Goal: Task Accomplishment & Management: Manage account settings

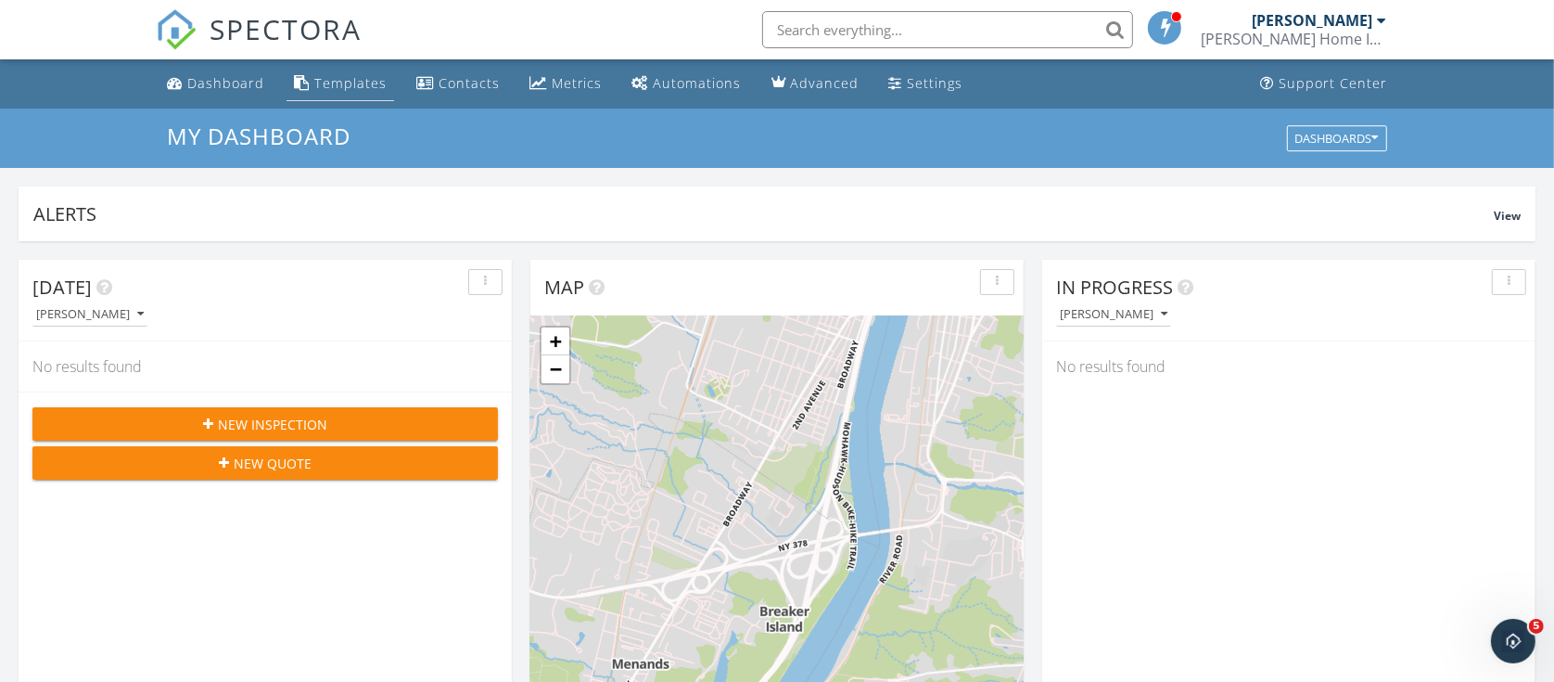
click at [340, 86] on div "Templates" at bounding box center [350, 83] width 72 height 18
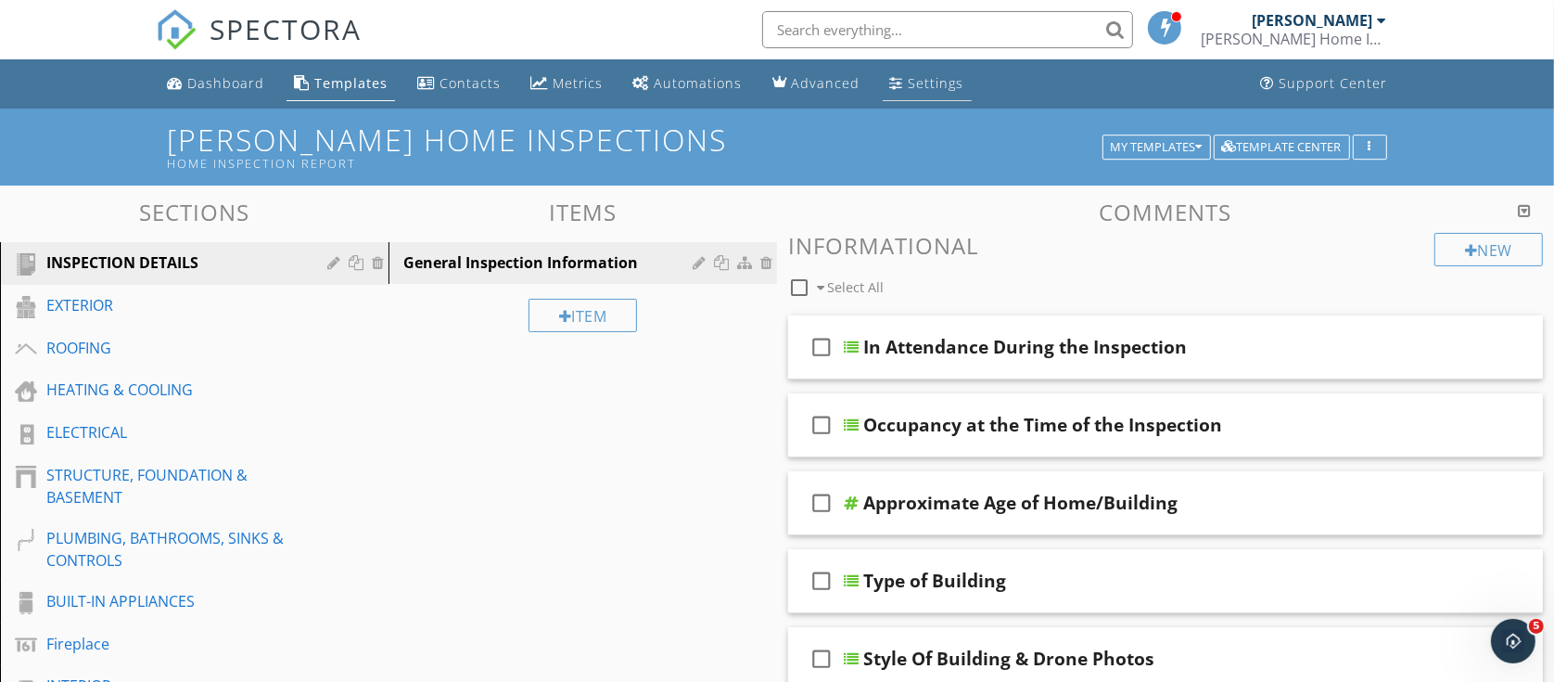
click at [909, 75] on div "Settings" at bounding box center [937, 83] width 56 height 18
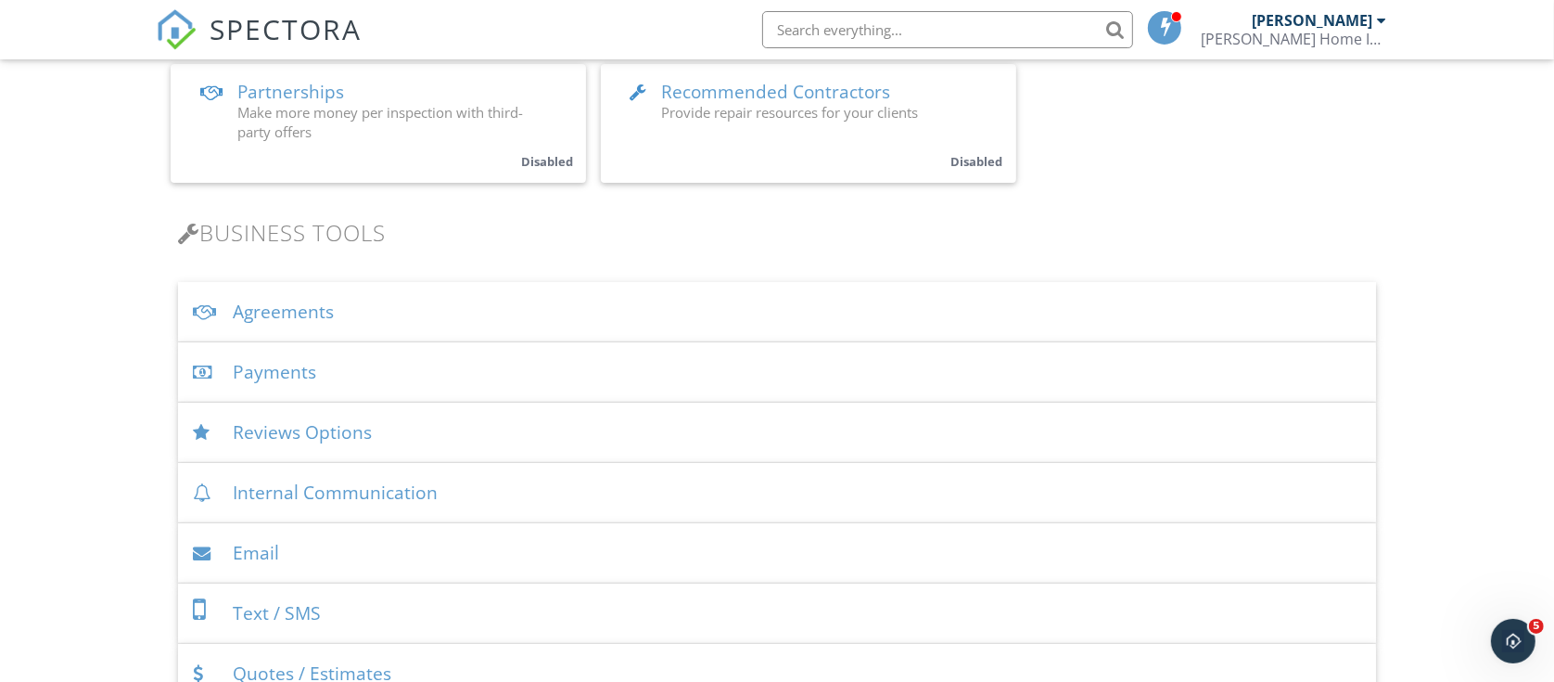
click at [266, 364] on div "Payments" at bounding box center [777, 372] width 1199 height 60
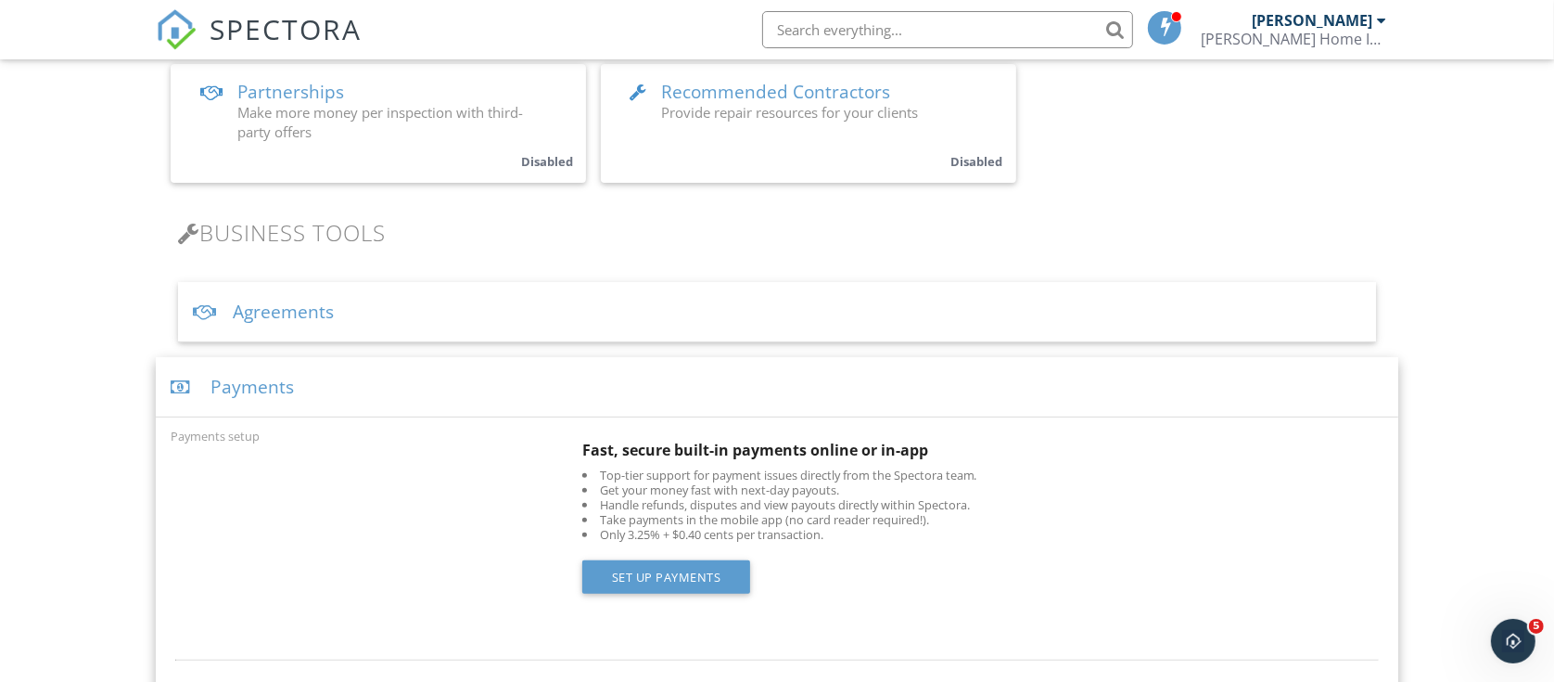
click at [246, 376] on div "Payments" at bounding box center [777, 387] width 1243 height 60
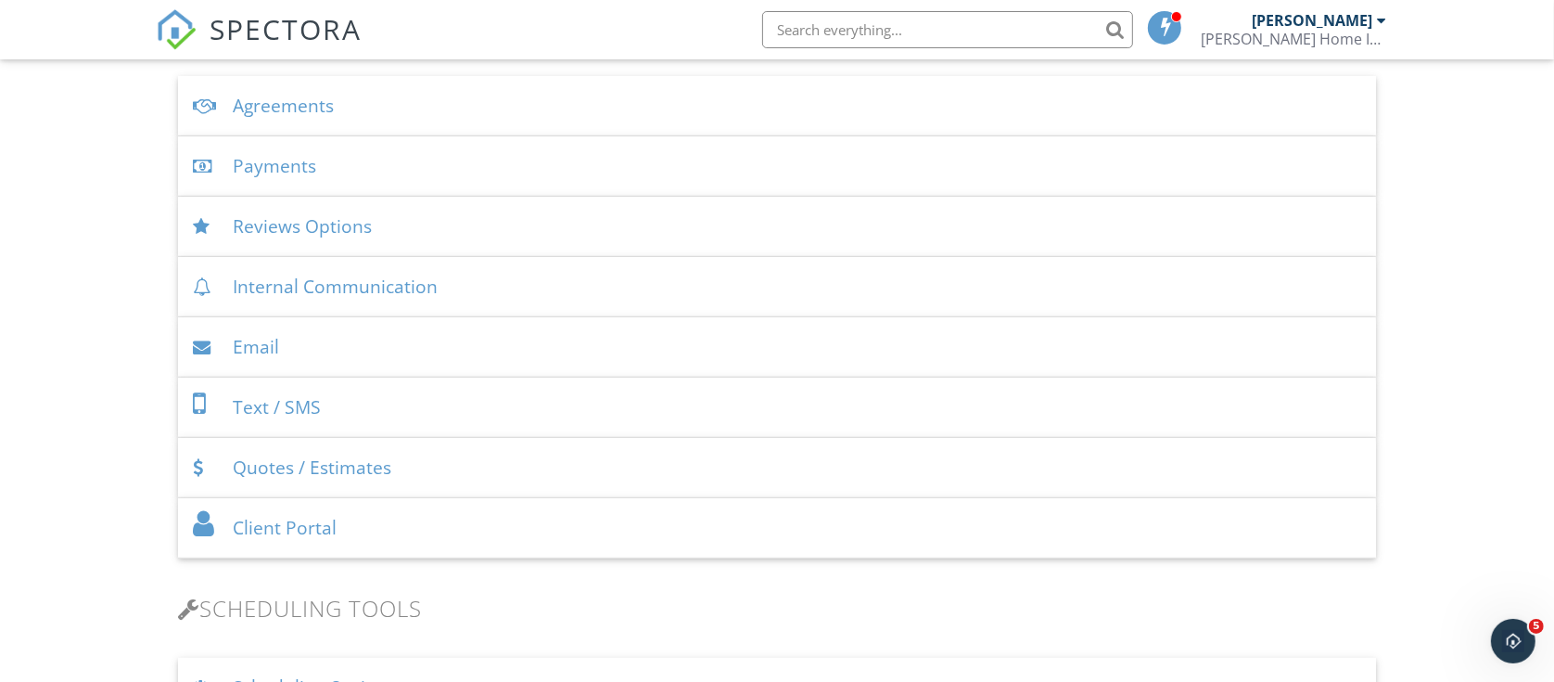
scroll to position [695, 0]
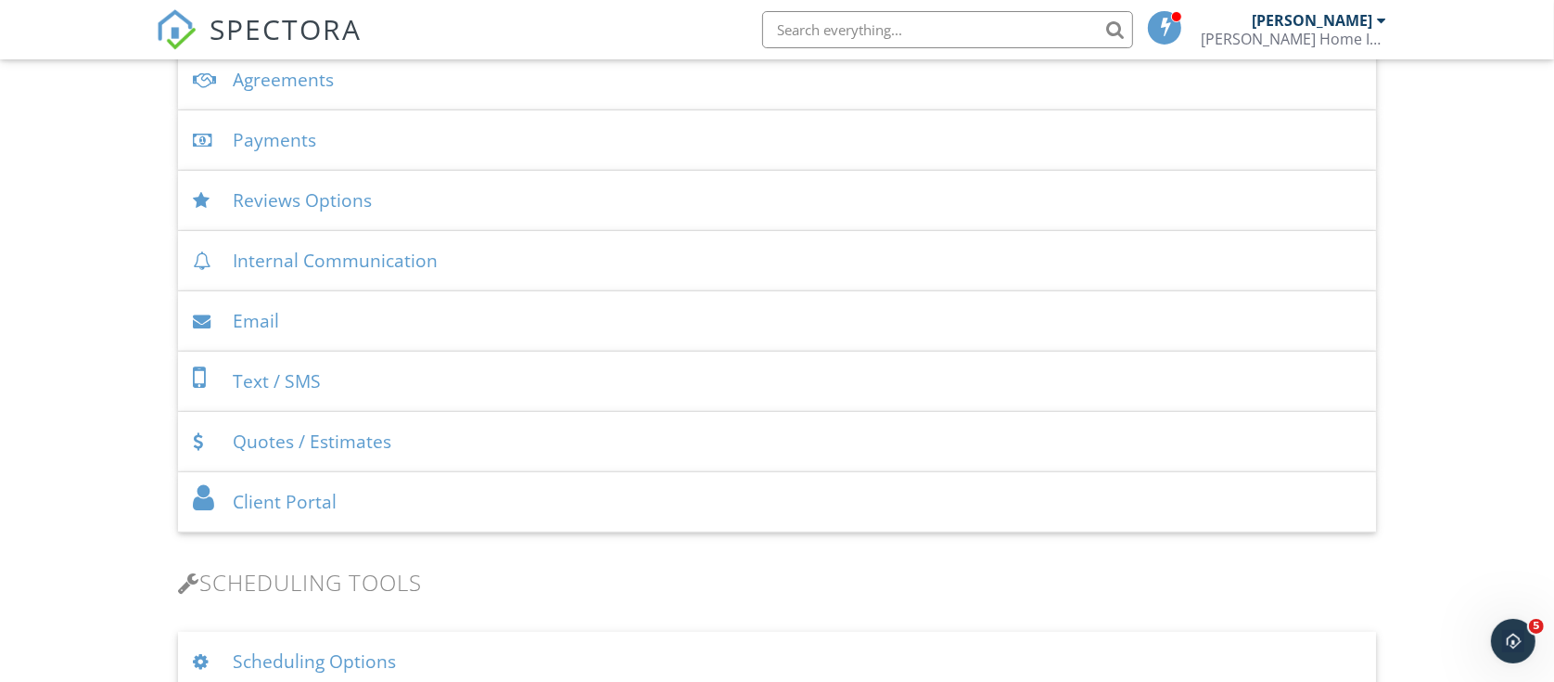
click at [264, 437] on div "Quotes / Estimates" at bounding box center [777, 442] width 1199 height 60
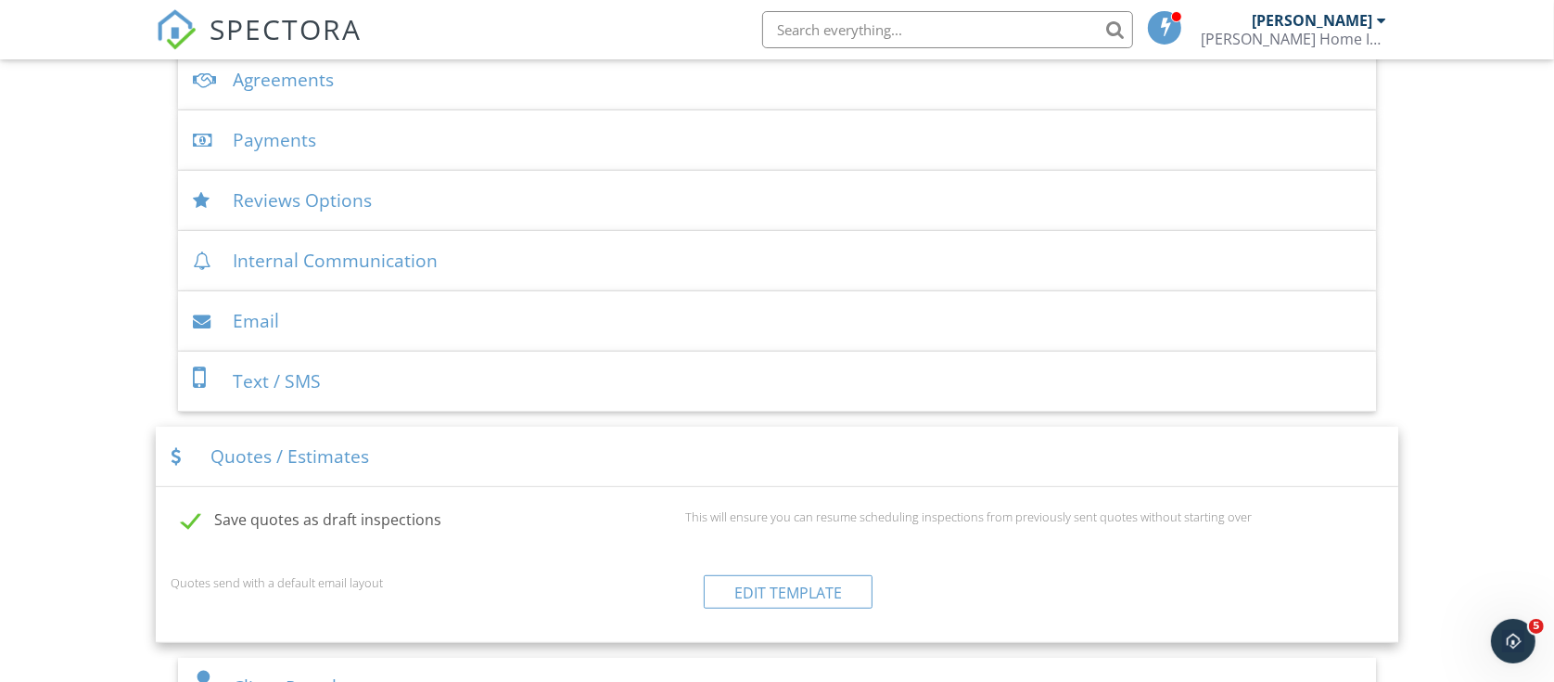
scroll to position [927, 0]
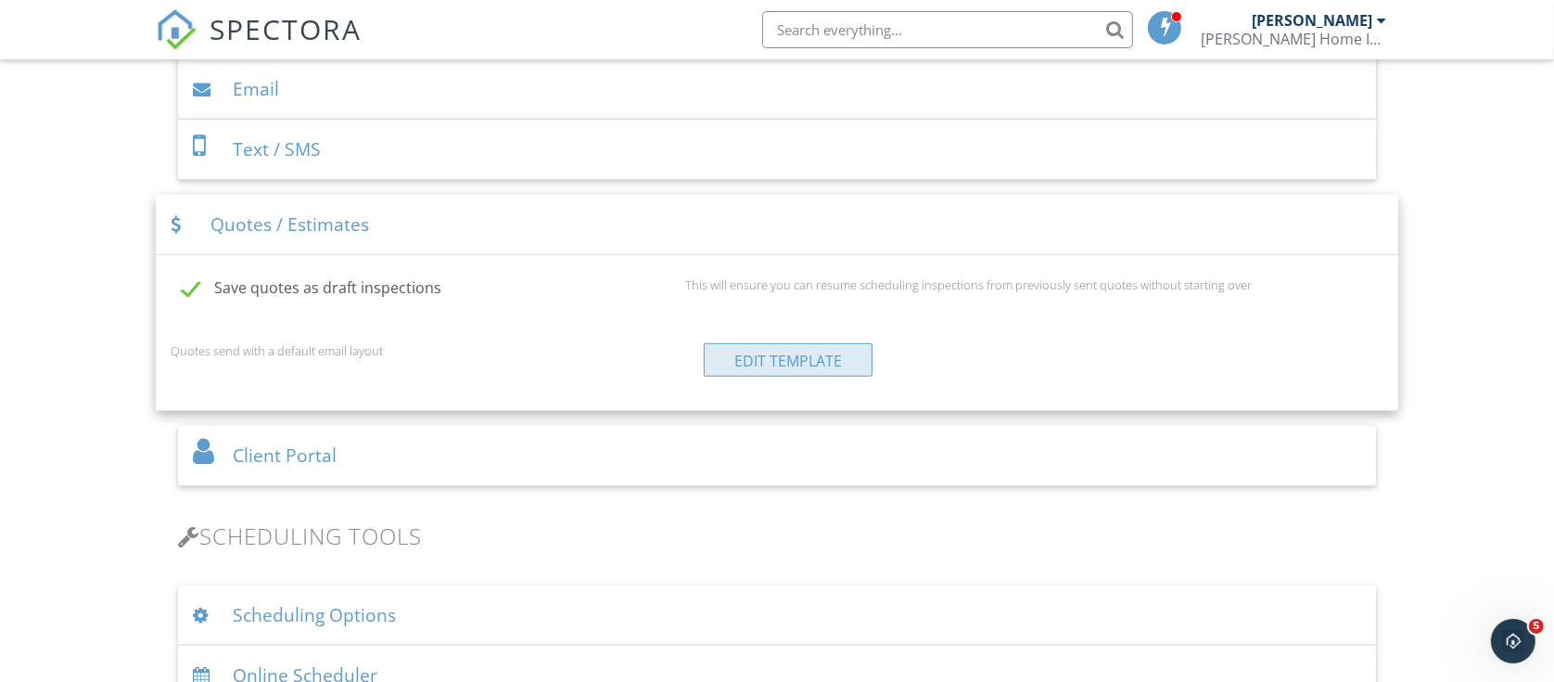
click at [771, 366] on link "Edit Template" at bounding box center [788, 359] width 169 height 33
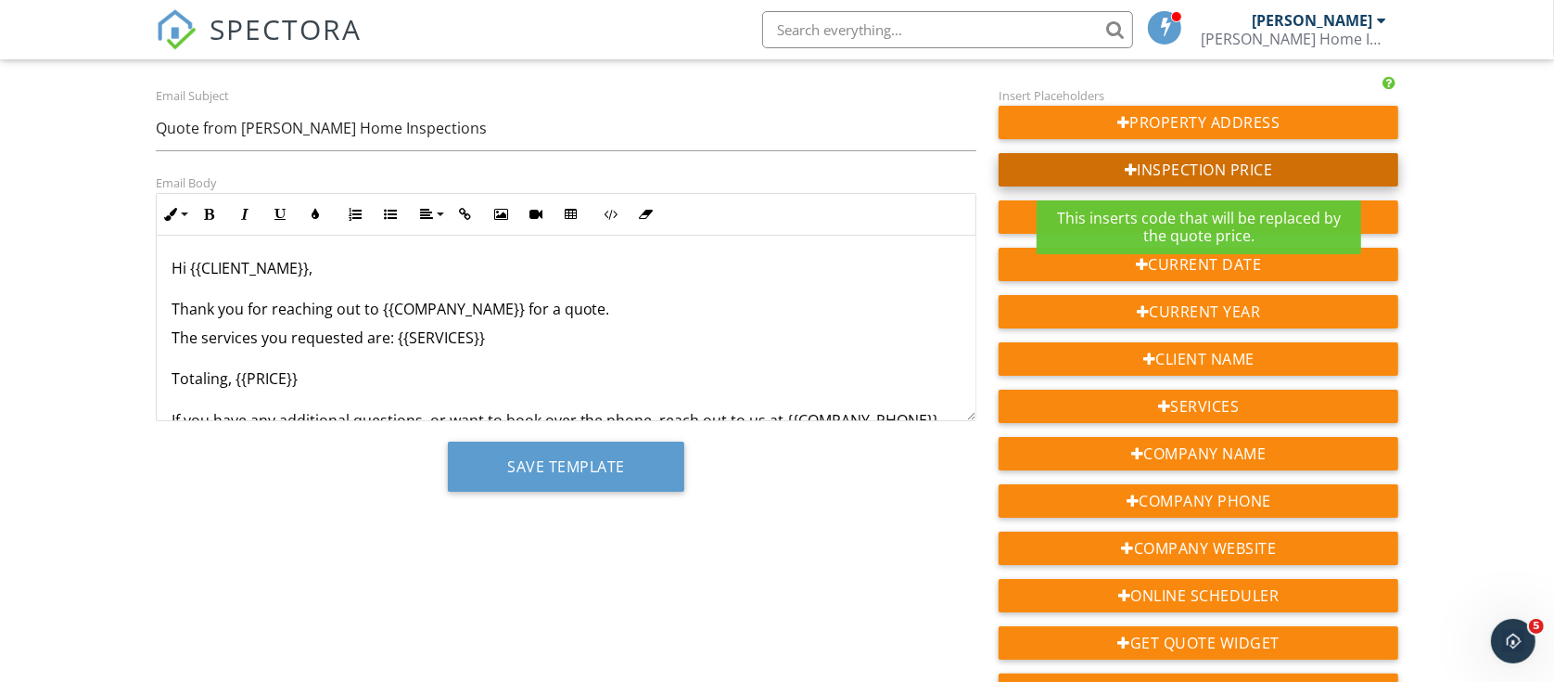
click at [1164, 172] on div "Inspection price" at bounding box center [1199, 169] width 400 height 33
click at [1128, 172] on div at bounding box center [1131, 169] width 13 height 15
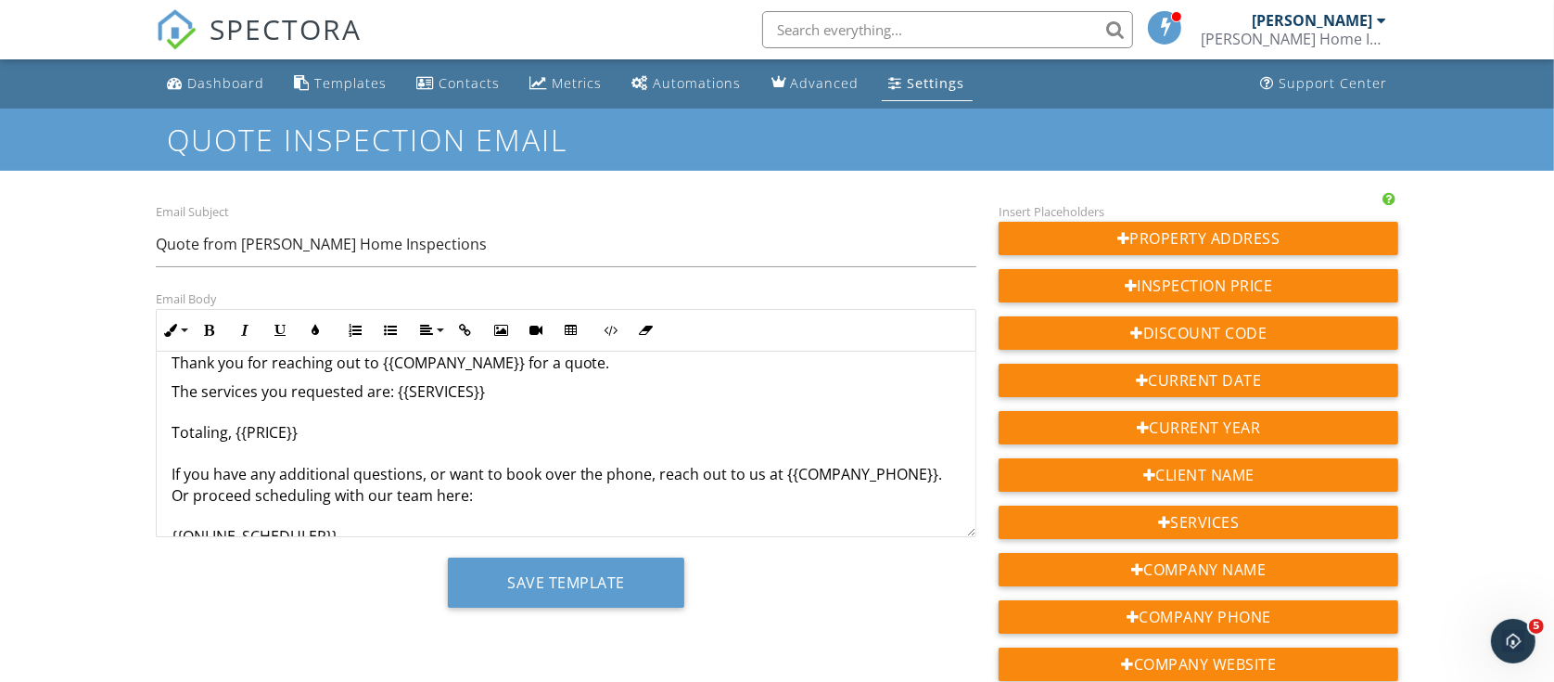
scroll to position [21, 0]
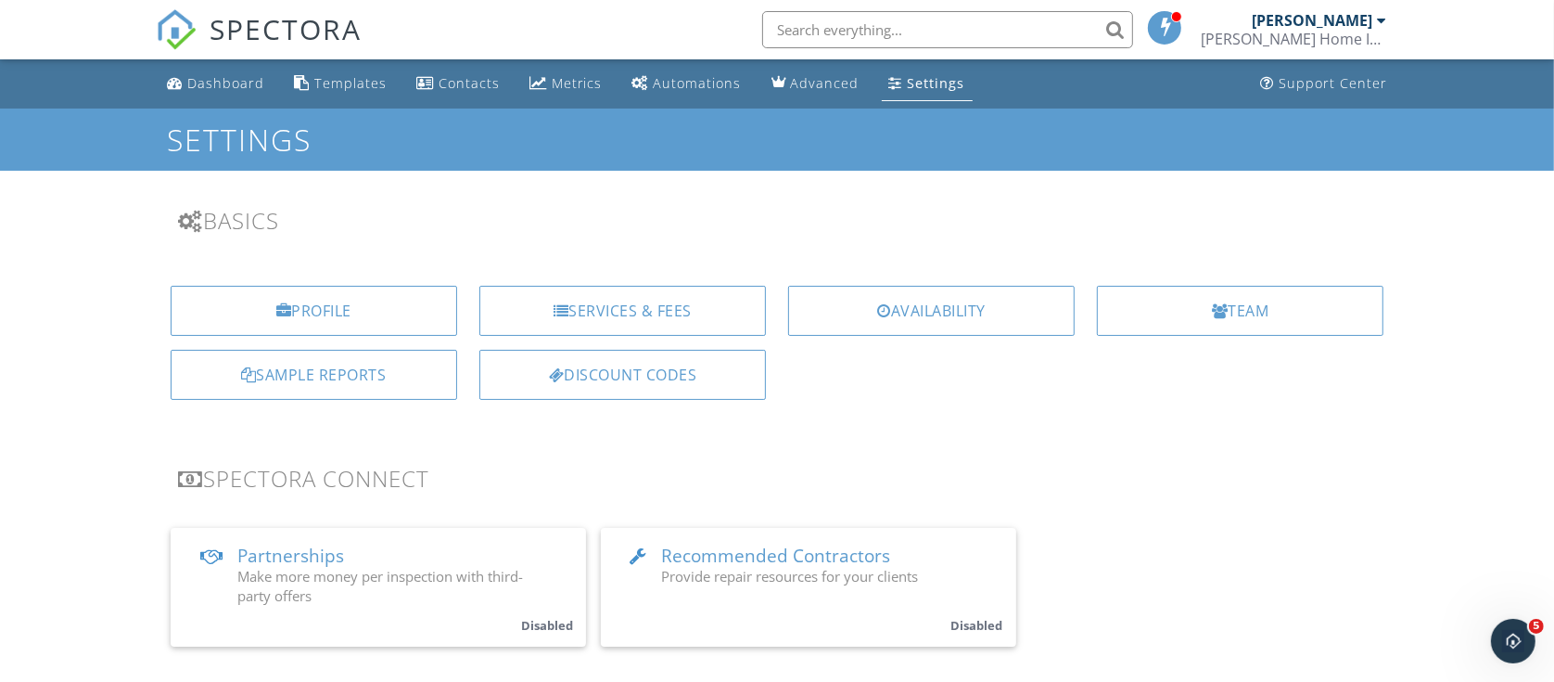
click at [914, 82] on div "Settings" at bounding box center [936, 83] width 57 height 18
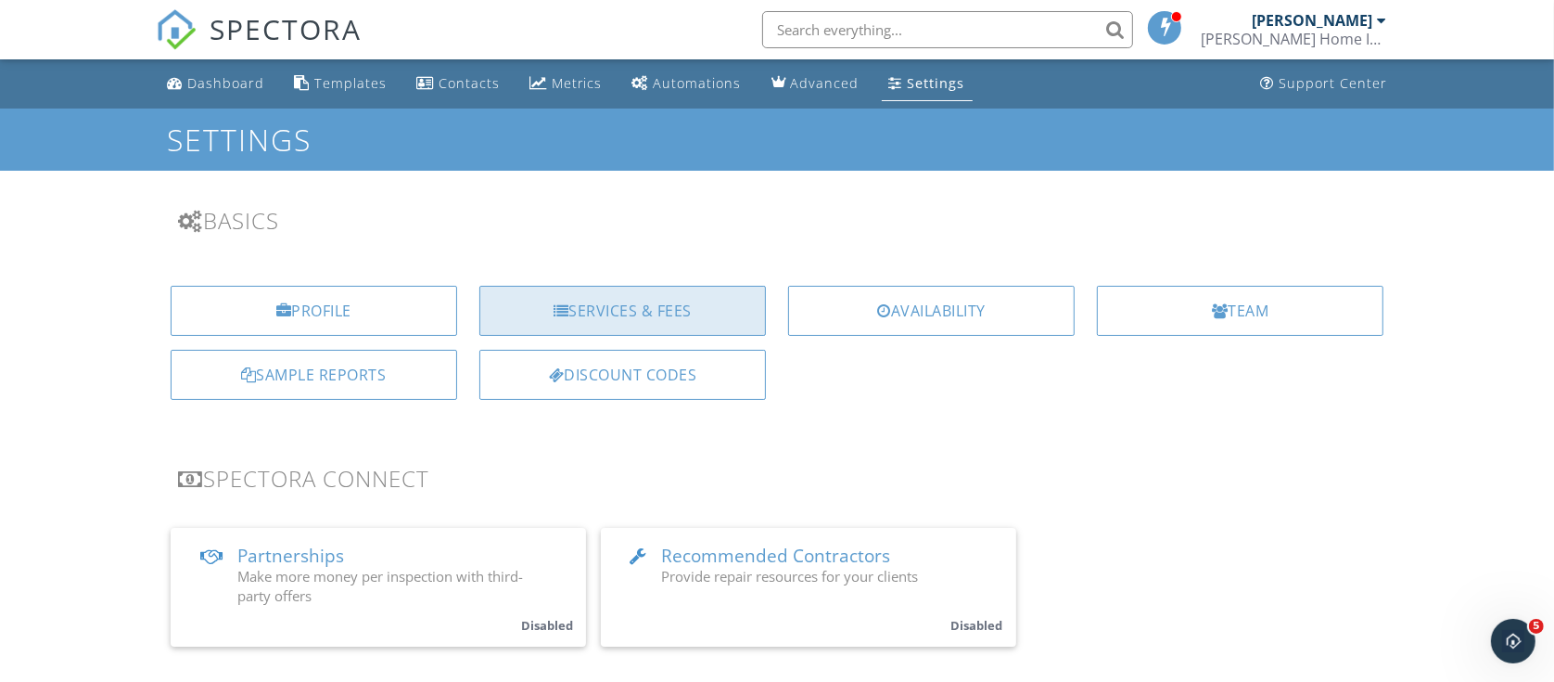
click at [629, 306] on div "Services & Fees" at bounding box center [622, 311] width 287 height 50
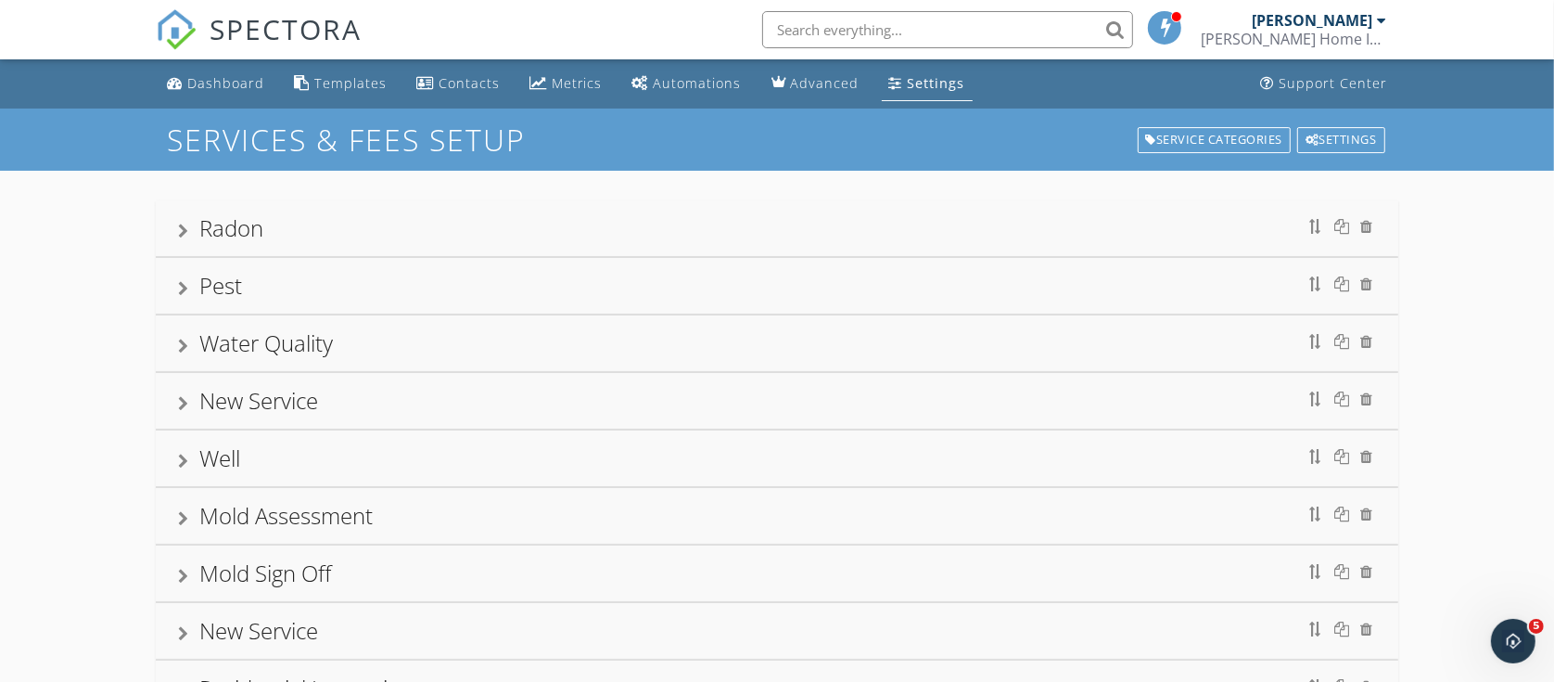
click at [186, 218] on div "Radon" at bounding box center [777, 227] width 1199 height 33
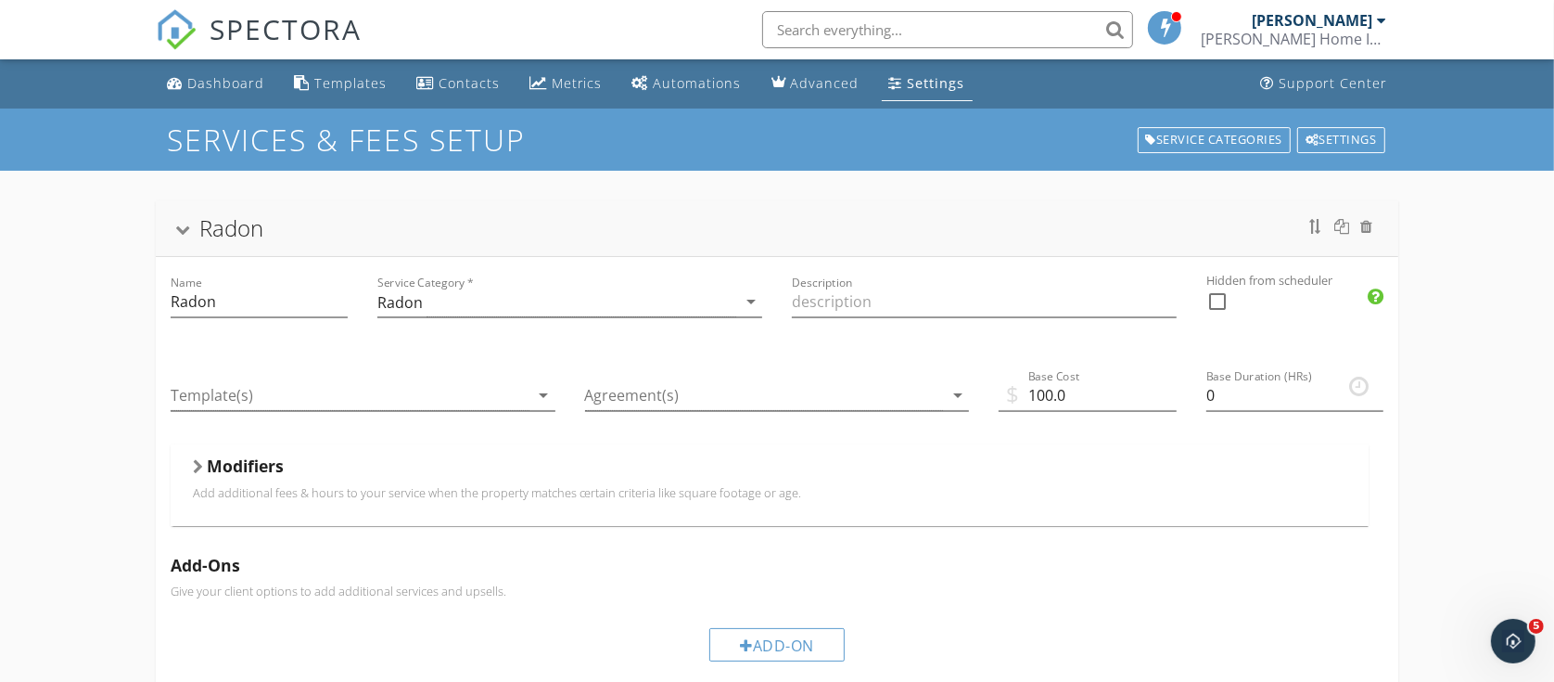
click at [182, 226] on div at bounding box center [182, 231] width 15 height 10
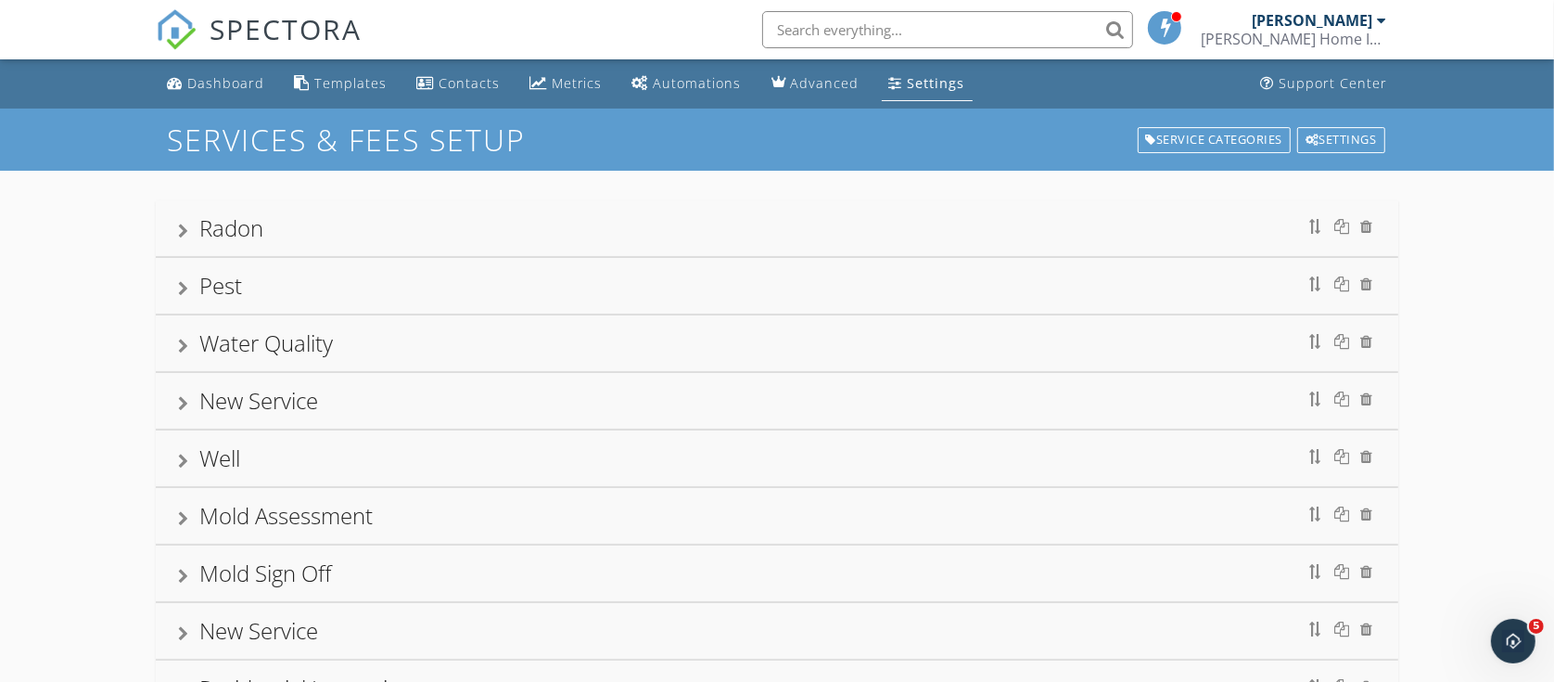
click at [187, 285] on div at bounding box center [183, 288] width 10 height 15
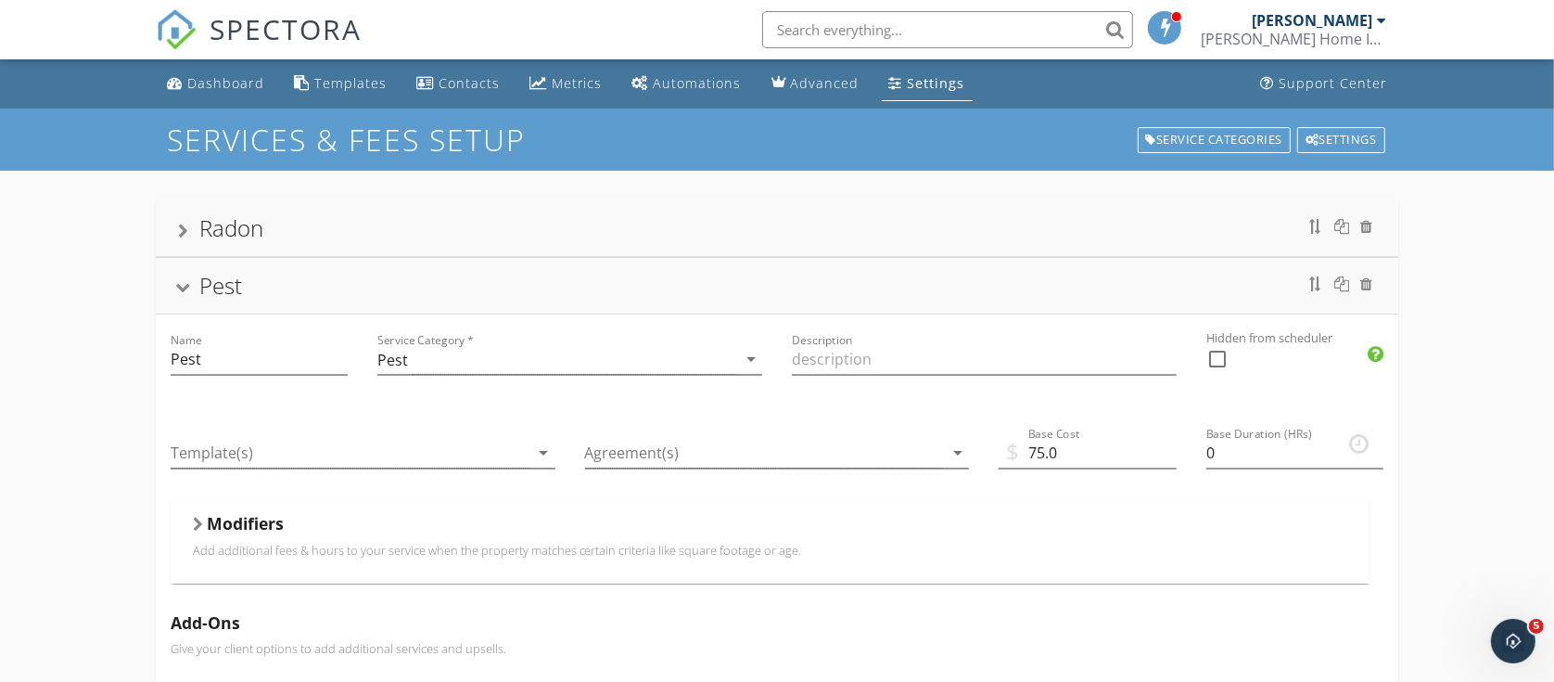
click at [187, 285] on div at bounding box center [182, 289] width 15 height 10
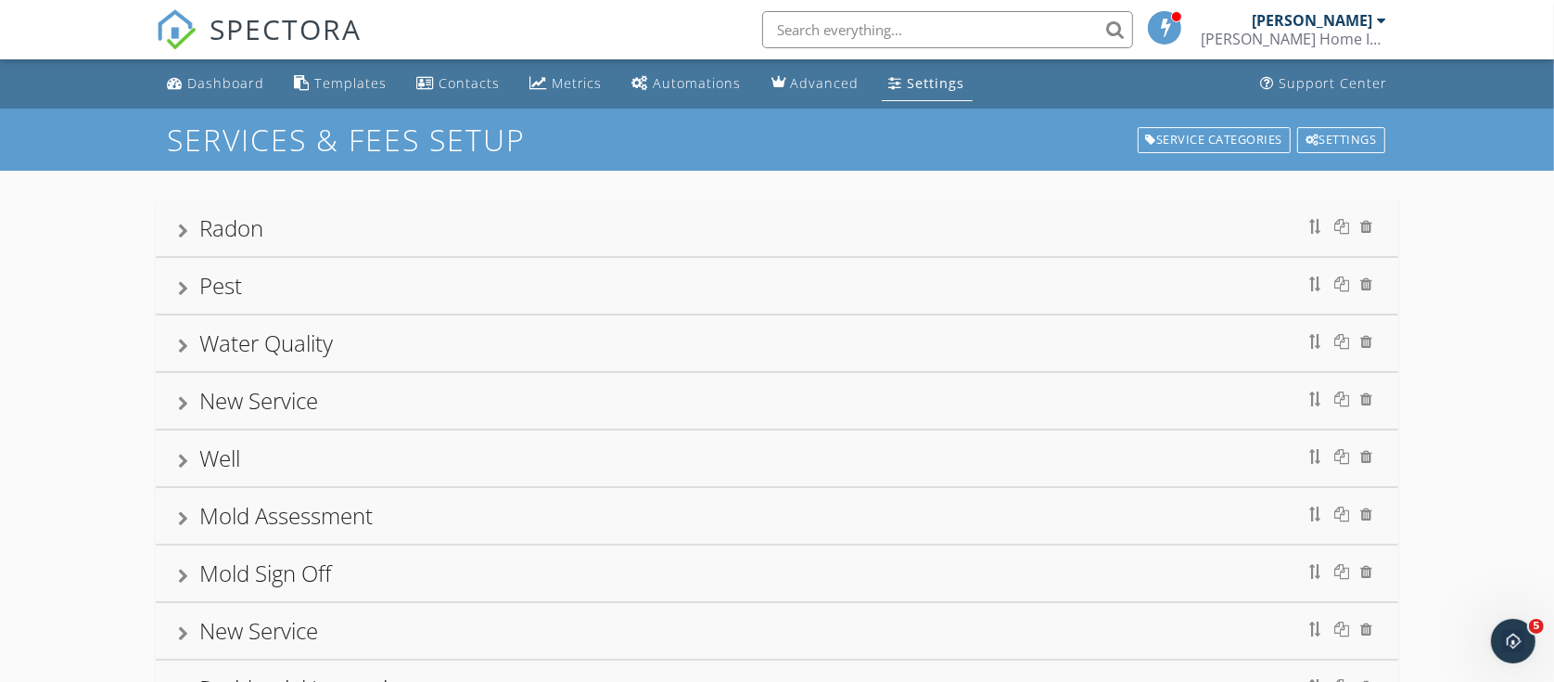
click at [187, 341] on div at bounding box center [183, 345] width 10 height 15
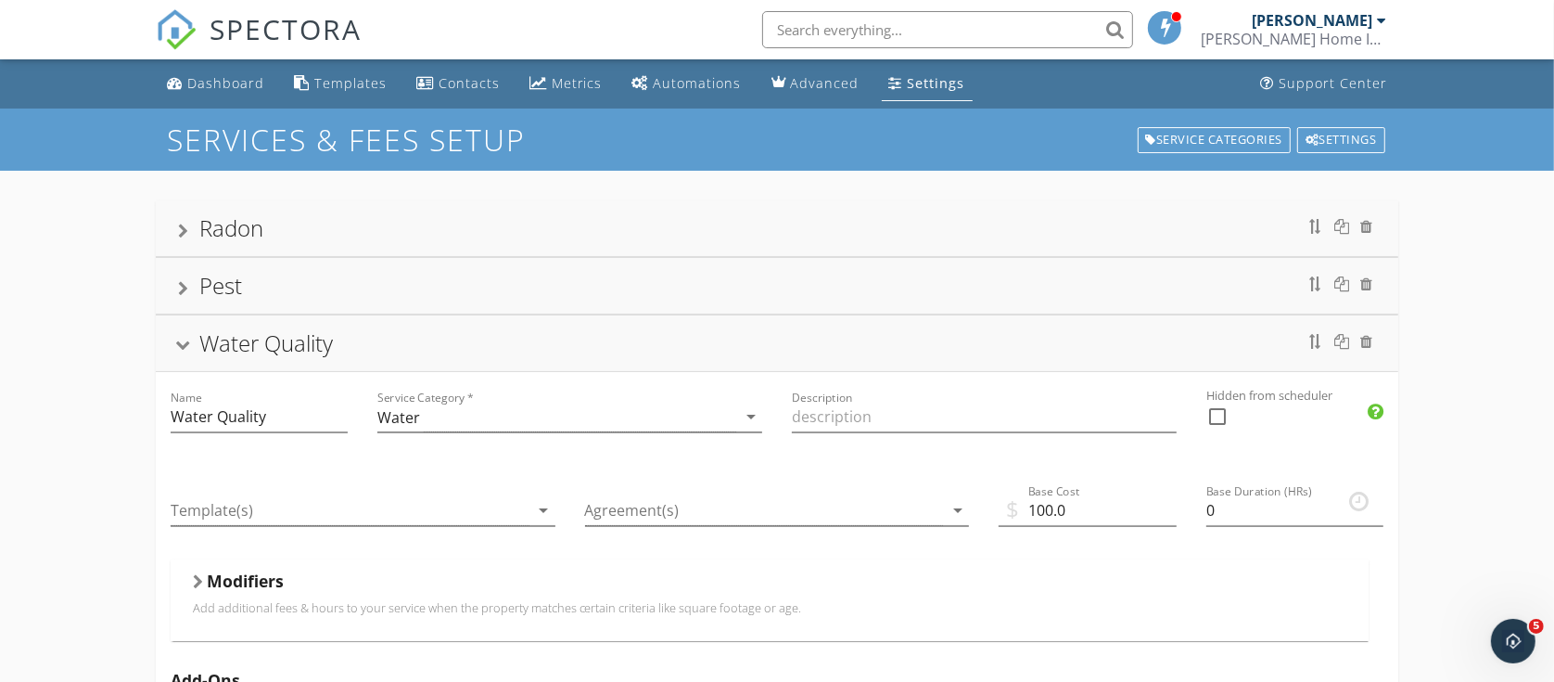
click at [187, 341] on div at bounding box center [182, 346] width 15 height 10
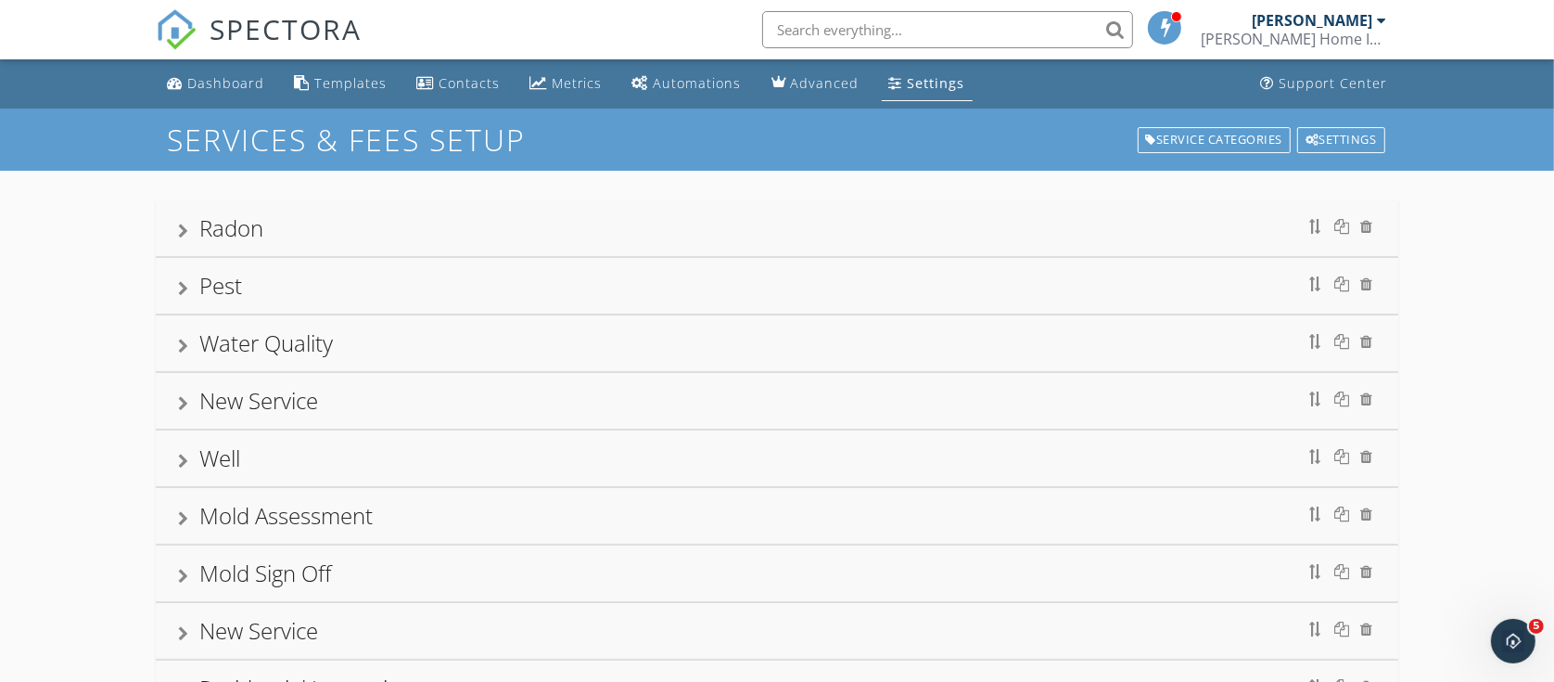
click at [179, 390] on div "New Service" at bounding box center [777, 400] width 1199 height 33
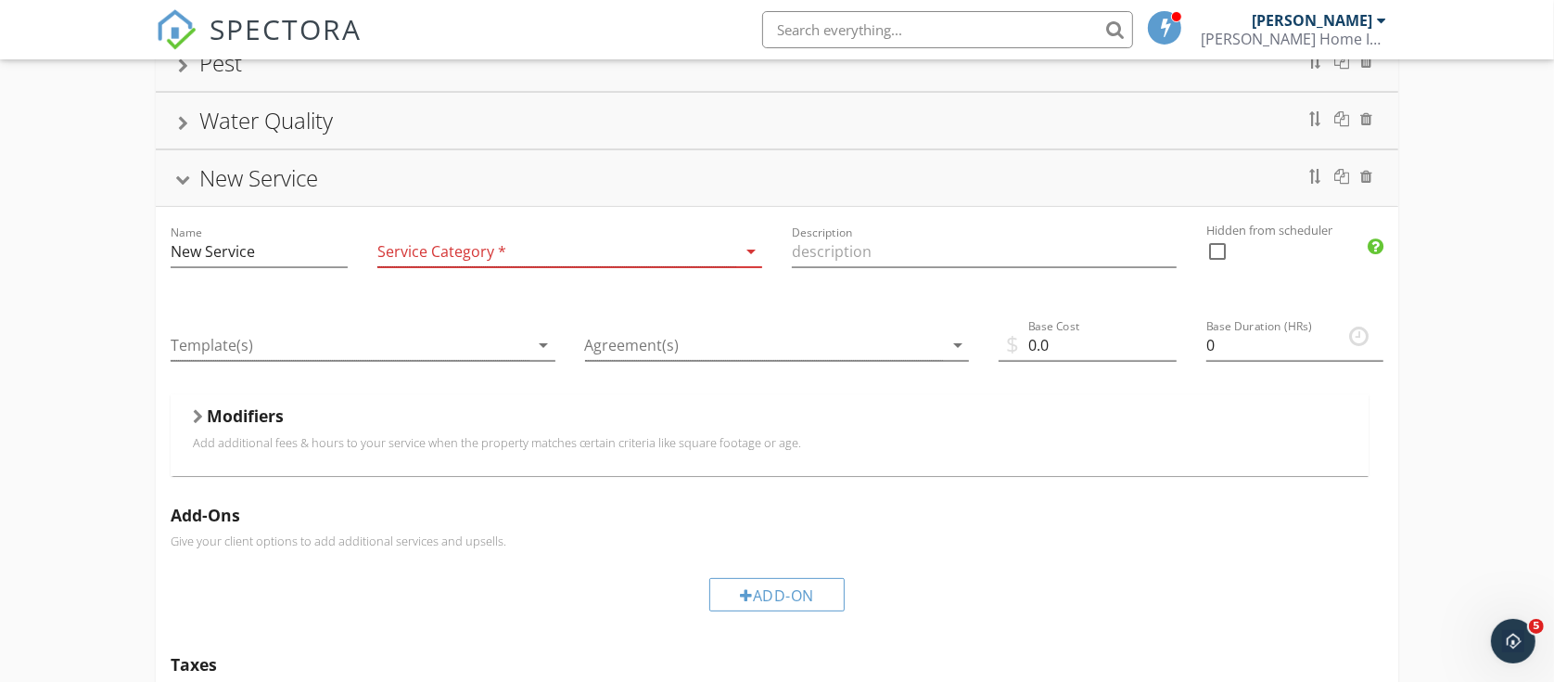
scroll to position [232, 0]
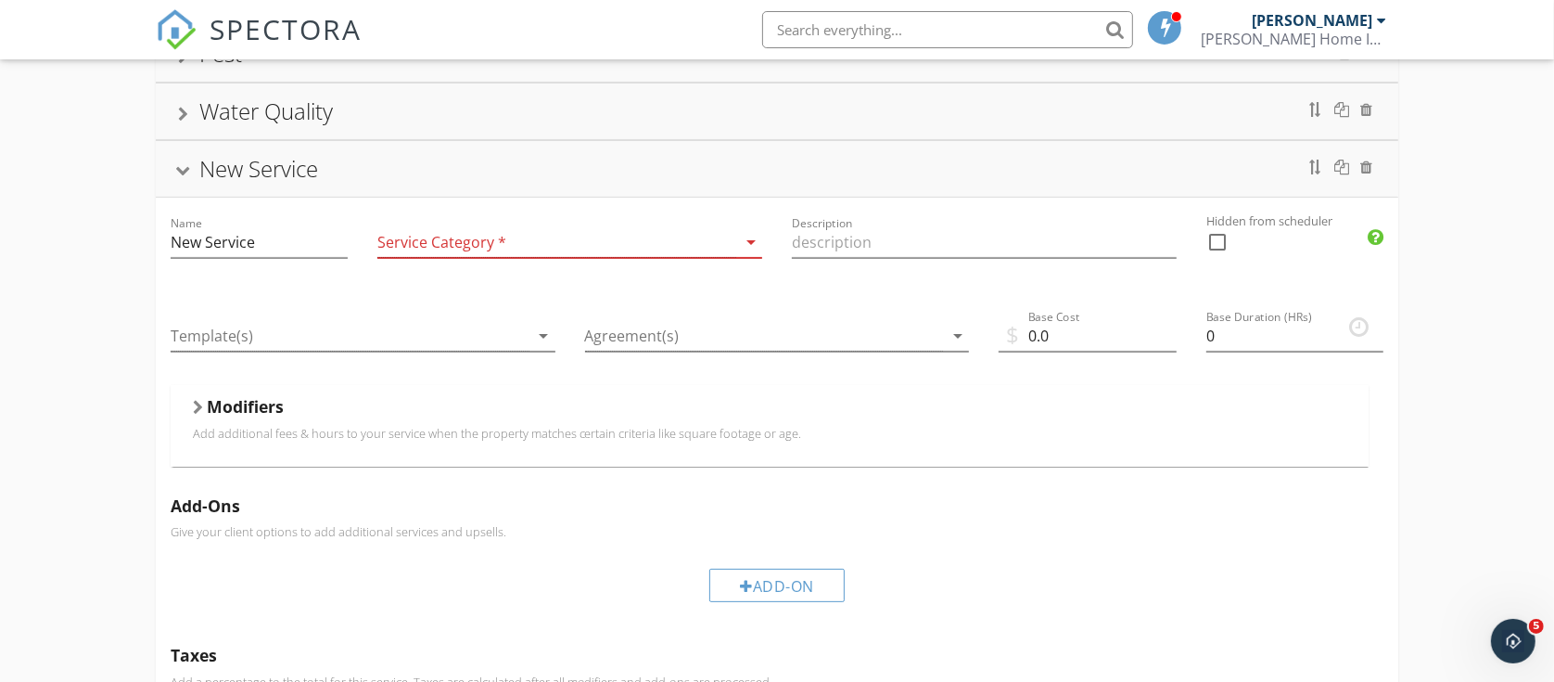
click at [183, 163] on div "New Service" at bounding box center [777, 168] width 1199 height 33
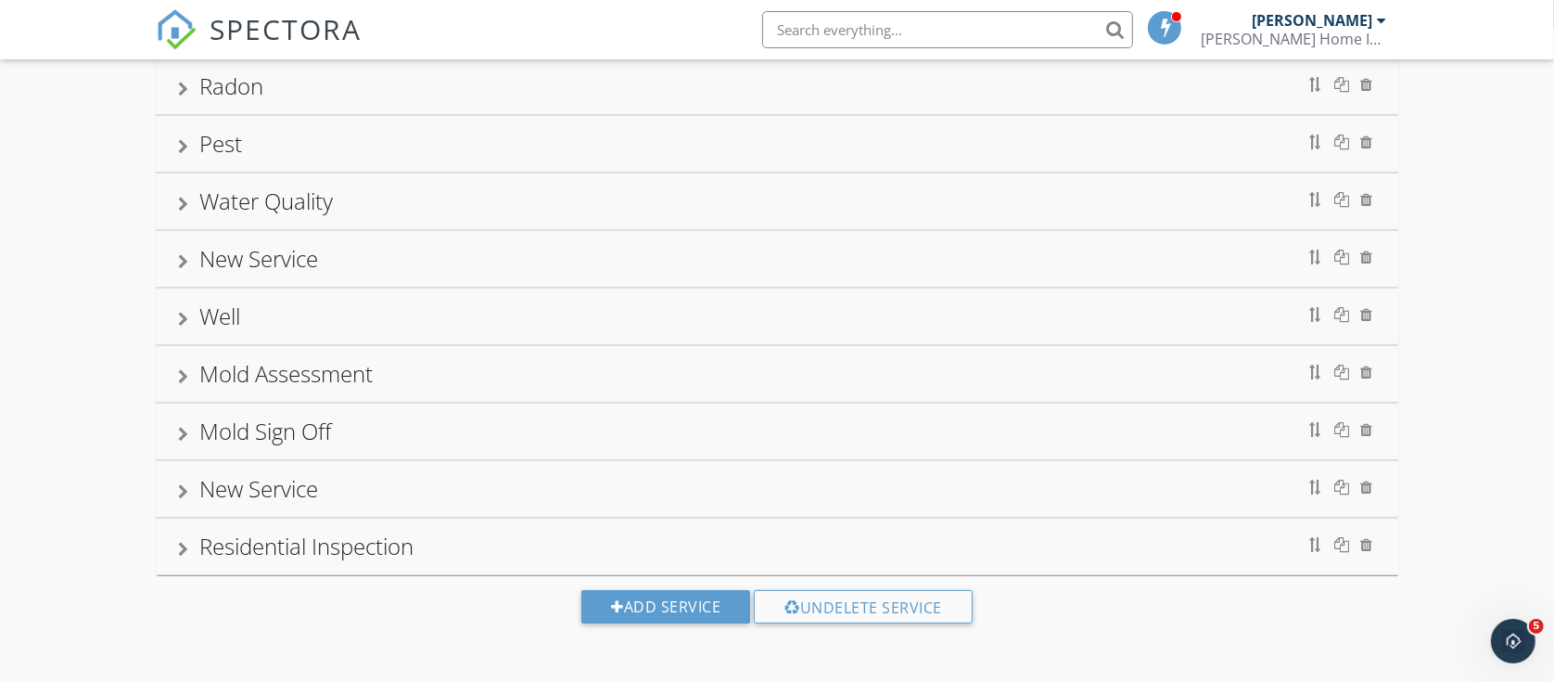
scroll to position [146, 0]
click at [187, 312] on div at bounding box center [183, 319] width 10 height 15
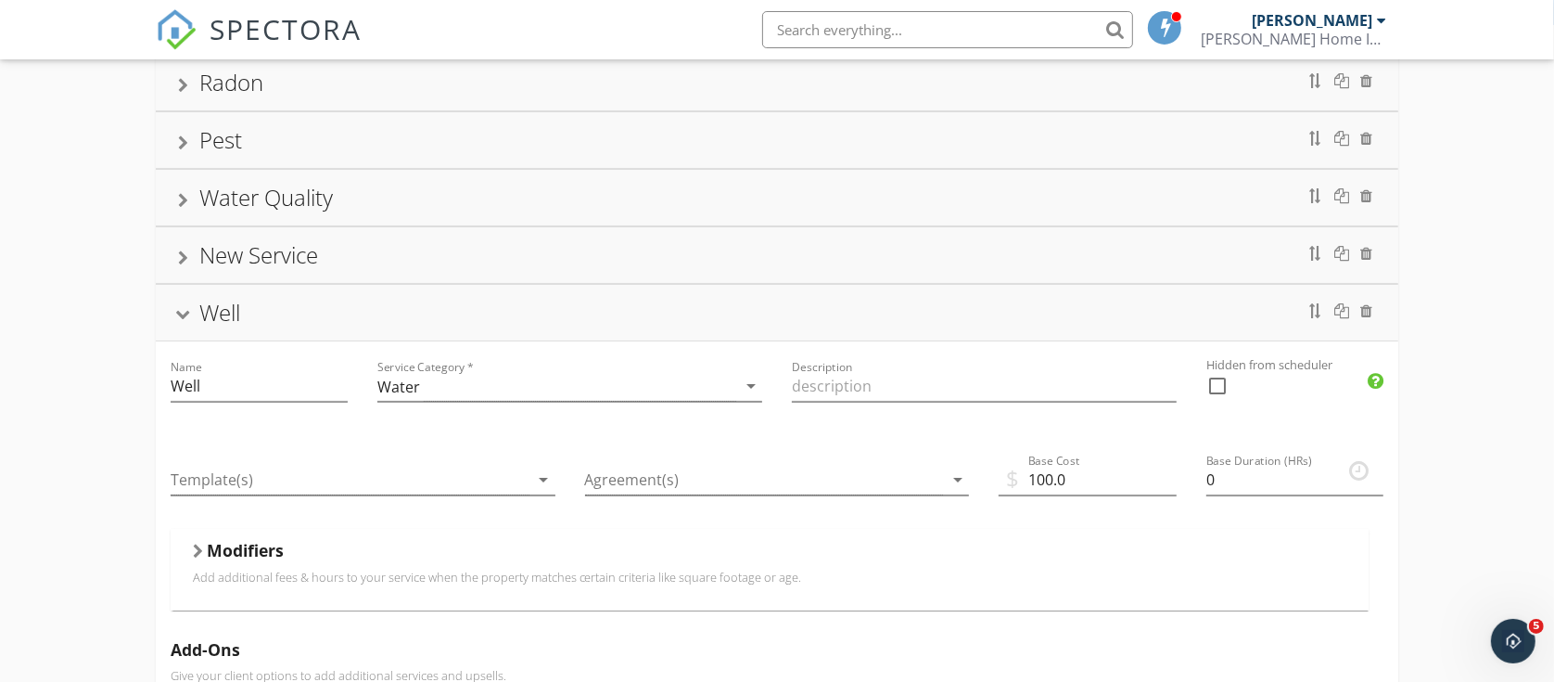
click at [191, 312] on div "Well" at bounding box center [777, 312] width 1199 height 33
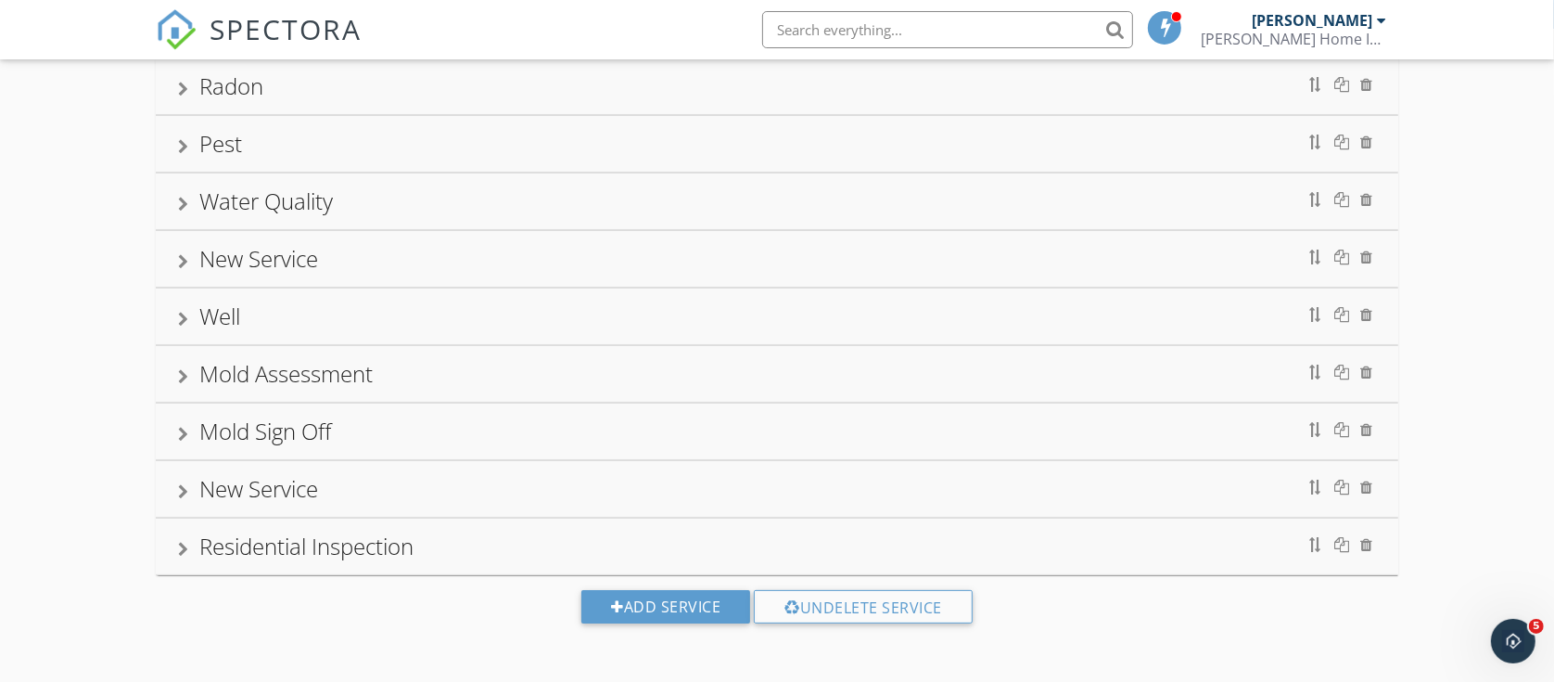
click at [179, 372] on div at bounding box center [183, 376] width 10 height 15
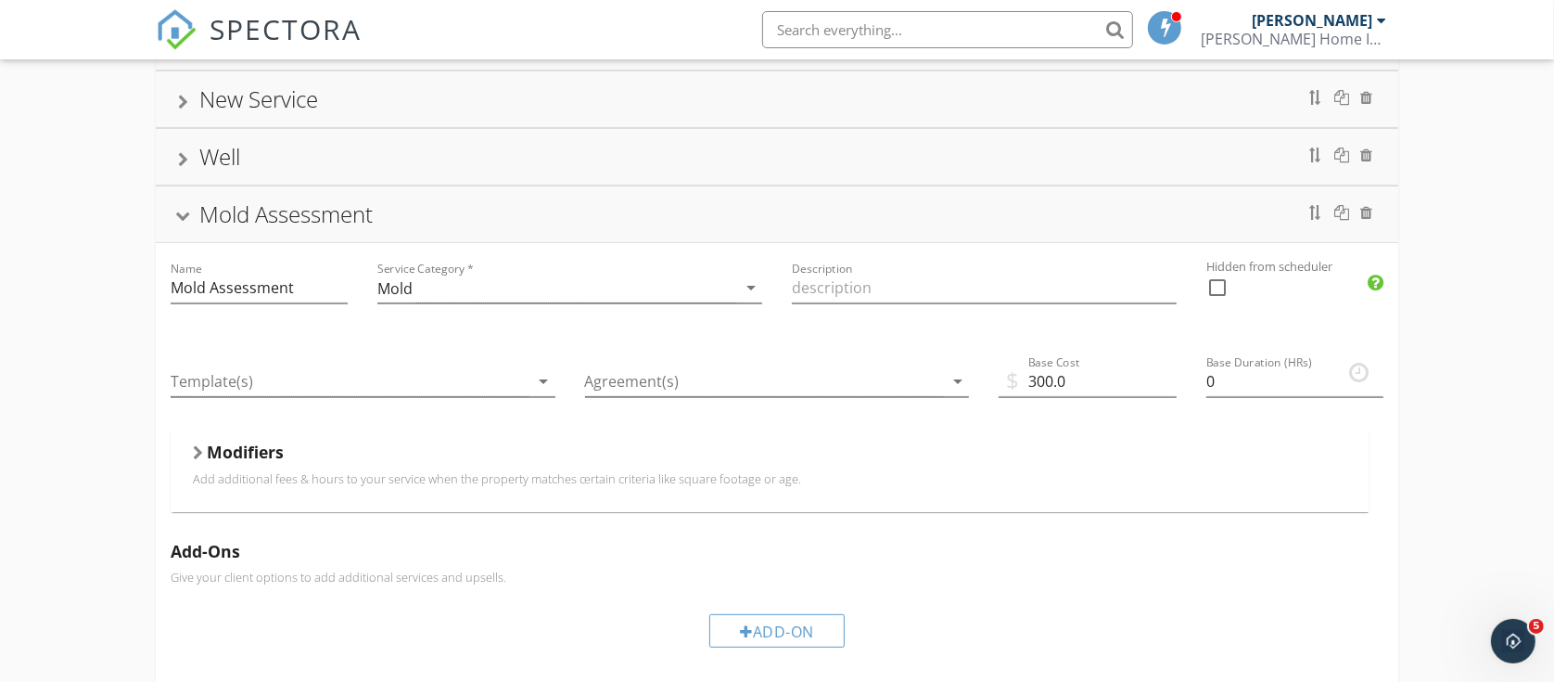
scroll to position [261, 0]
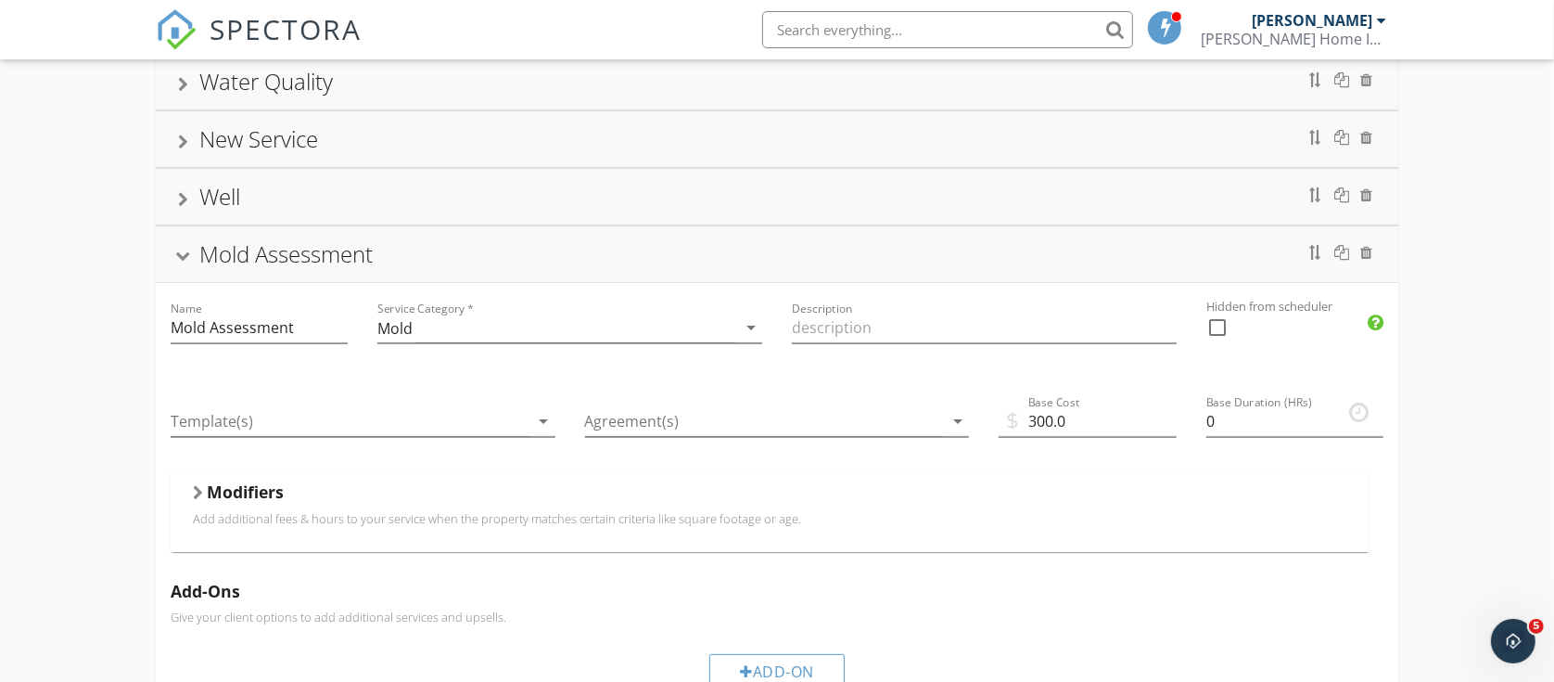
click at [187, 246] on div "Mold Assessment" at bounding box center [777, 253] width 1199 height 33
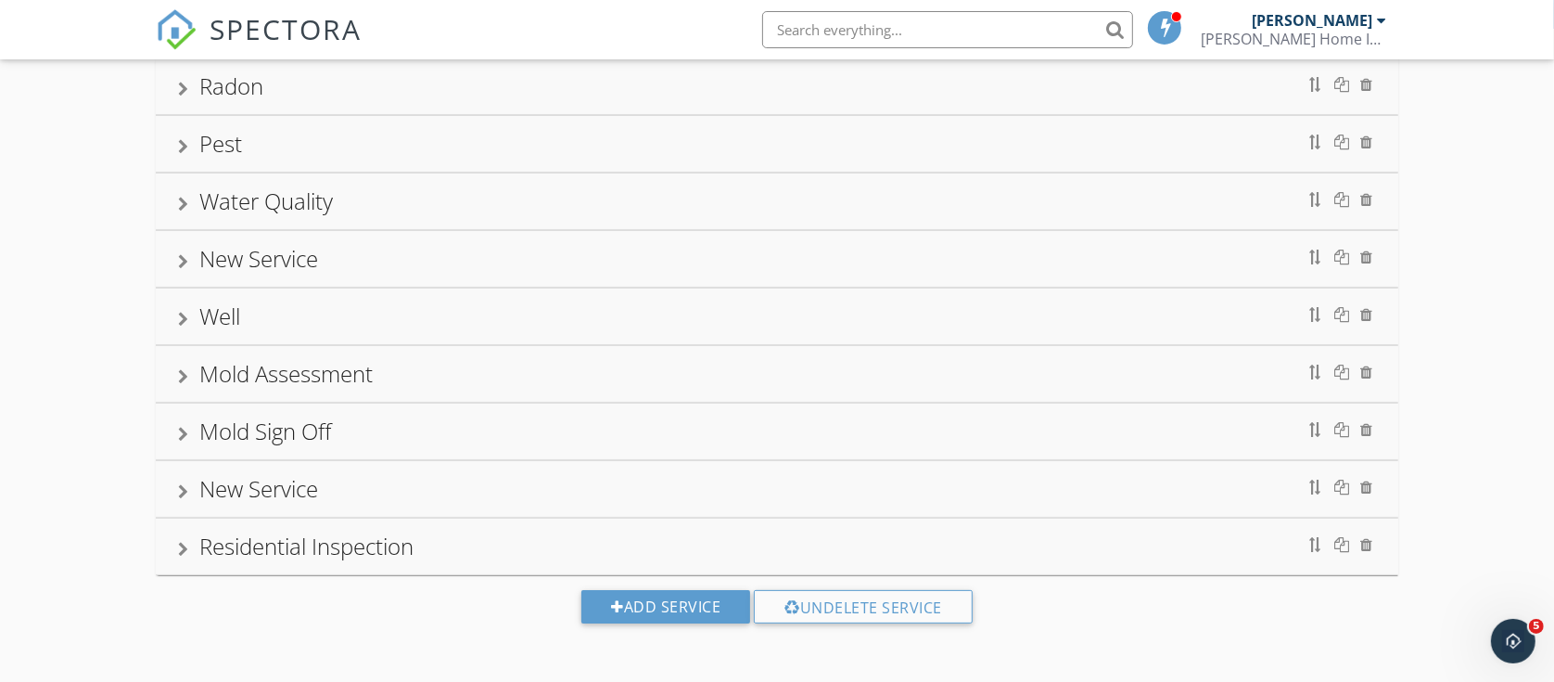
scroll to position [146, 0]
click at [188, 429] on div "Mold Sign Off" at bounding box center [777, 430] width 1199 height 33
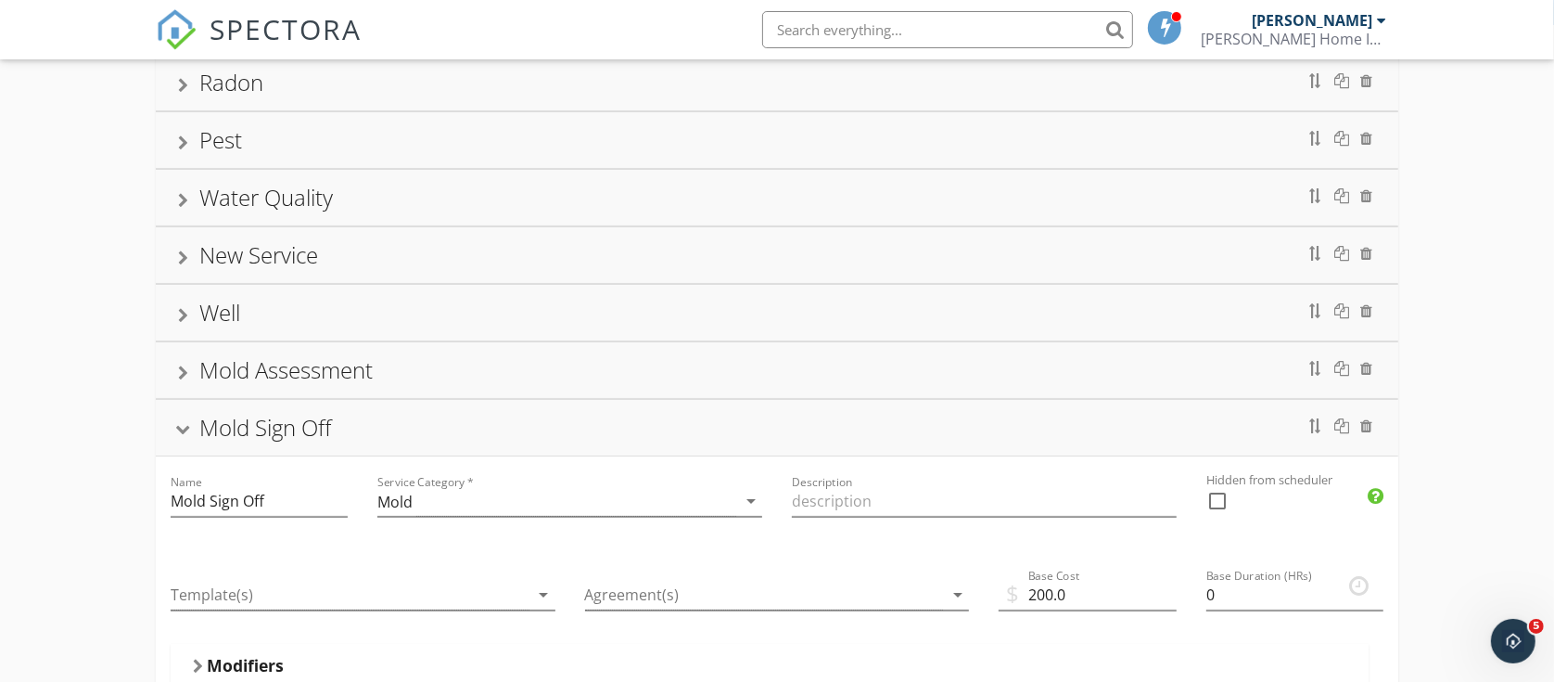
click at [178, 428] on div at bounding box center [182, 431] width 15 height 10
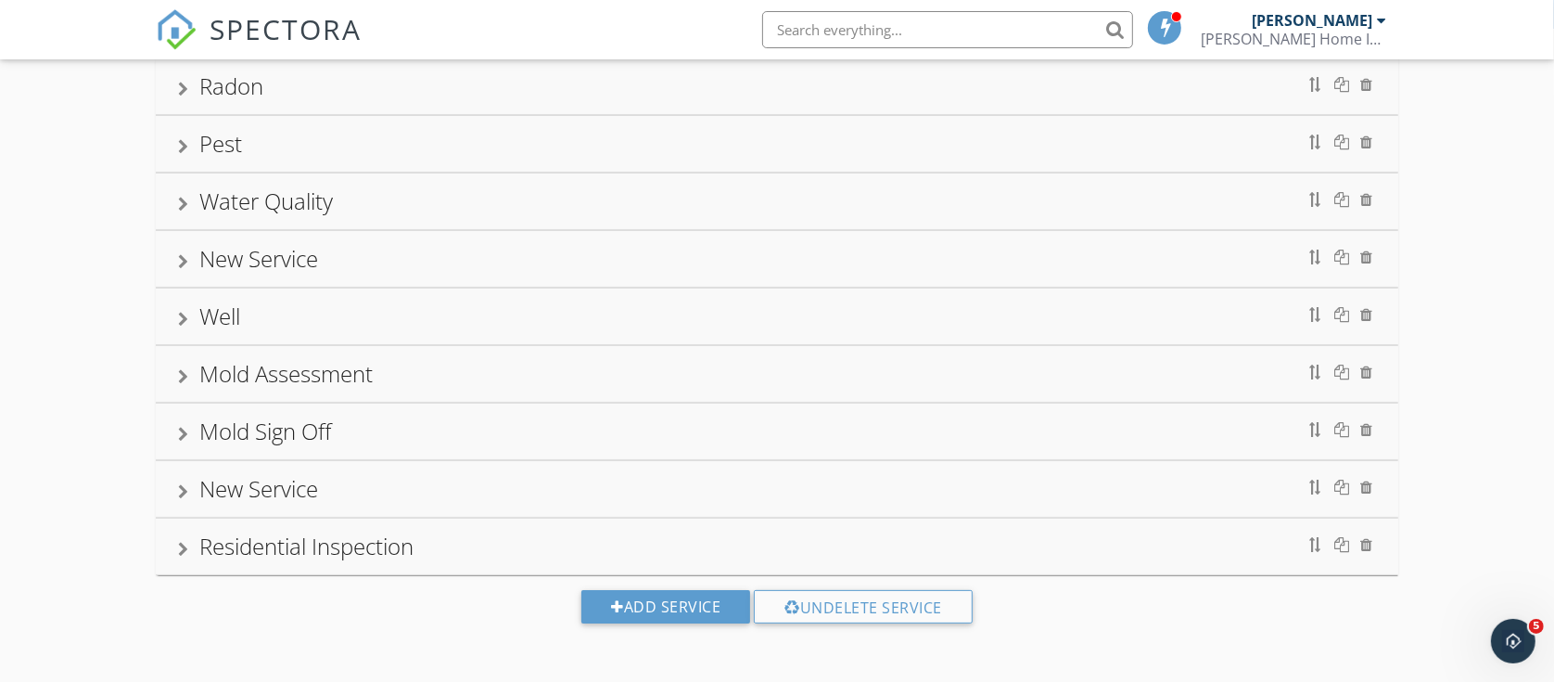
click at [178, 376] on div at bounding box center [183, 376] width 10 height 15
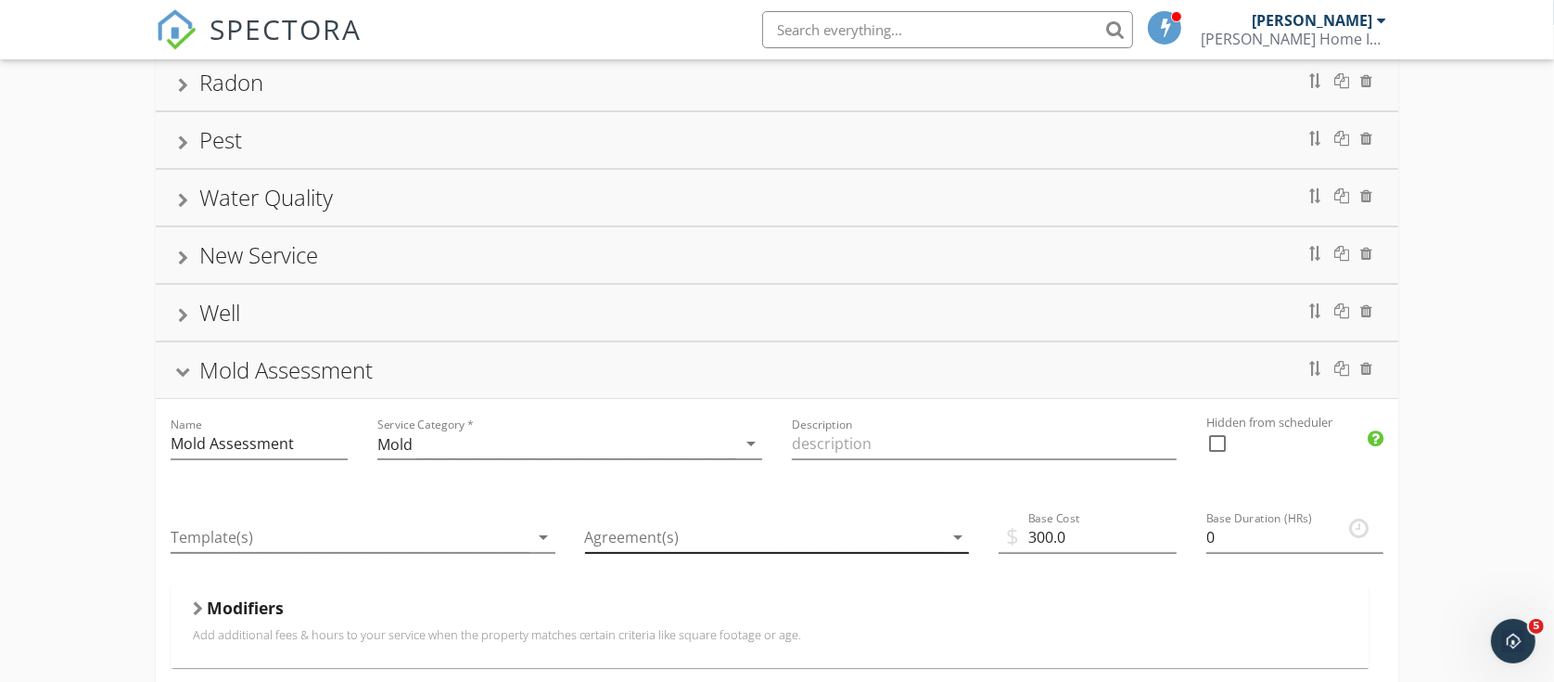
click at [952, 535] on icon "arrow_drop_down" at bounding box center [958, 537] width 22 height 22
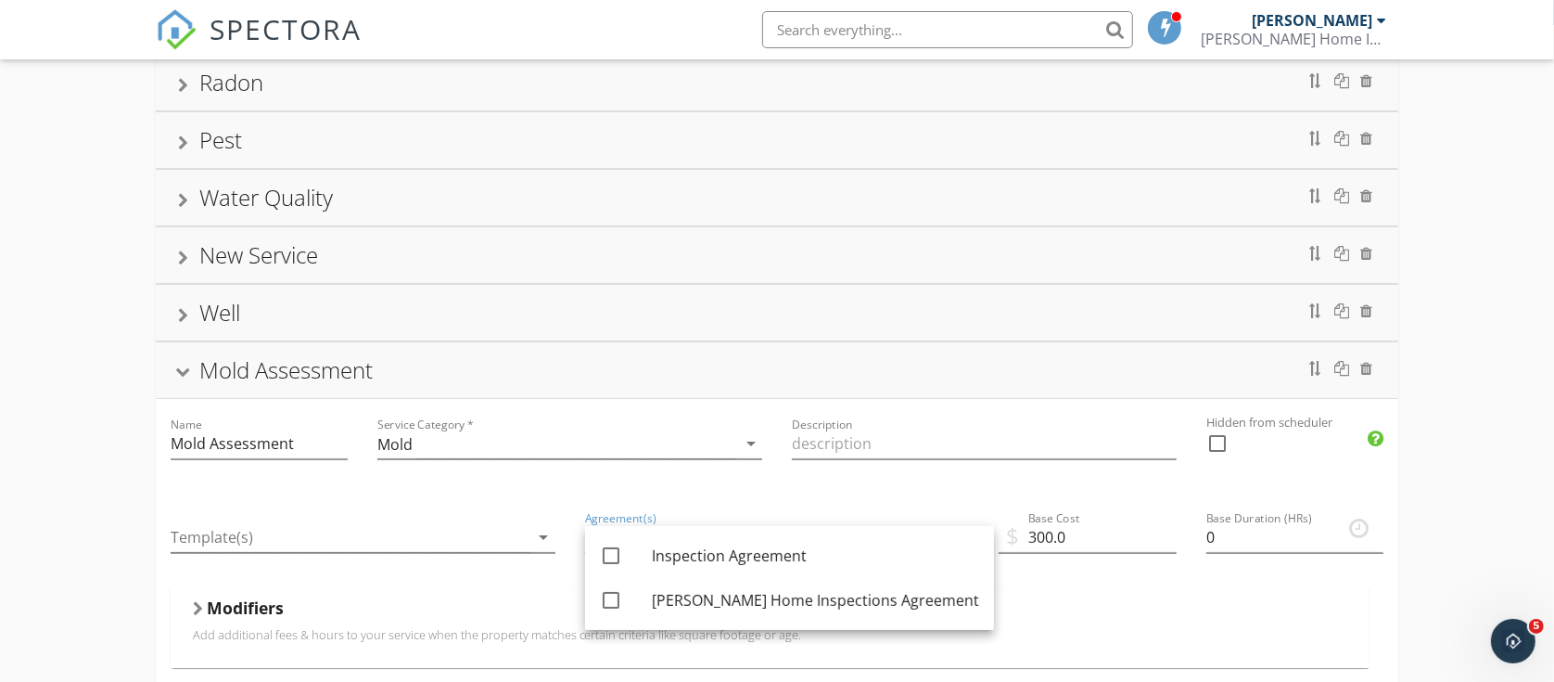
click at [943, 489] on div "Description" at bounding box center [984, 446] width 414 height 94
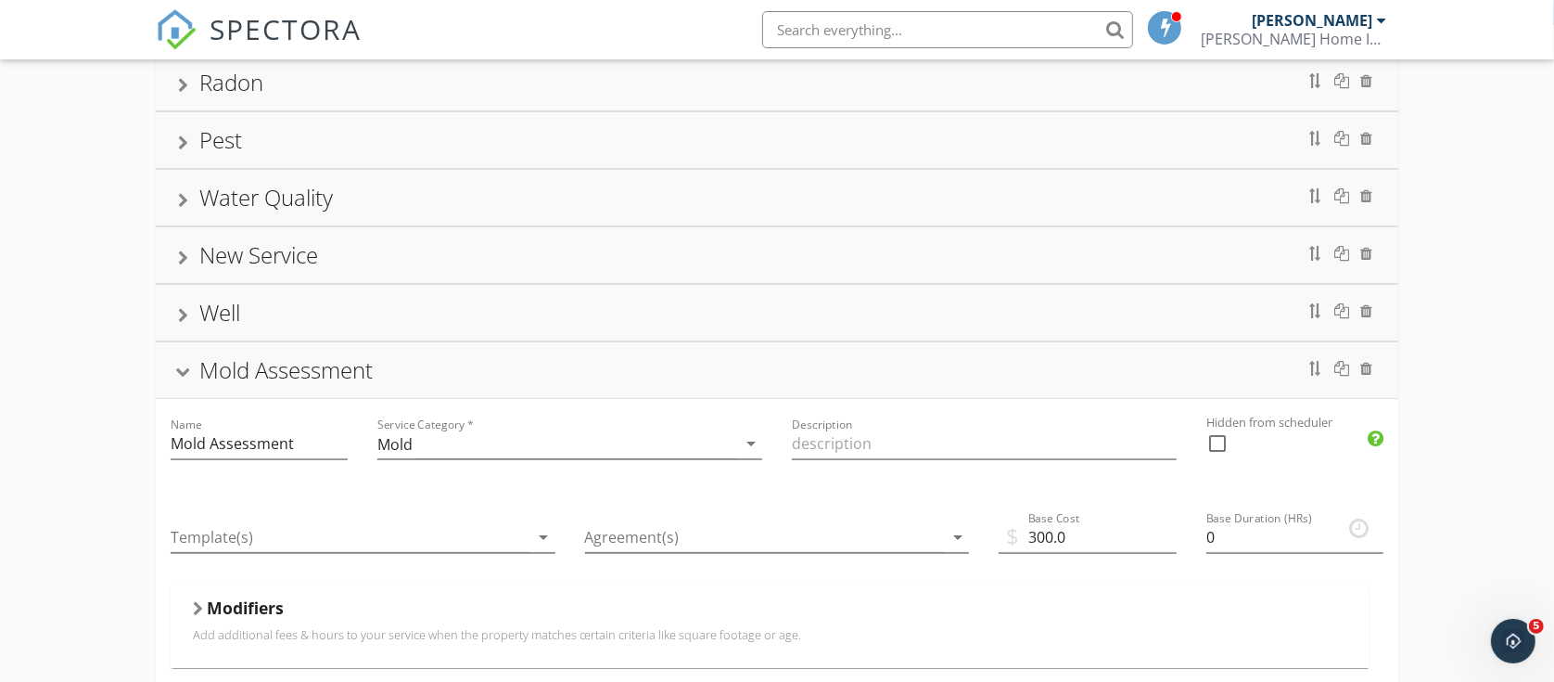
click at [191, 371] on div "Mold Assessment" at bounding box center [777, 369] width 1199 height 33
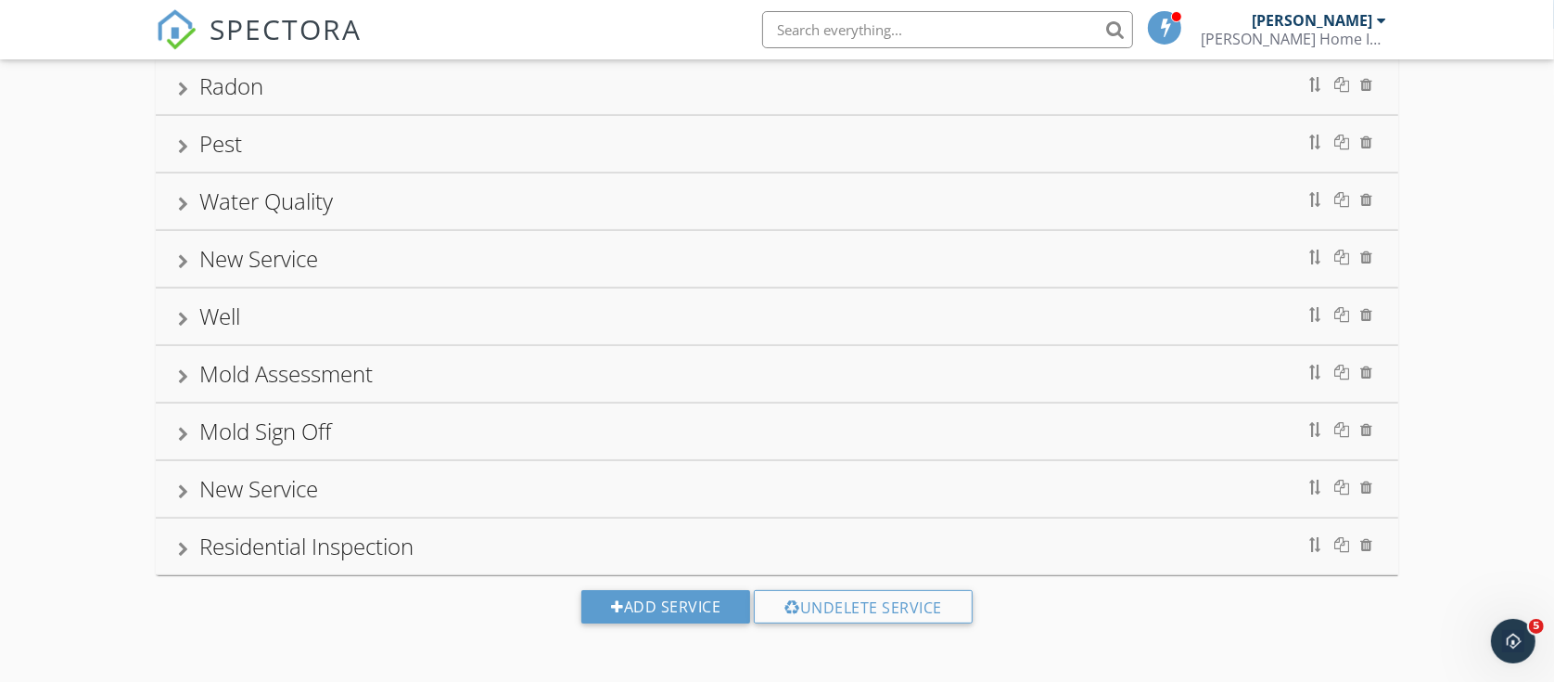
click at [191, 371] on div "Mold Assessment" at bounding box center [777, 373] width 1199 height 33
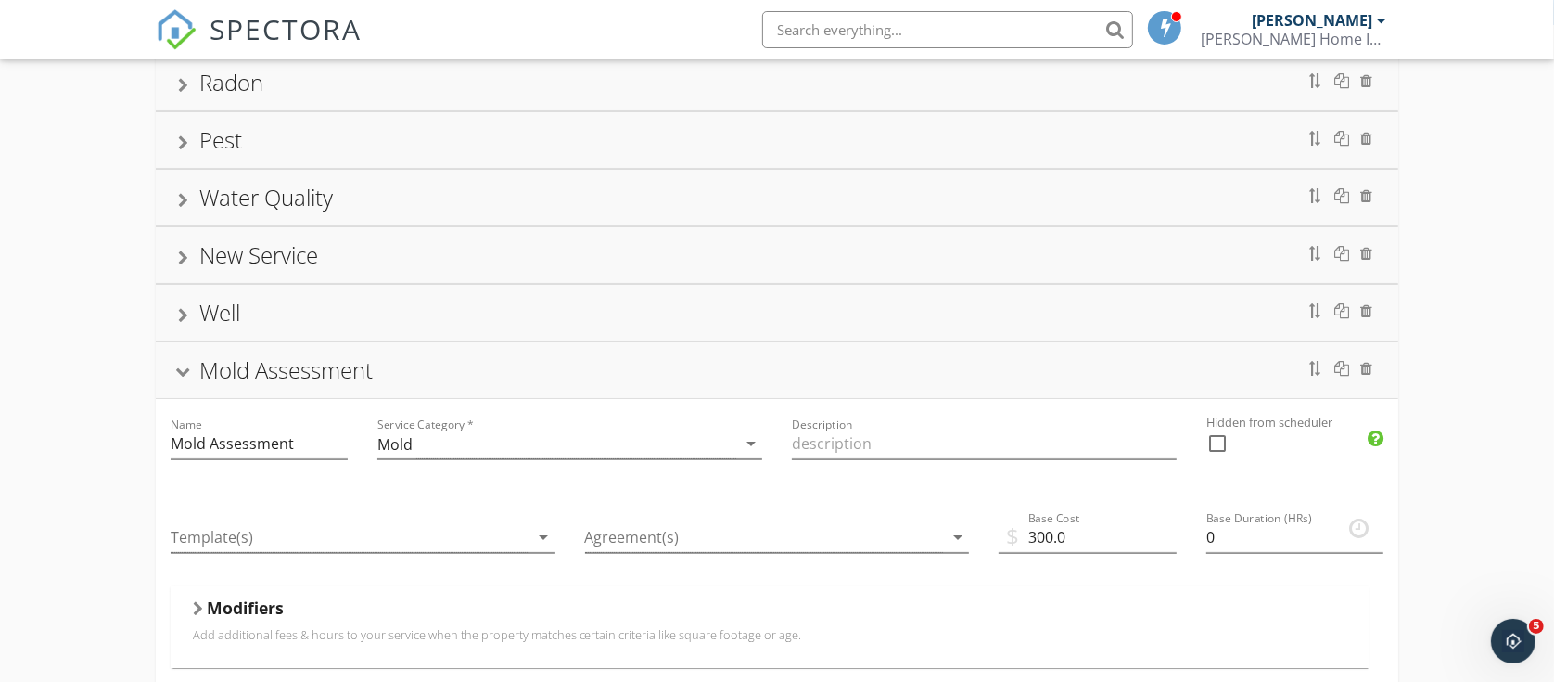
click at [191, 371] on div "Mold Assessment" at bounding box center [777, 369] width 1199 height 33
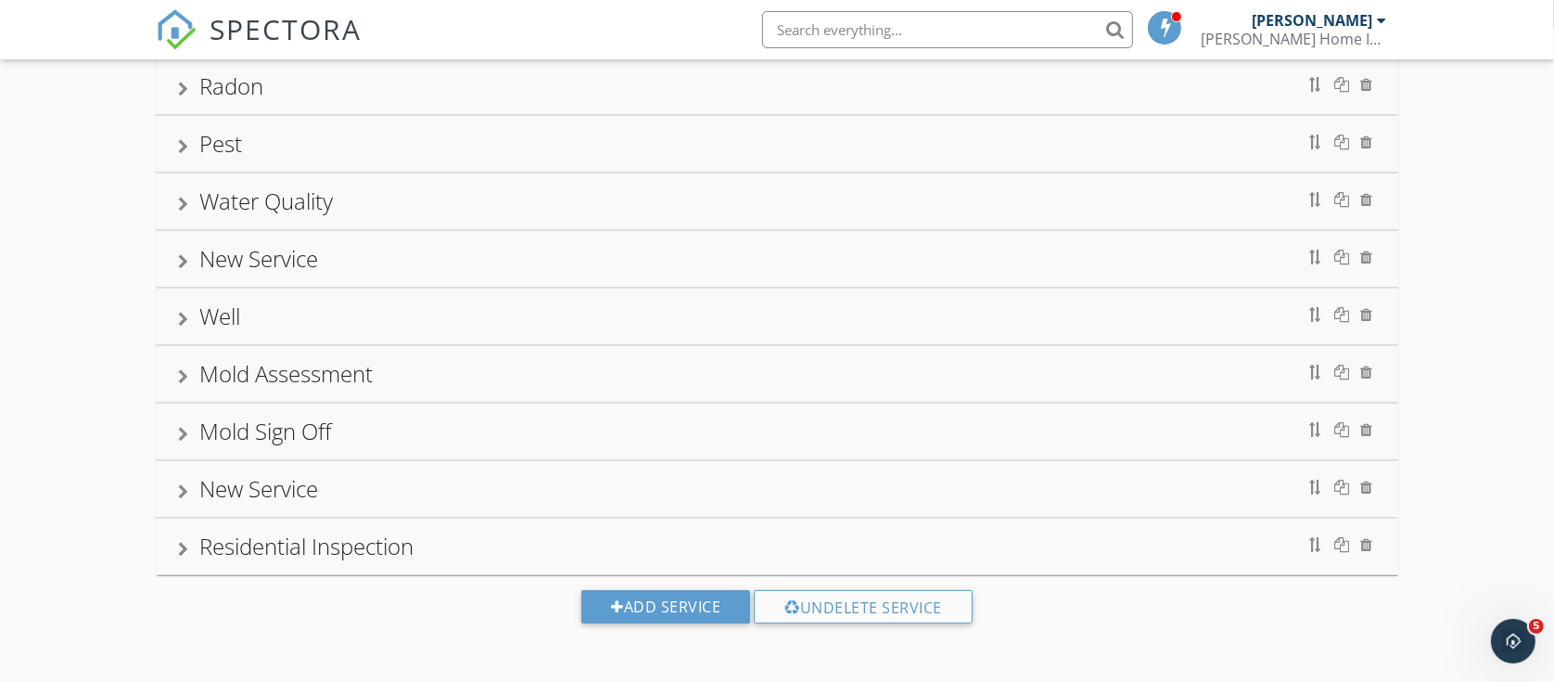
click at [178, 433] on div at bounding box center [183, 434] width 10 height 15
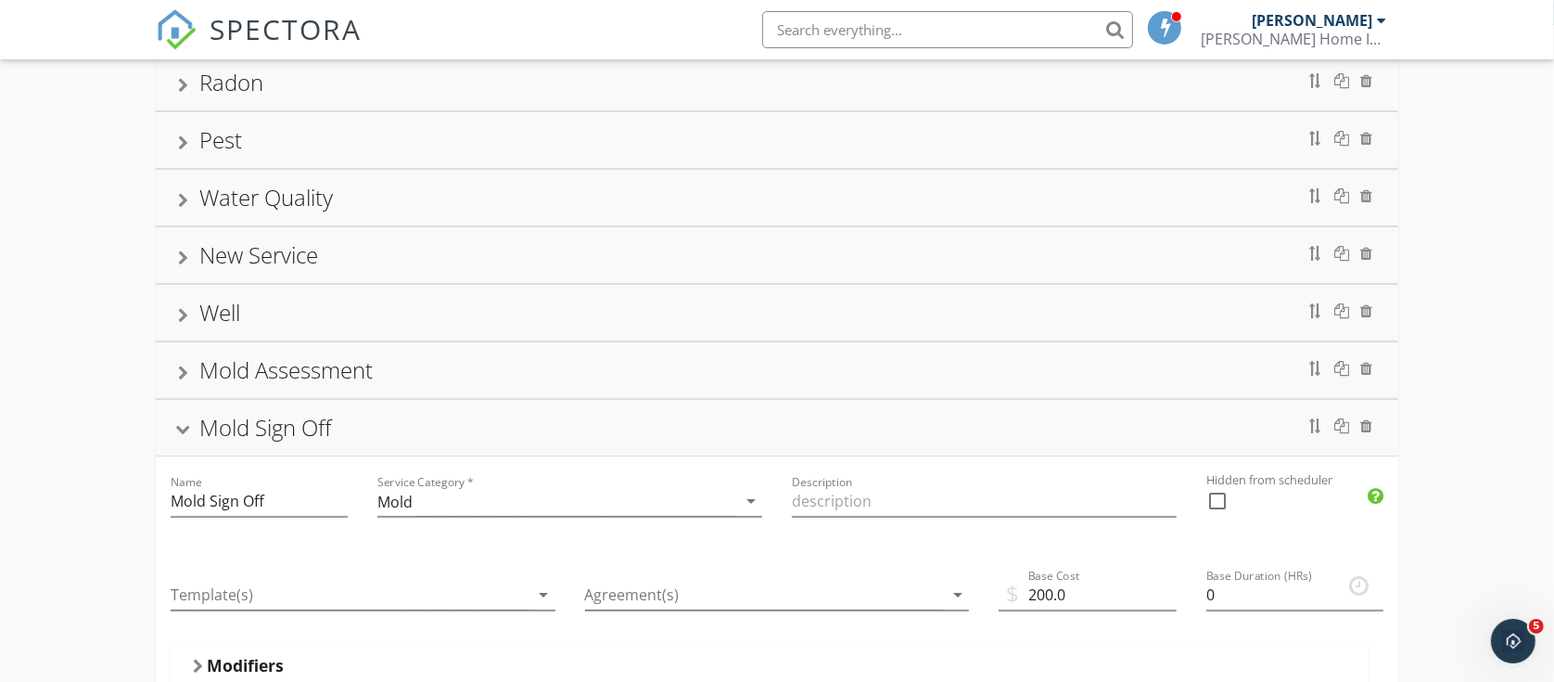
click at [178, 433] on div at bounding box center [182, 431] width 15 height 10
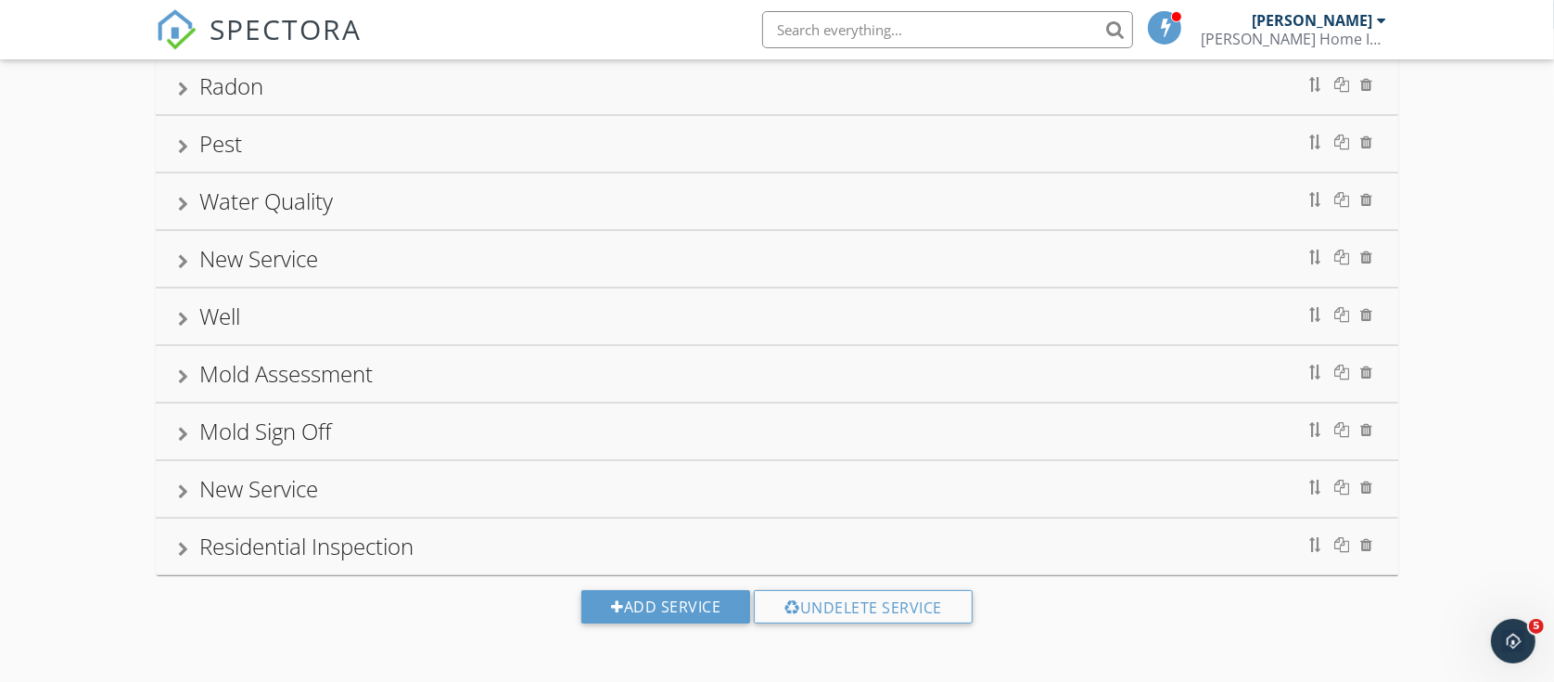
click at [195, 548] on div "Residential Inspection" at bounding box center [777, 545] width 1199 height 33
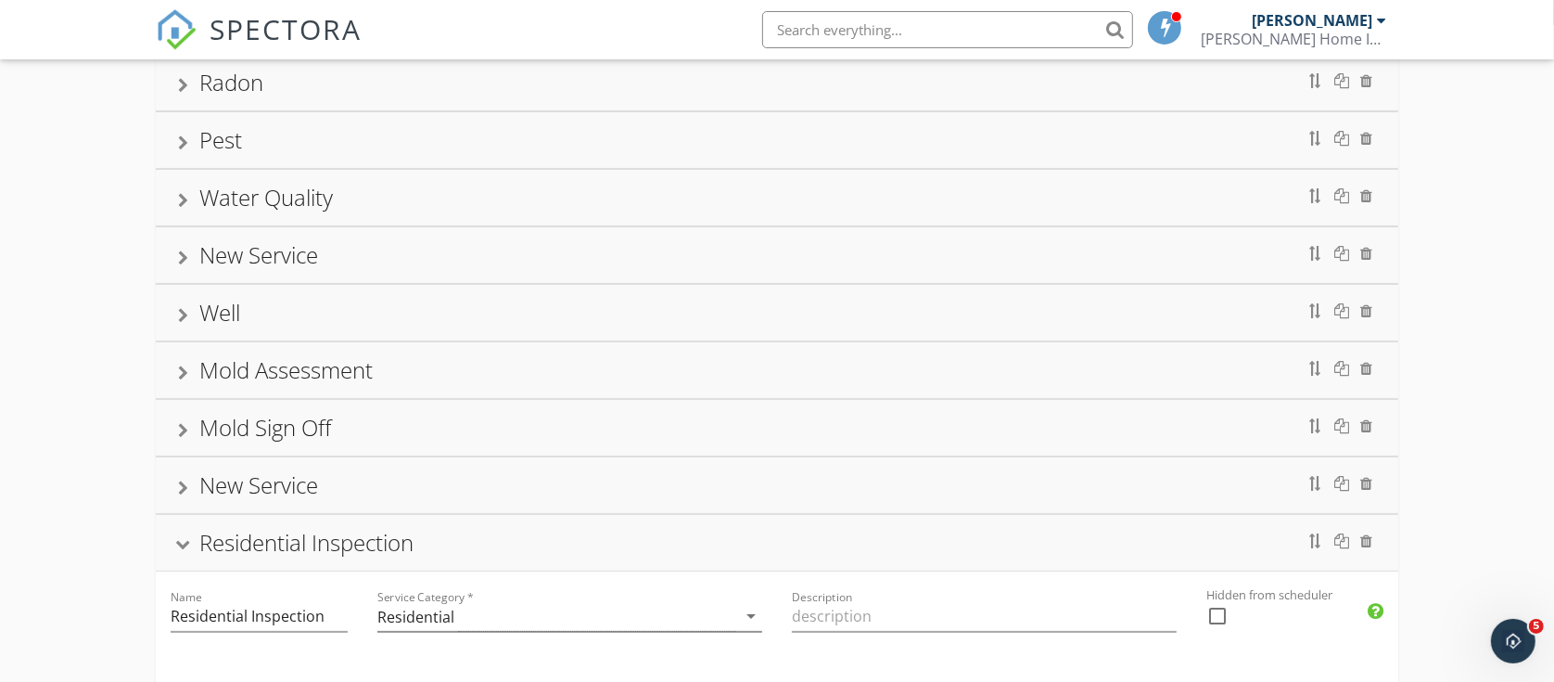
click at [185, 540] on div "Residential Inspection" at bounding box center [777, 542] width 1199 height 33
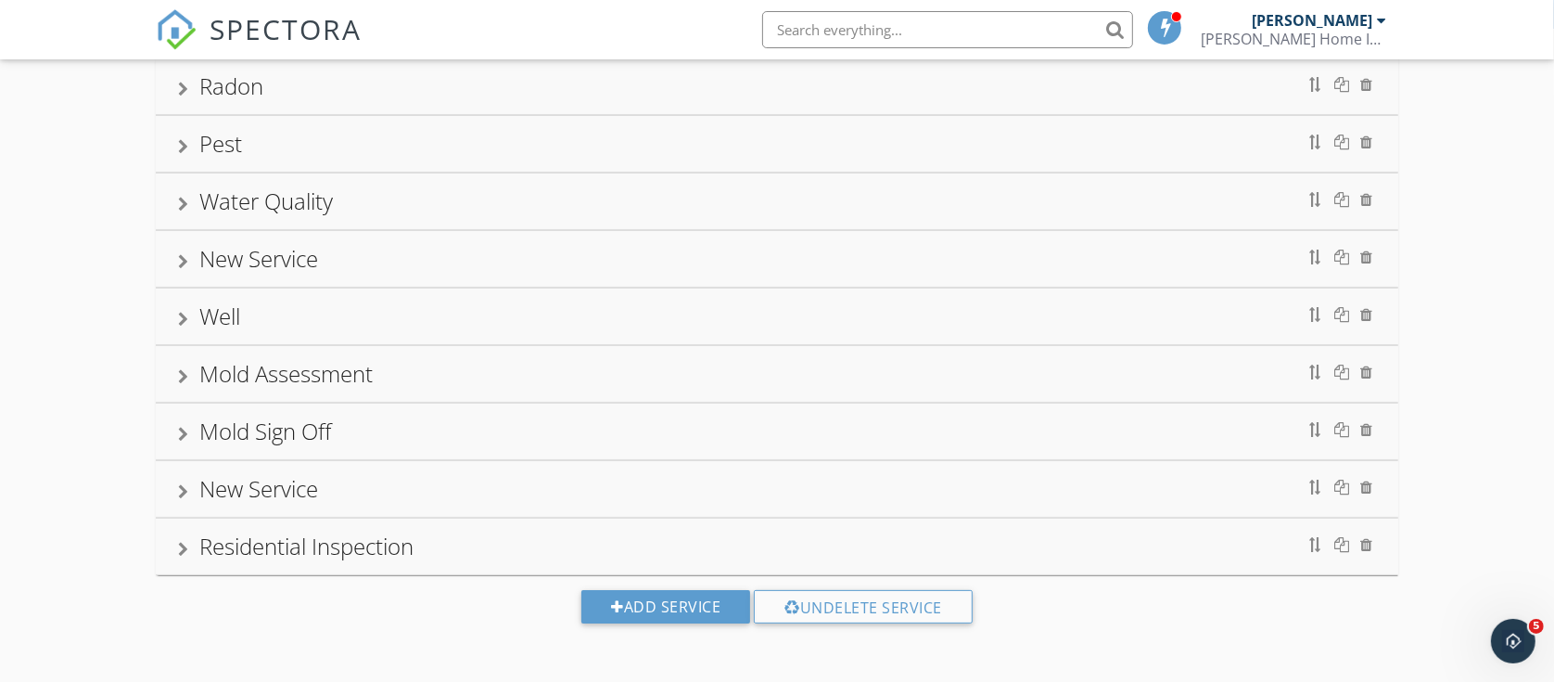
click at [196, 429] on div "Mold Sign Off" at bounding box center [777, 430] width 1199 height 33
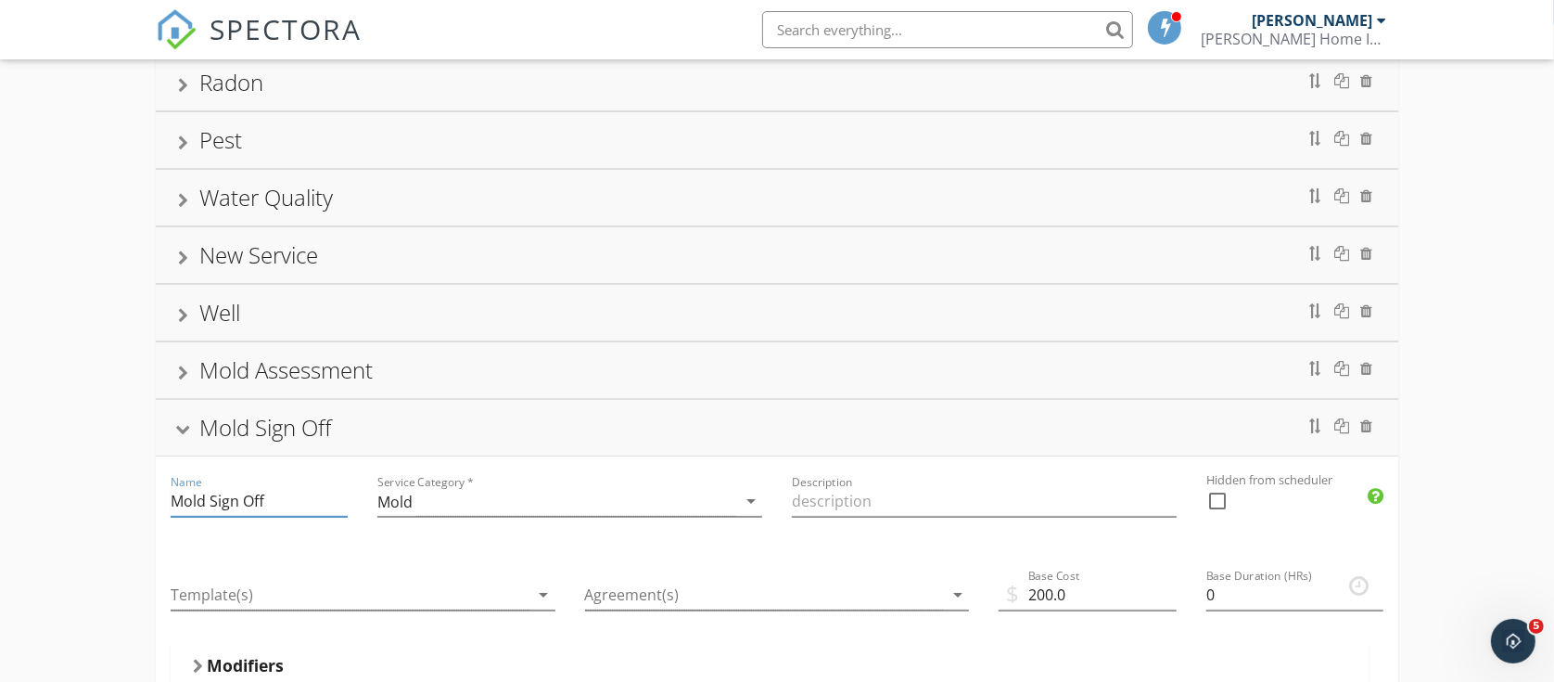
drag, startPoint x: 294, startPoint y: 499, endPoint x: 211, endPoint y: 504, distance: 82.7
click at [211, 504] on input "Mold Sign Off" at bounding box center [259, 501] width 177 height 31
type input "Mold Clearance"
click at [176, 423] on div "Mold Clearance" at bounding box center [777, 428] width 1243 height 56
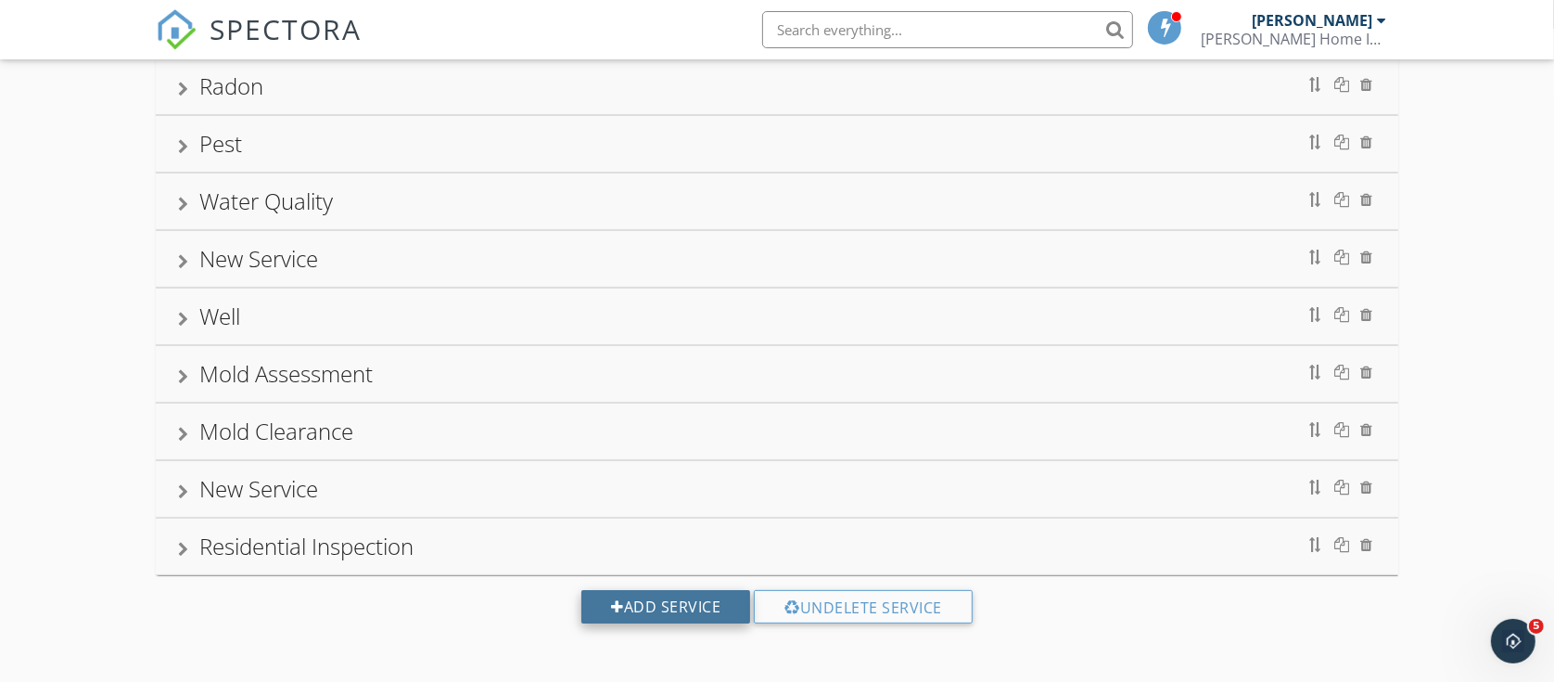
click at [619, 601] on div at bounding box center [617, 606] width 13 height 15
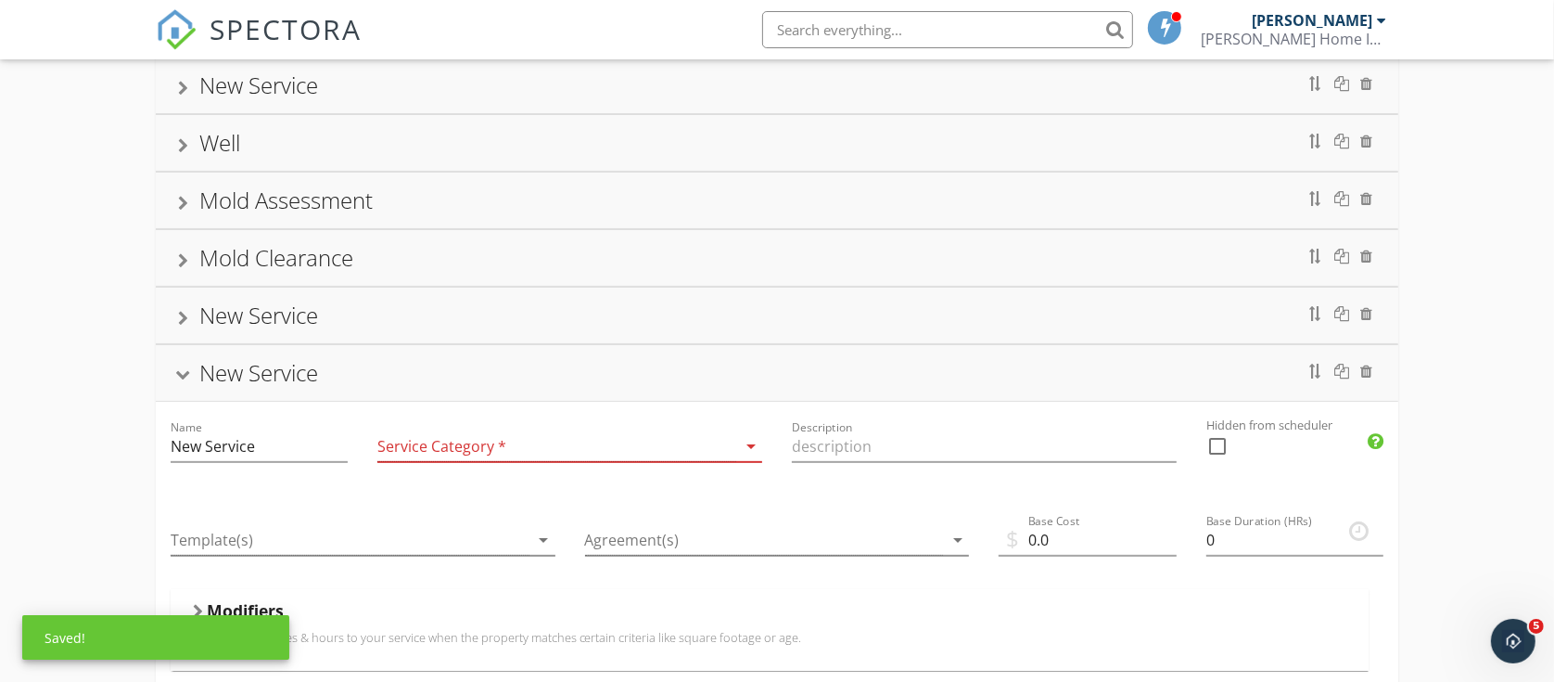
scroll to position [377, 0]
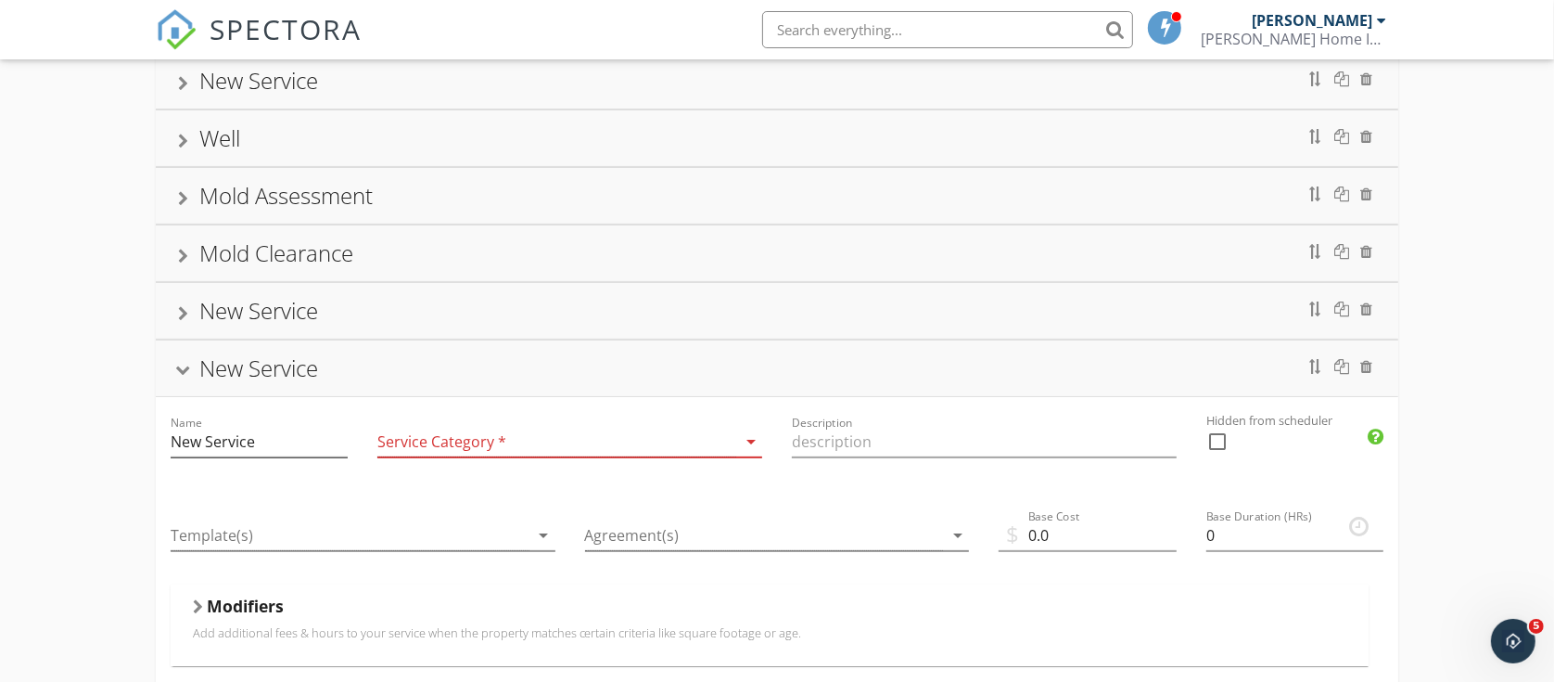
drag, startPoint x: 287, startPoint y: 429, endPoint x: 176, endPoint y: 450, distance: 113.1
click at [176, 450] on div "Name New Service" at bounding box center [259, 445] width 177 height 60
drag, startPoint x: 281, startPoint y: 443, endPoint x: 223, endPoint y: 456, distance: 58.9
click at [223, 456] on input "New Service" at bounding box center [259, 442] width 177 height 31
click at [747, 442] on icon "arrow_drop_down" at bounding box center [751, 441] width 22 height 22
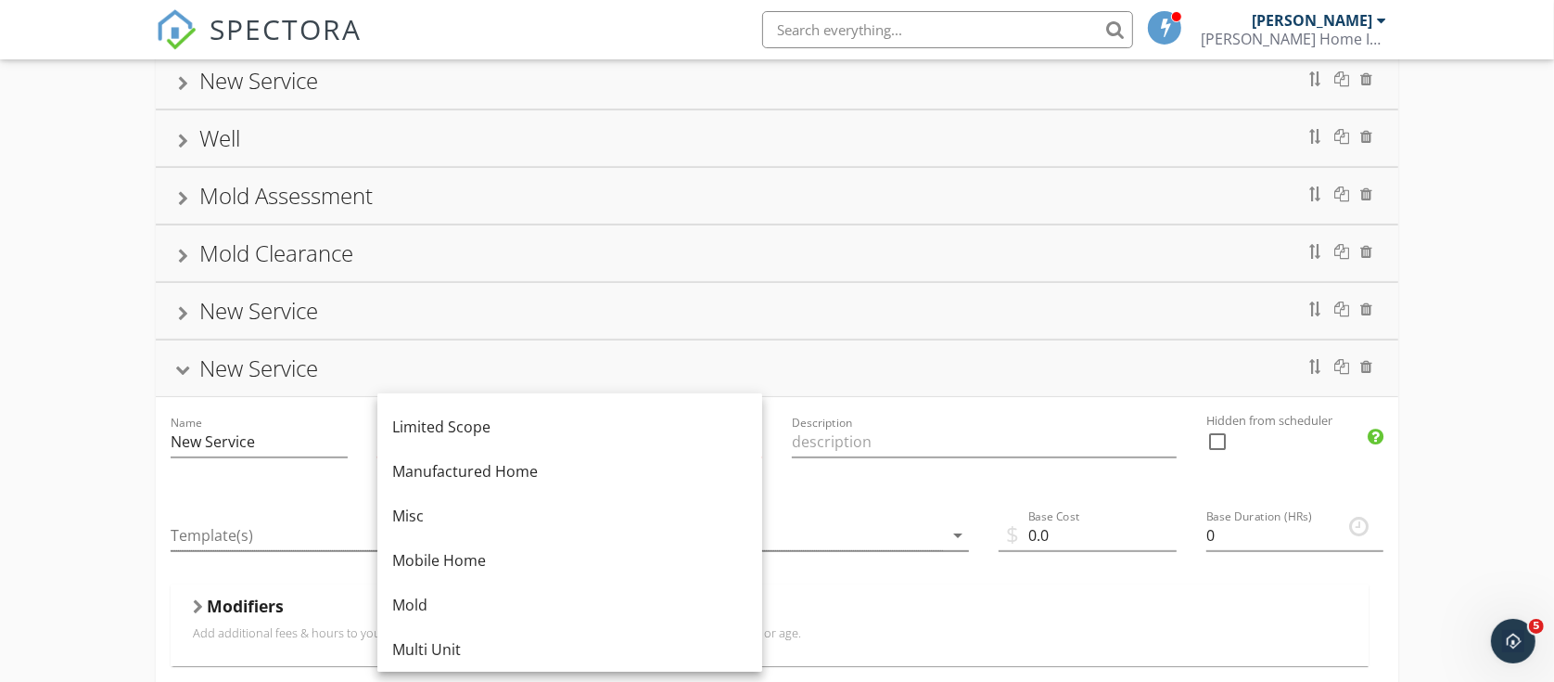
scroll to position [348, 0]
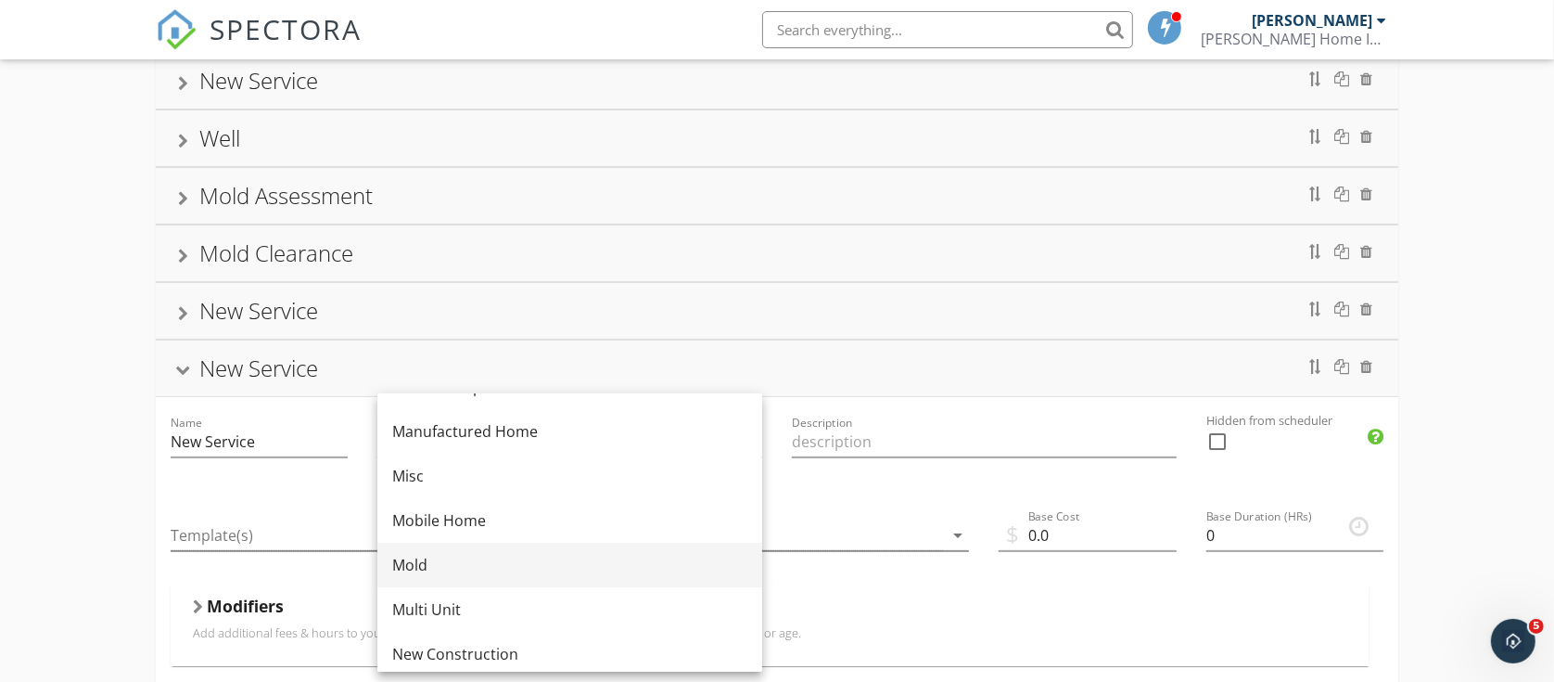
click at [450, 554] on div "Mold" at bounding box center [569, 565] width 355 height 22
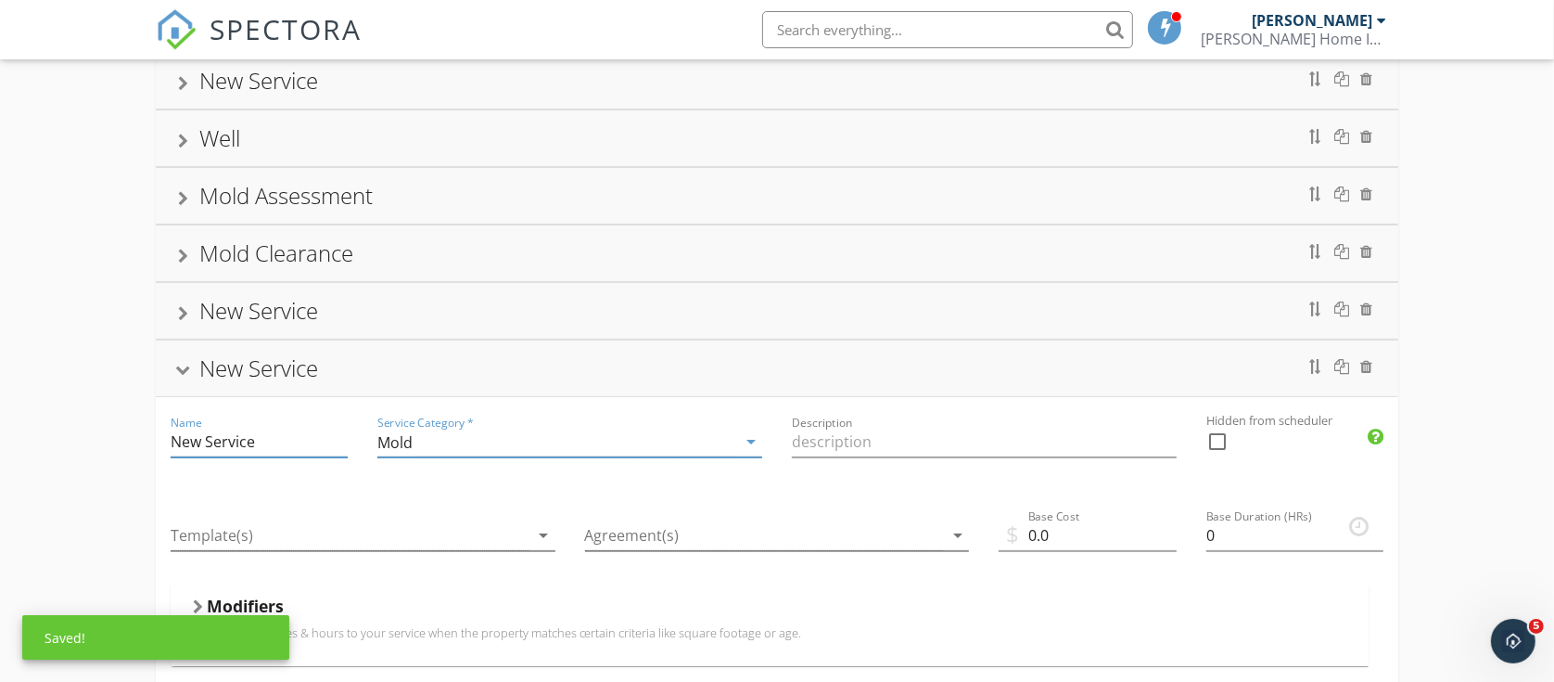
drag, startPoint x: 262, startPoint y: 453, endPoint x: 165, endPoint y: 450, distance: 97.4
click at [165, 450] on div "Name New Service" at bounding box center [259, 444] width 207 height 94
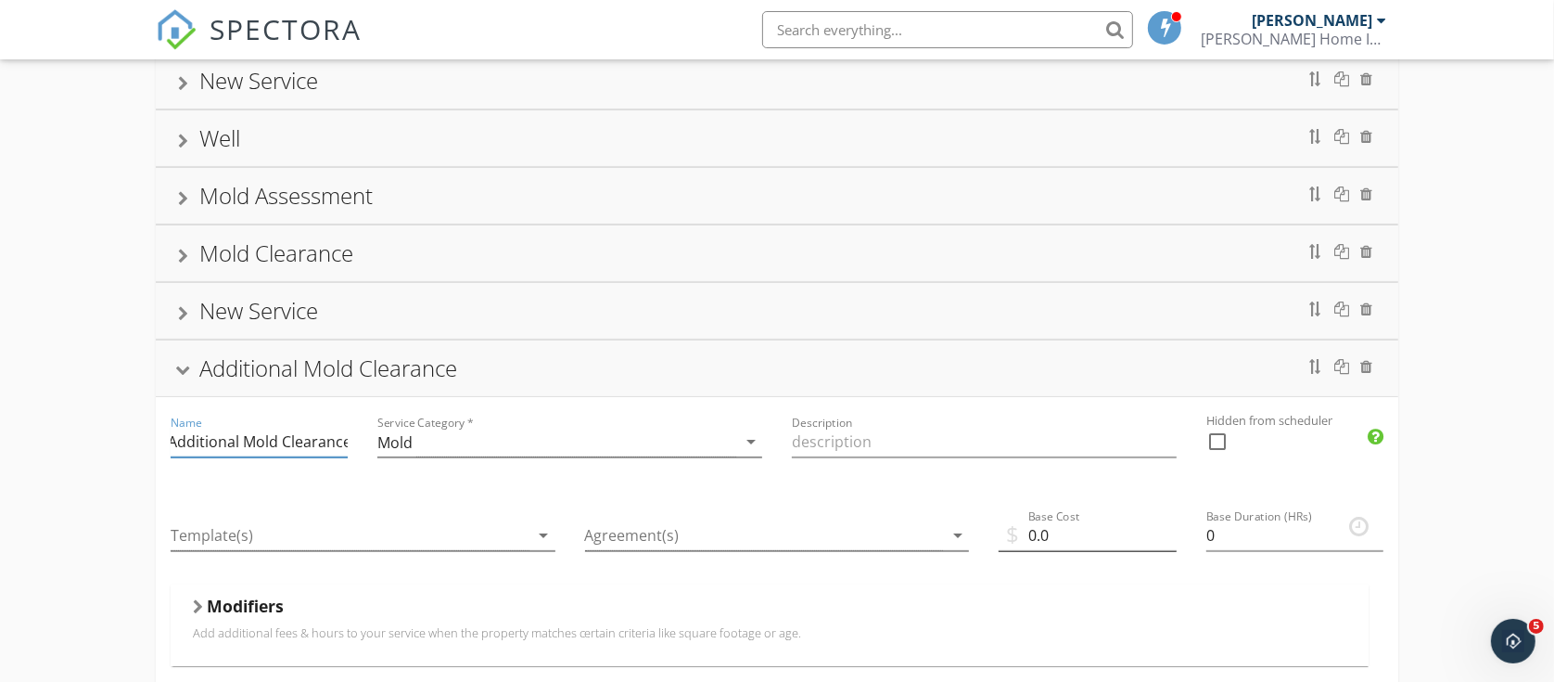
type input "Additional Mold Clearance"
click at [1086, 533] on input "0.0" at bounding box center [1087, 535] width 177 height 31
drag, startPoint x: 1104, startPoint y: 517, endPoint x: 1026, endPoint y: 538, distance: 81.4
click at [1026, 538] on div "Base Cost 0.0" at bounding box center [1087, 539] width 177 height 60
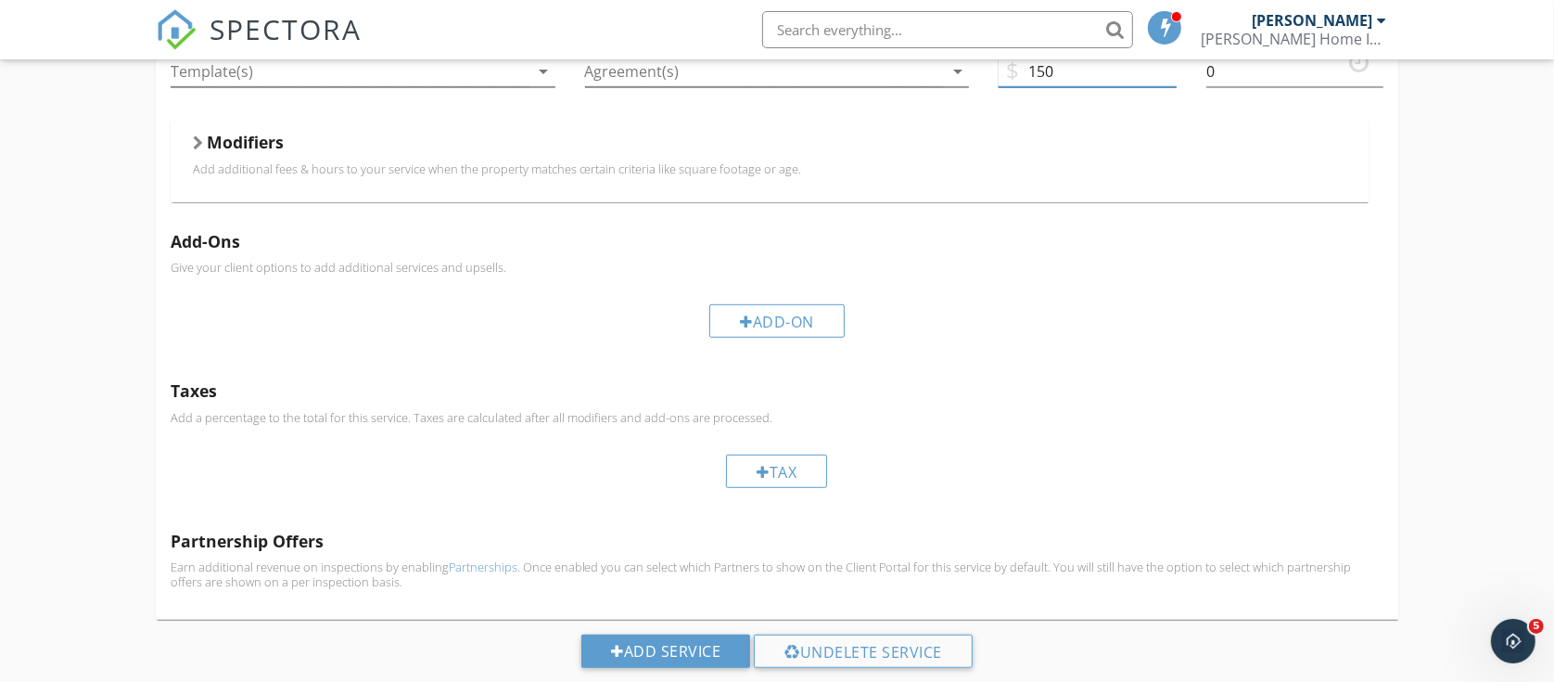
scroll to position [891, 0]
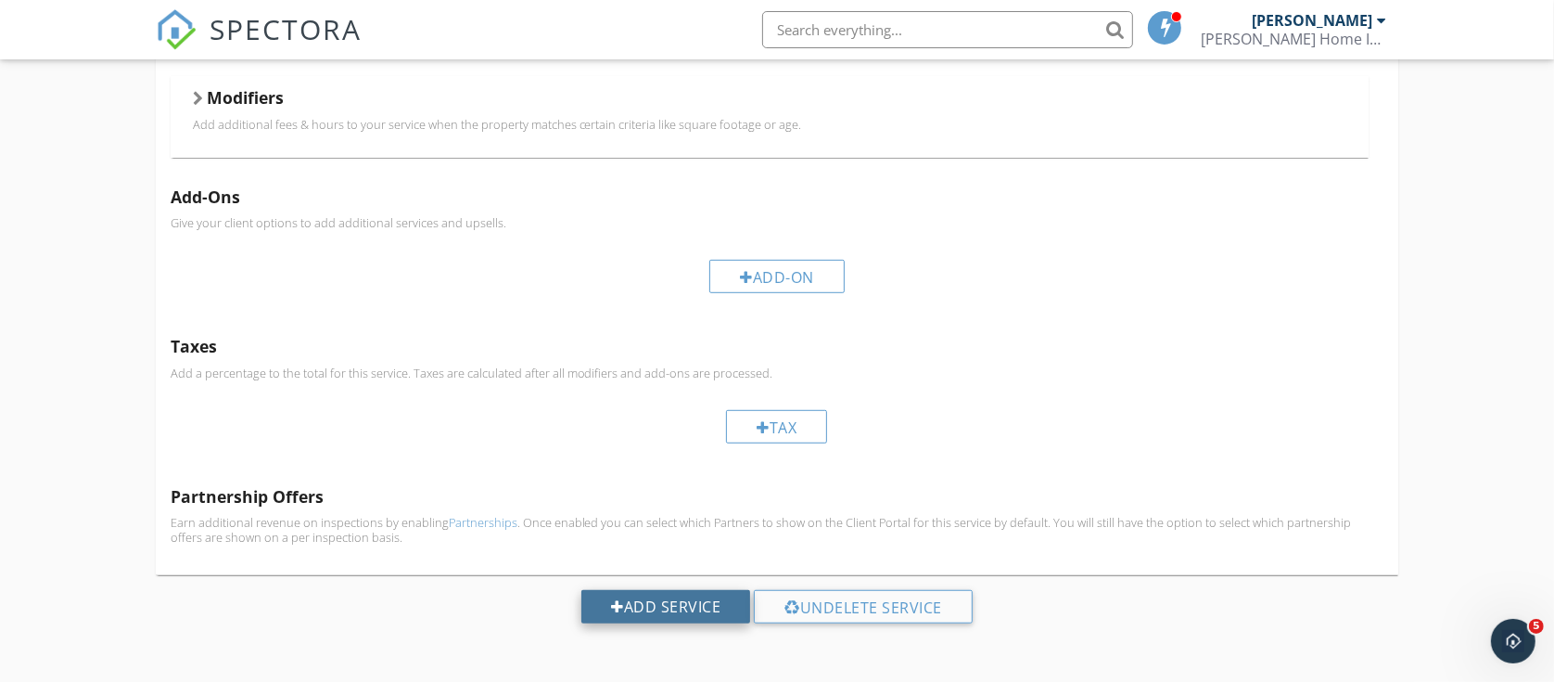
type input "150"
drag, startPoint x: 644, startPoint y: 603, endPoint x: 642, endPoint y: 567, distance: 36.3
click at [643, 594] on div "Add Service" at bounding box center [665, 606] width 169 height 33
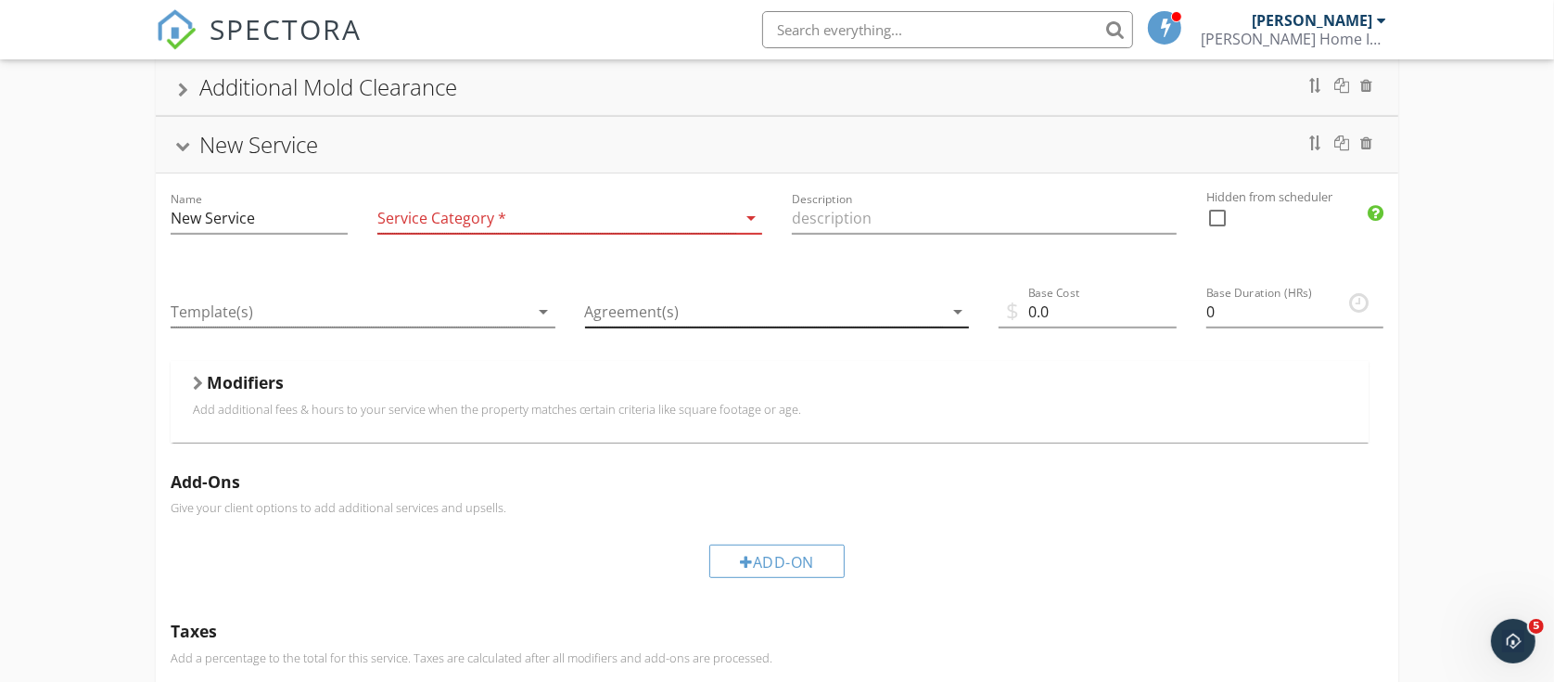
scroll to position [414, 0]
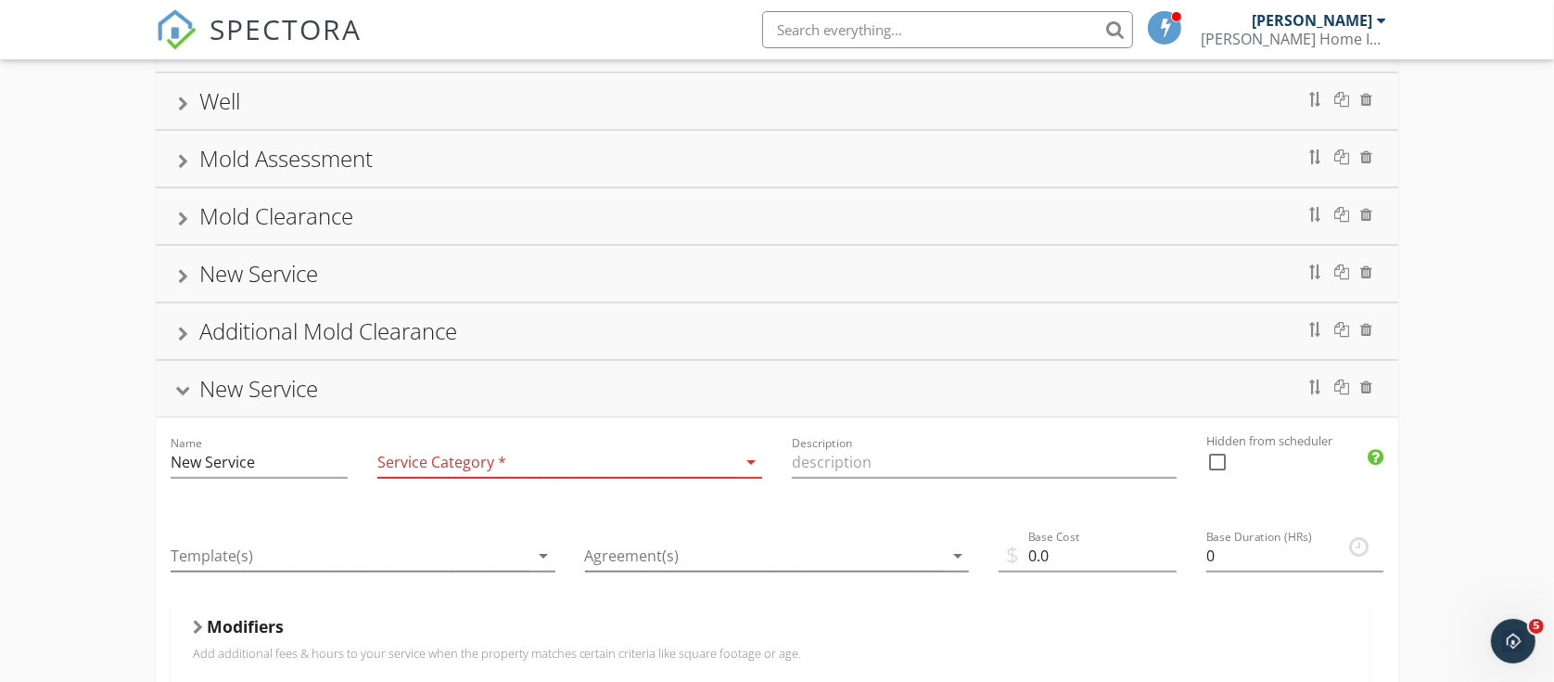
click at [177, 397] on div at bounding box center [182, 392] width 15 height 10
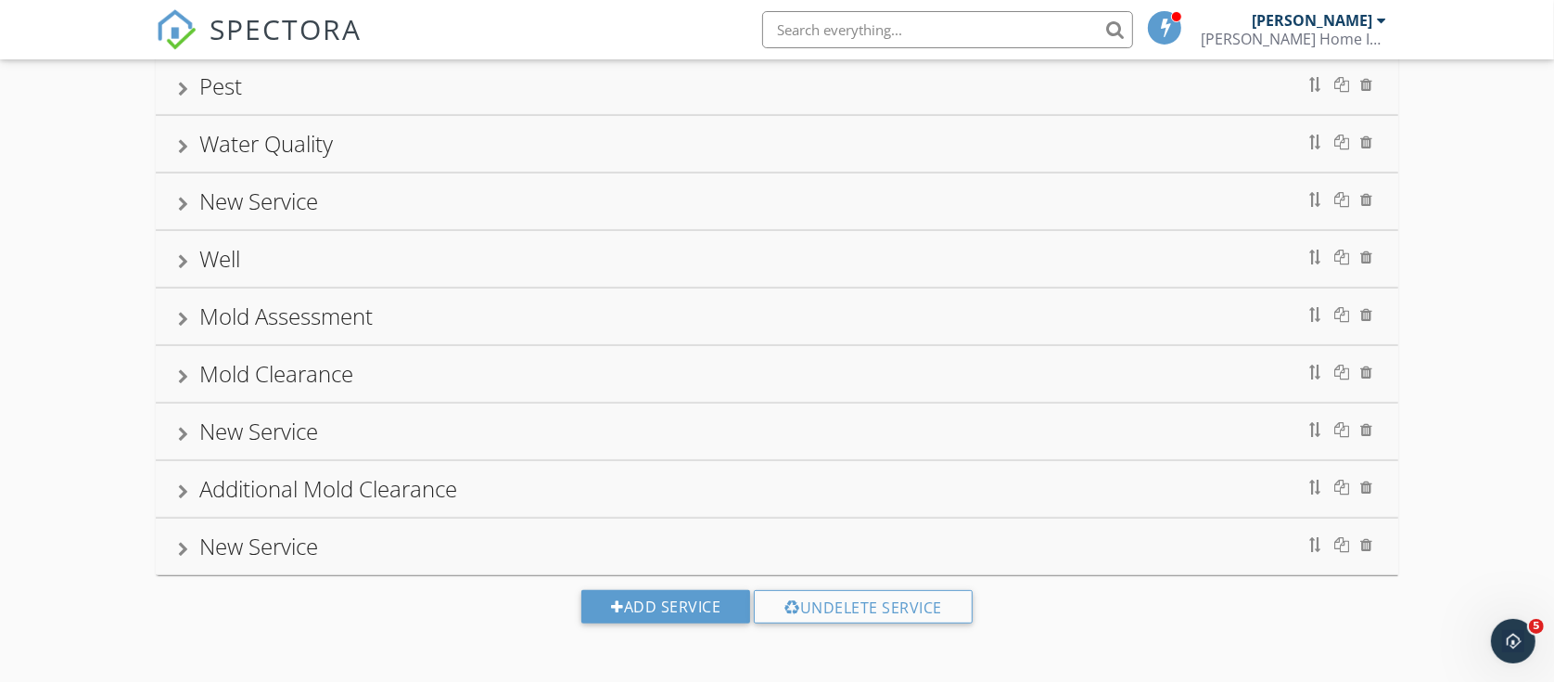
scroll to position [261, 0]
click at [1374, 552] on div at bounding box center [1336, 544] width 79 height 30
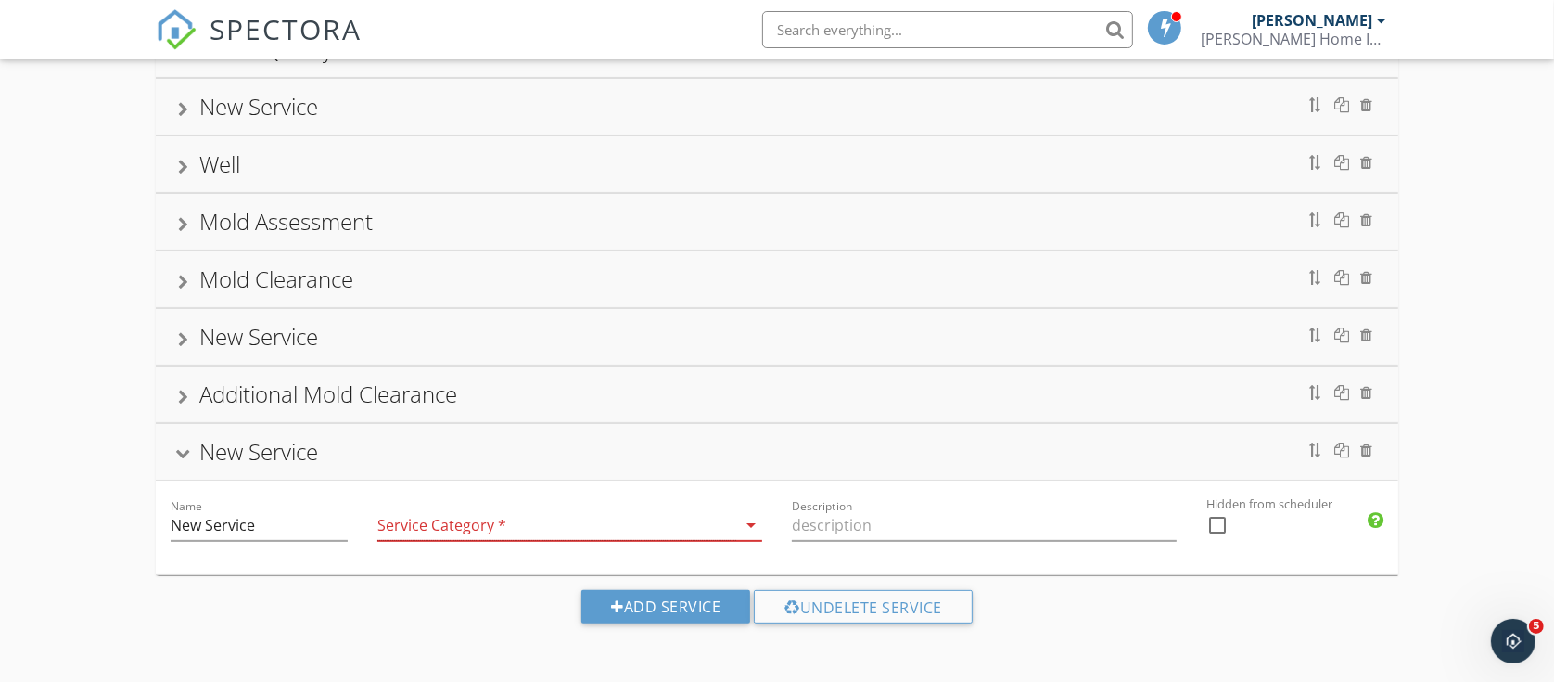
scroll to position [414, 0]
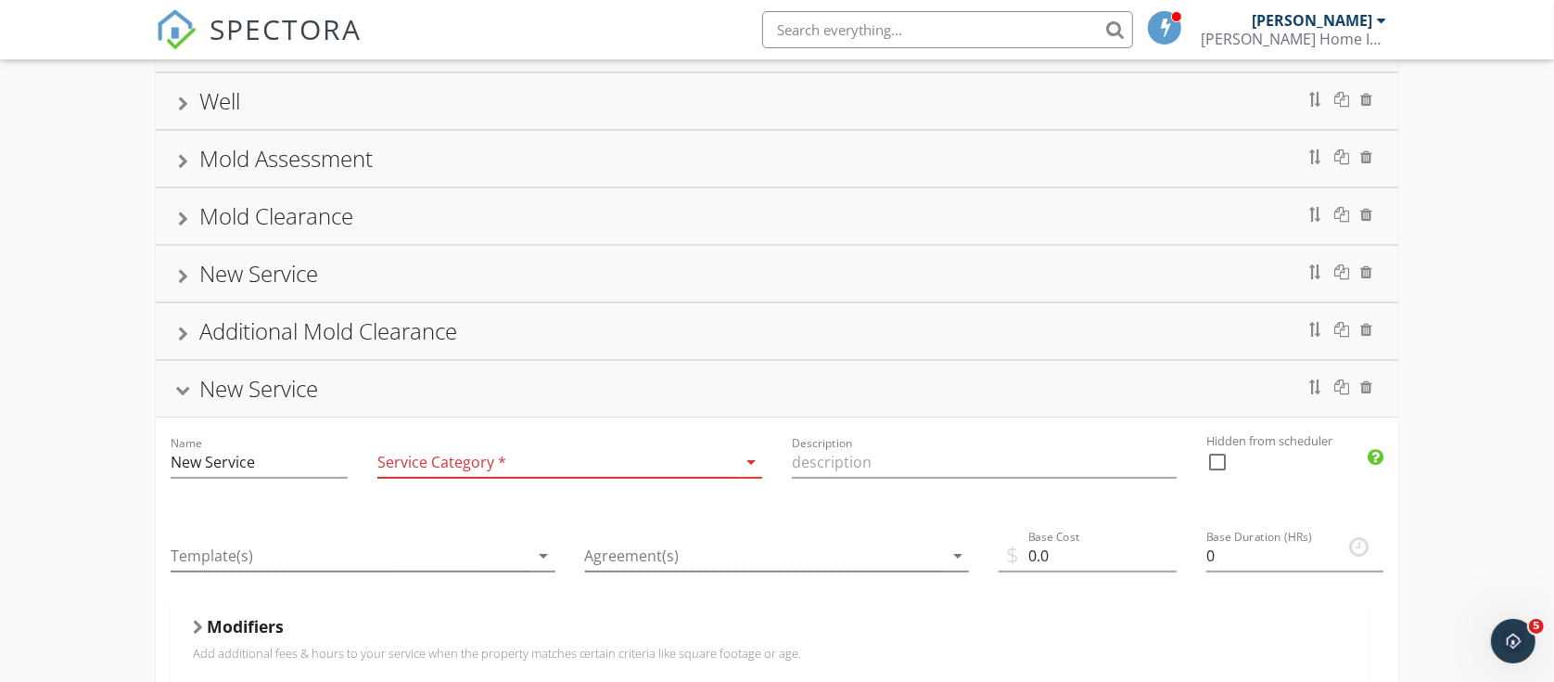
click at [186, 388] on div "New Service" at bounding box center [777, 388] width 1199 height 33
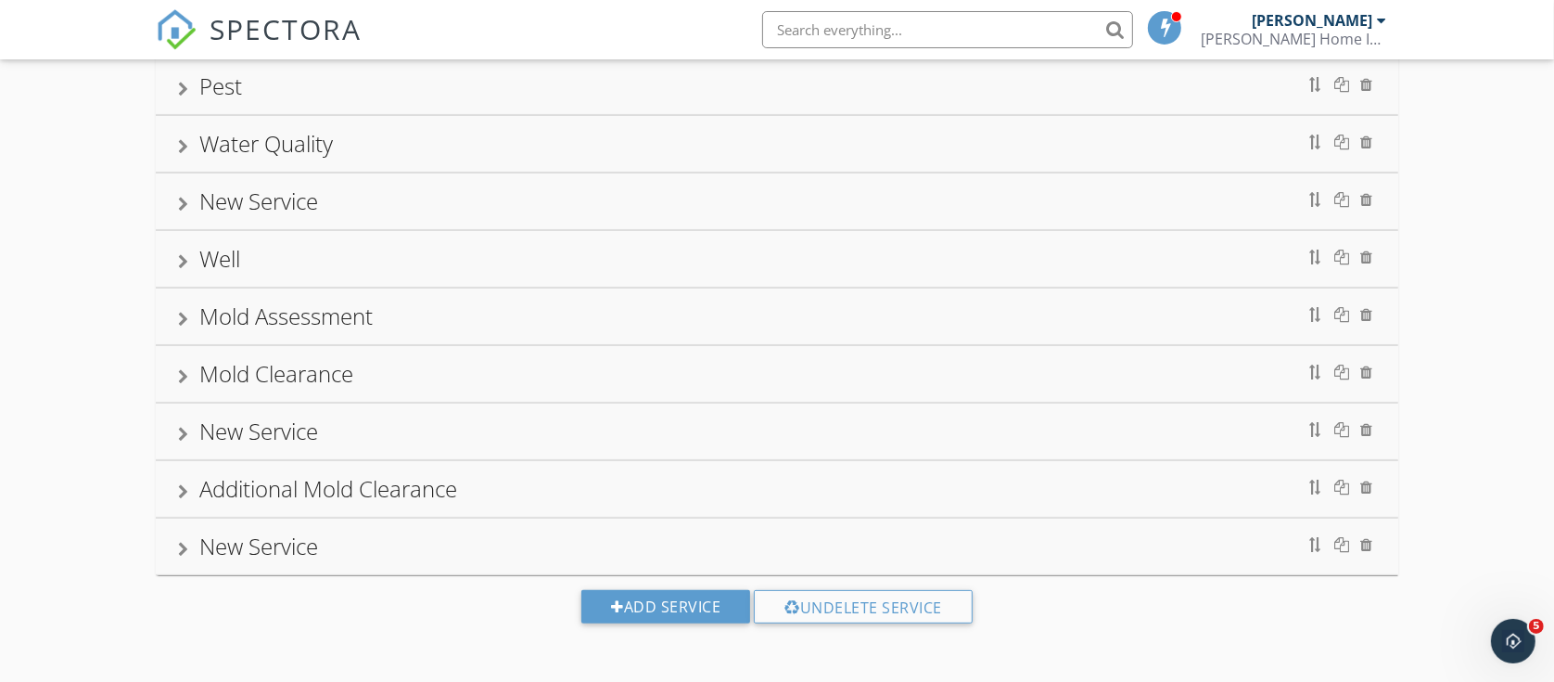
scroll to position [261, 0]
click at [1373, 431] on div at bounding box center [1336, 429] width 79 height 30
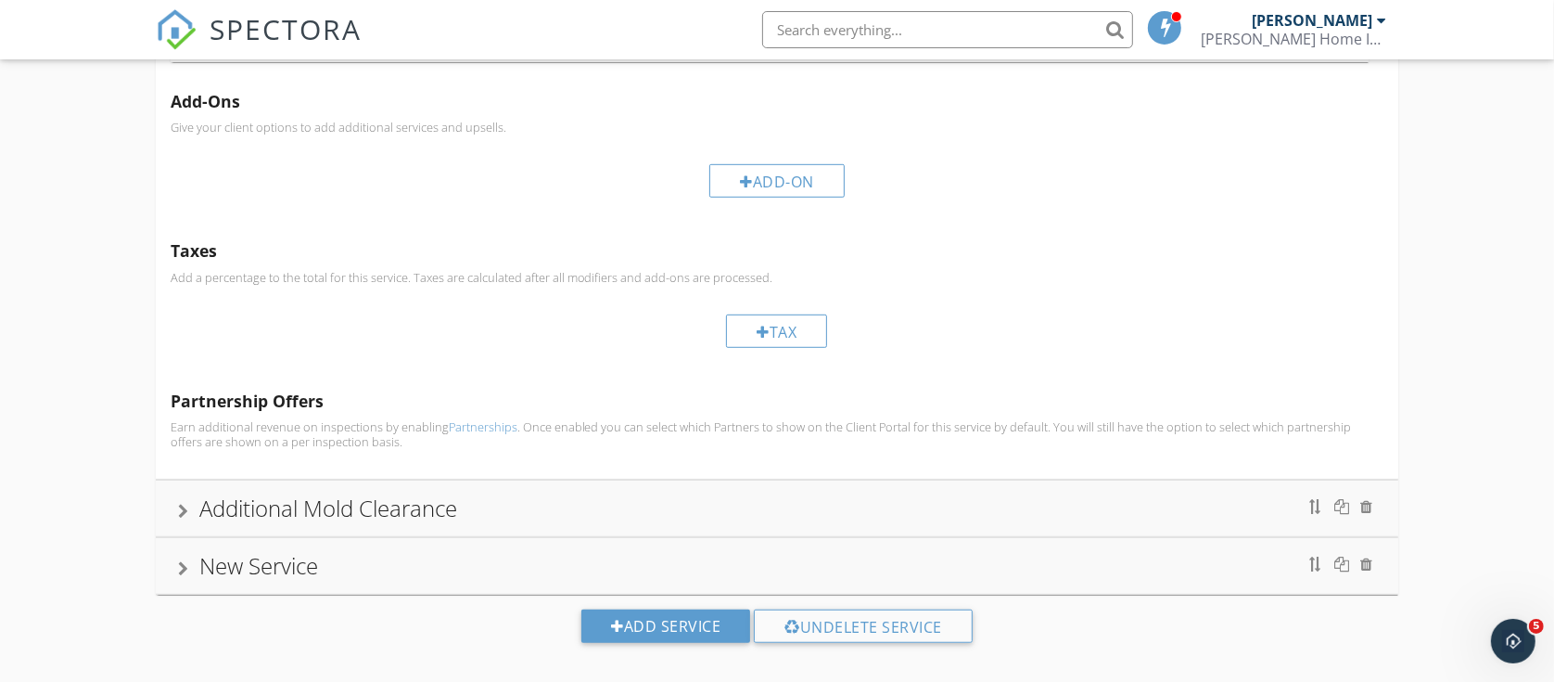
scroll to position [949, 0]
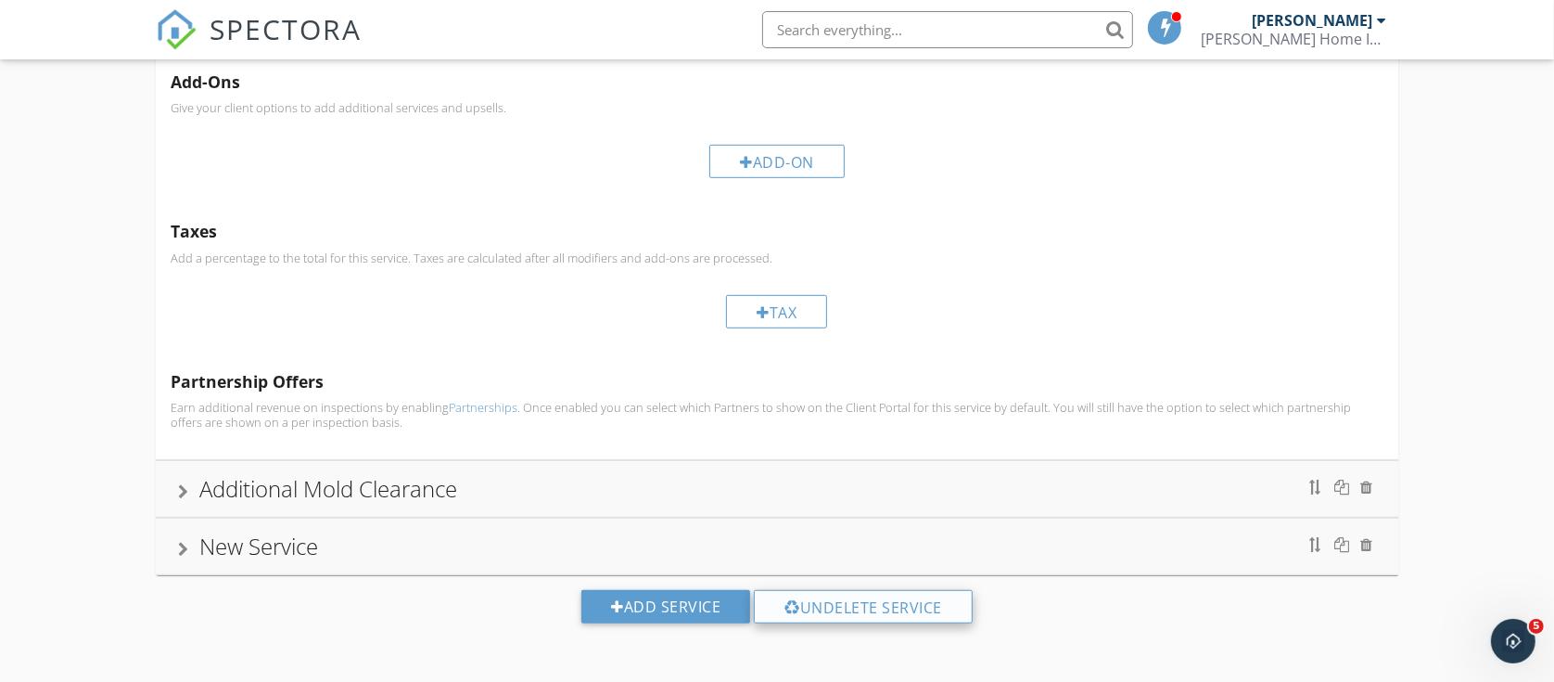
click at [848, 600] on div "Undelete Service" at bounding box center [863, 606] width 219 height 33
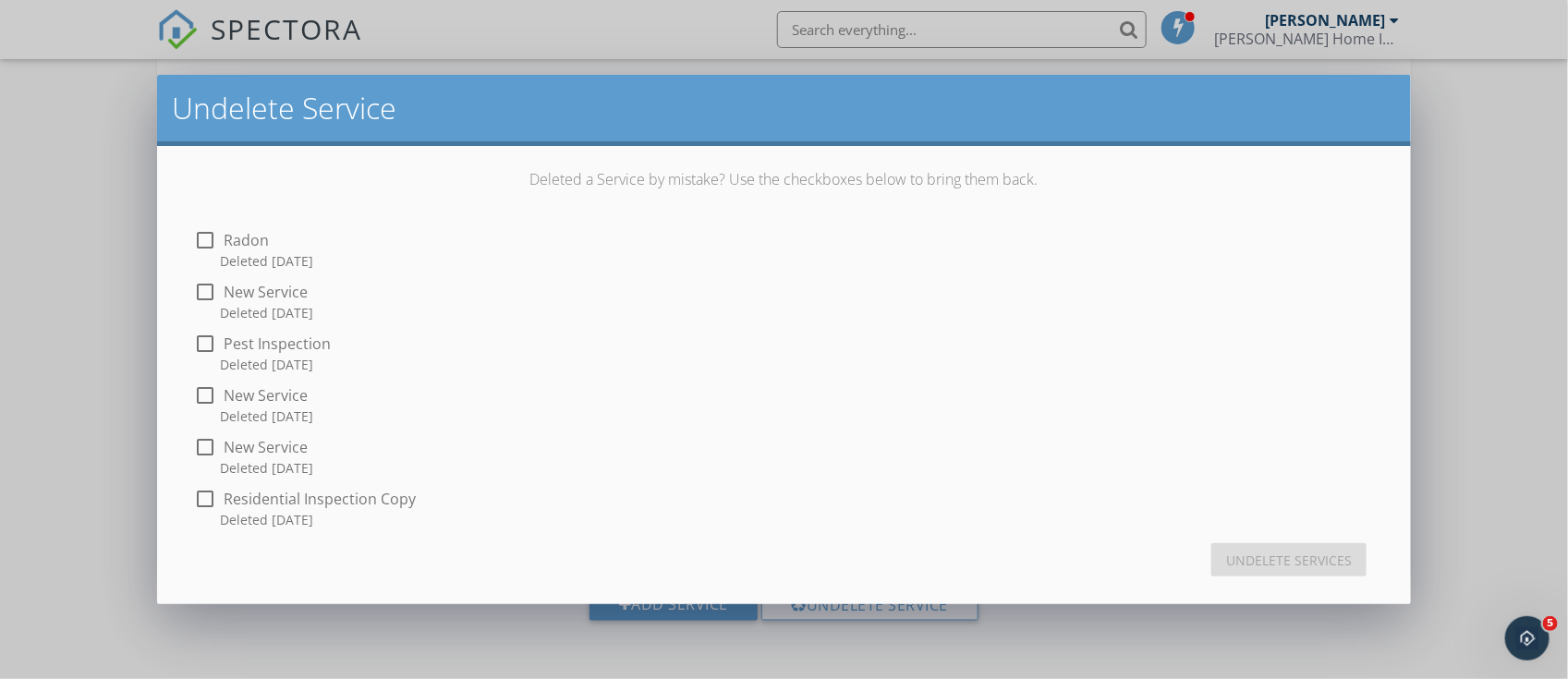
click at [1476, 185] on div "Undelete Service Deleted a Service by mistake? Use the checkboxes below to brin…" at bounding box center [784, 340] width 1568 height 679
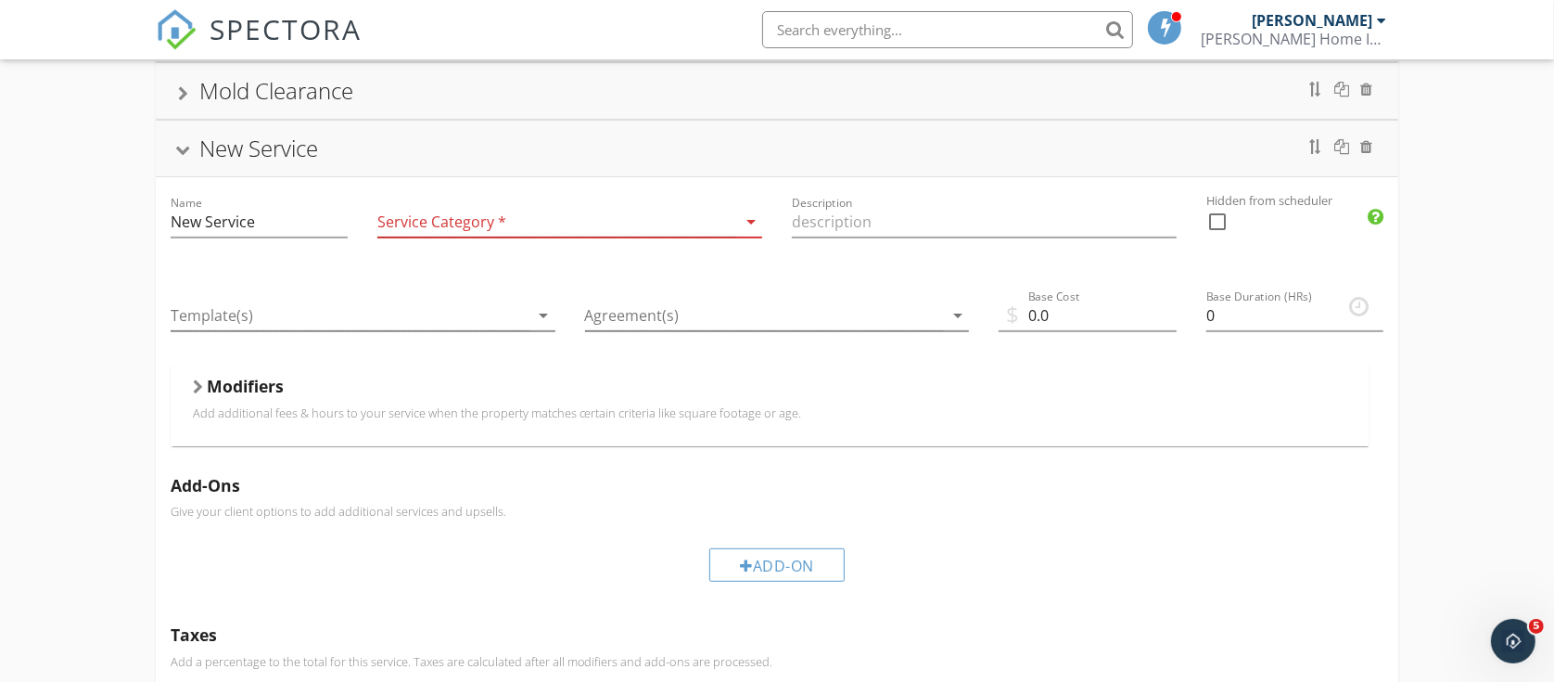
scroll to position [485, 0]
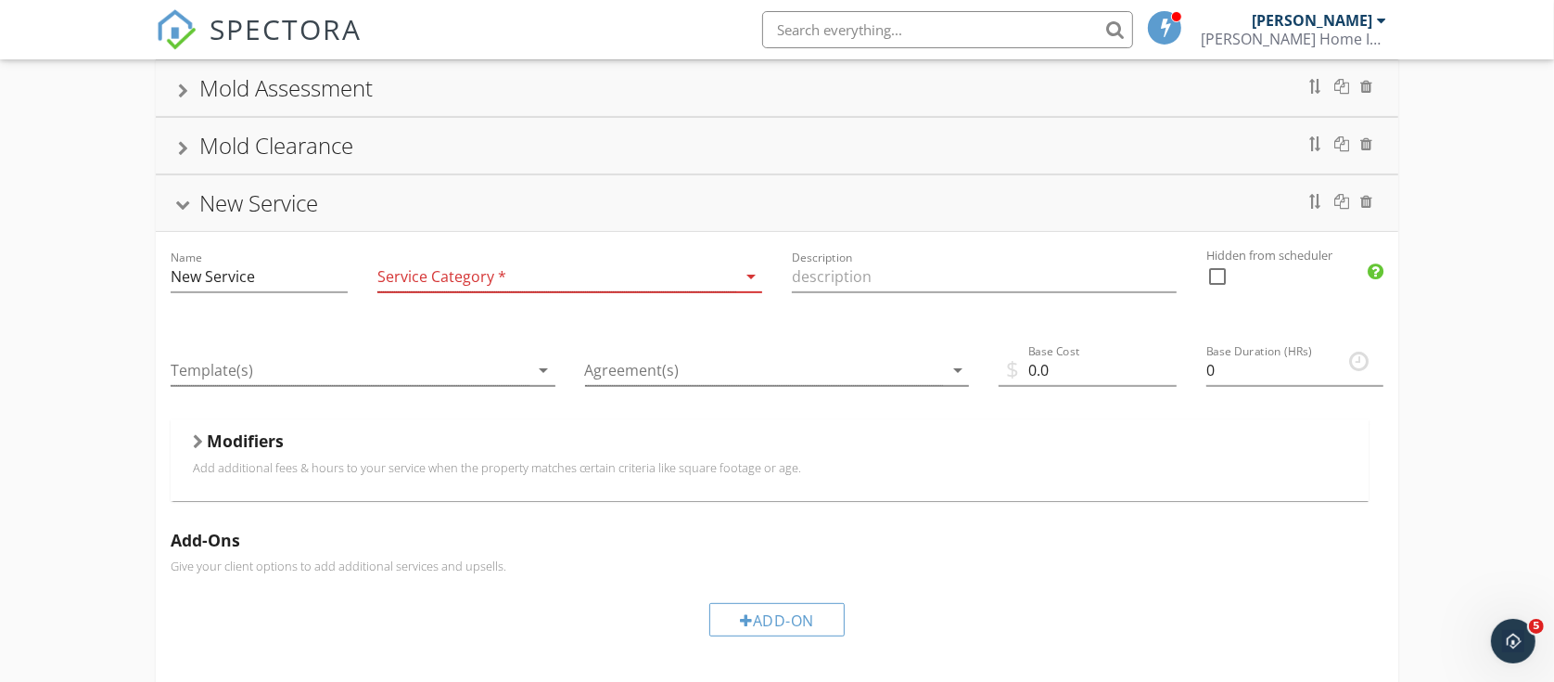
click at [182, 211] on div at bounding box center [182, 206] width 15 height 10
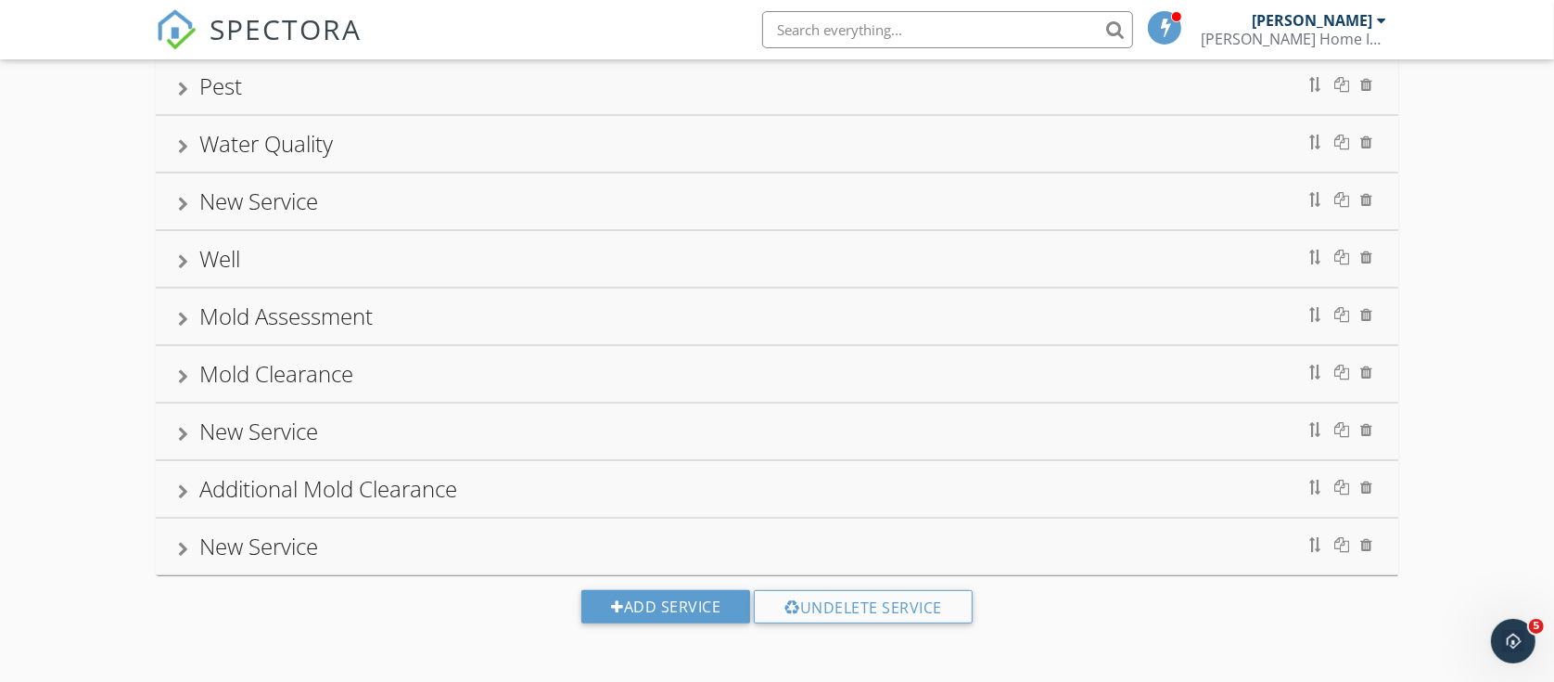
scroll to position [146, 0]
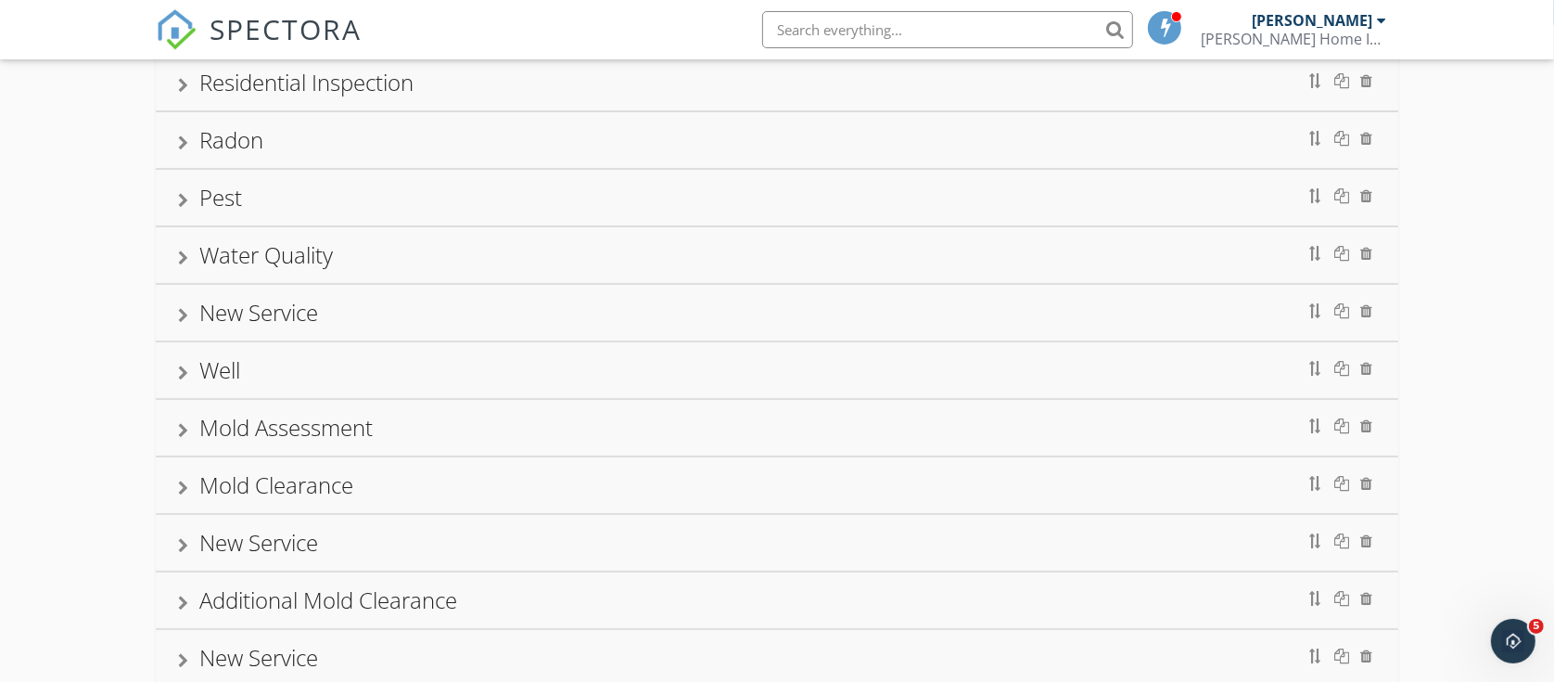
drag, startPoint x: 529, startPoint y: 391, endPoint x: 501, endPoint y: 386, distance: 29.3
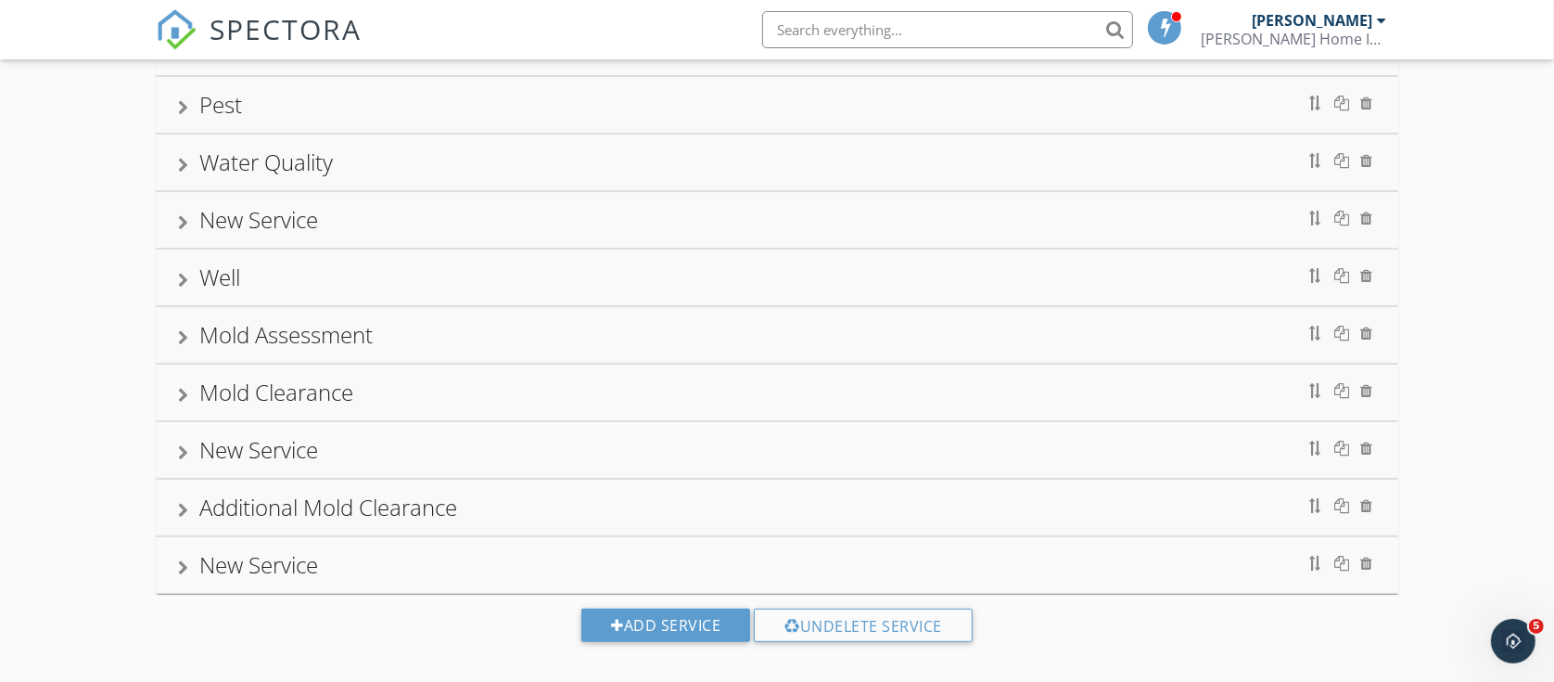
scroll to position [261, 0]
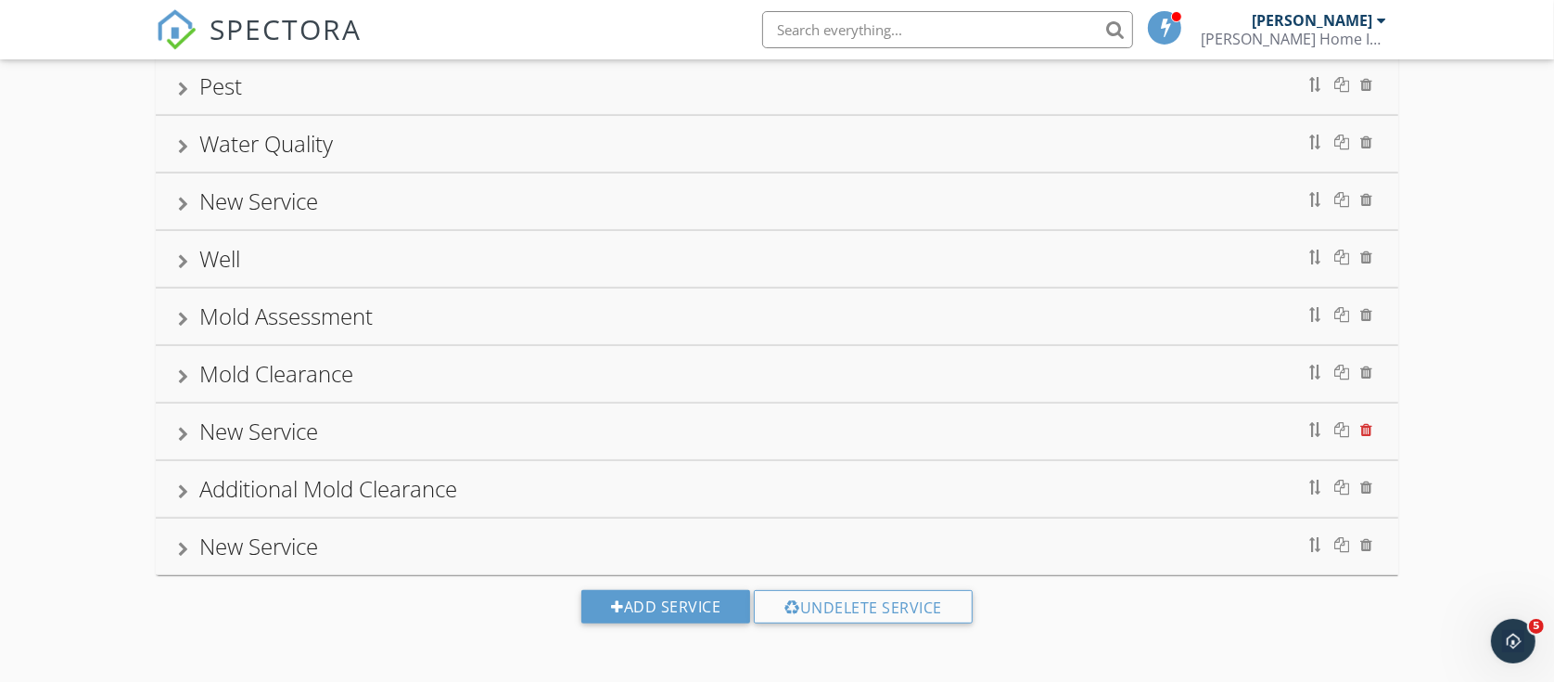
click at [1371, 427] on div at bounding box center [1366, 429] width 12 height 15
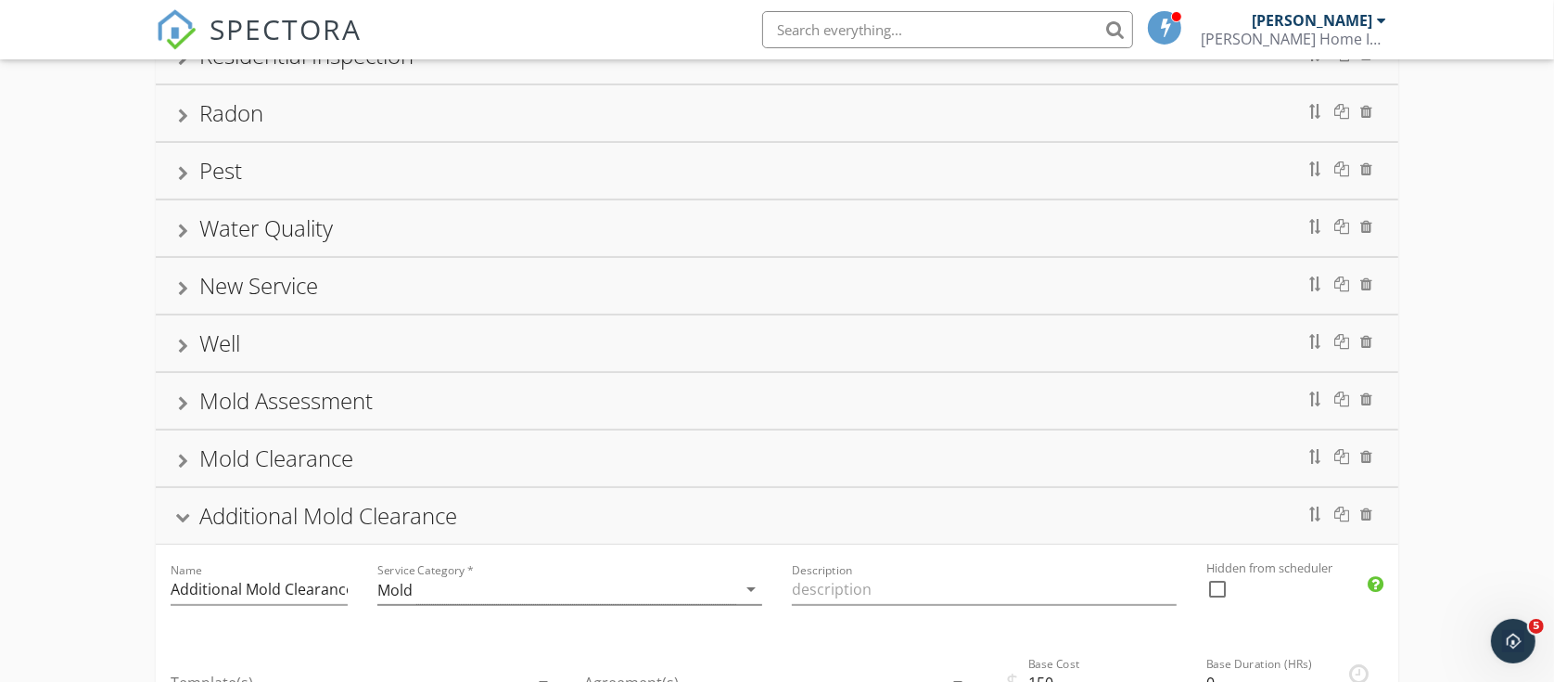
scroll to position [146, 0]
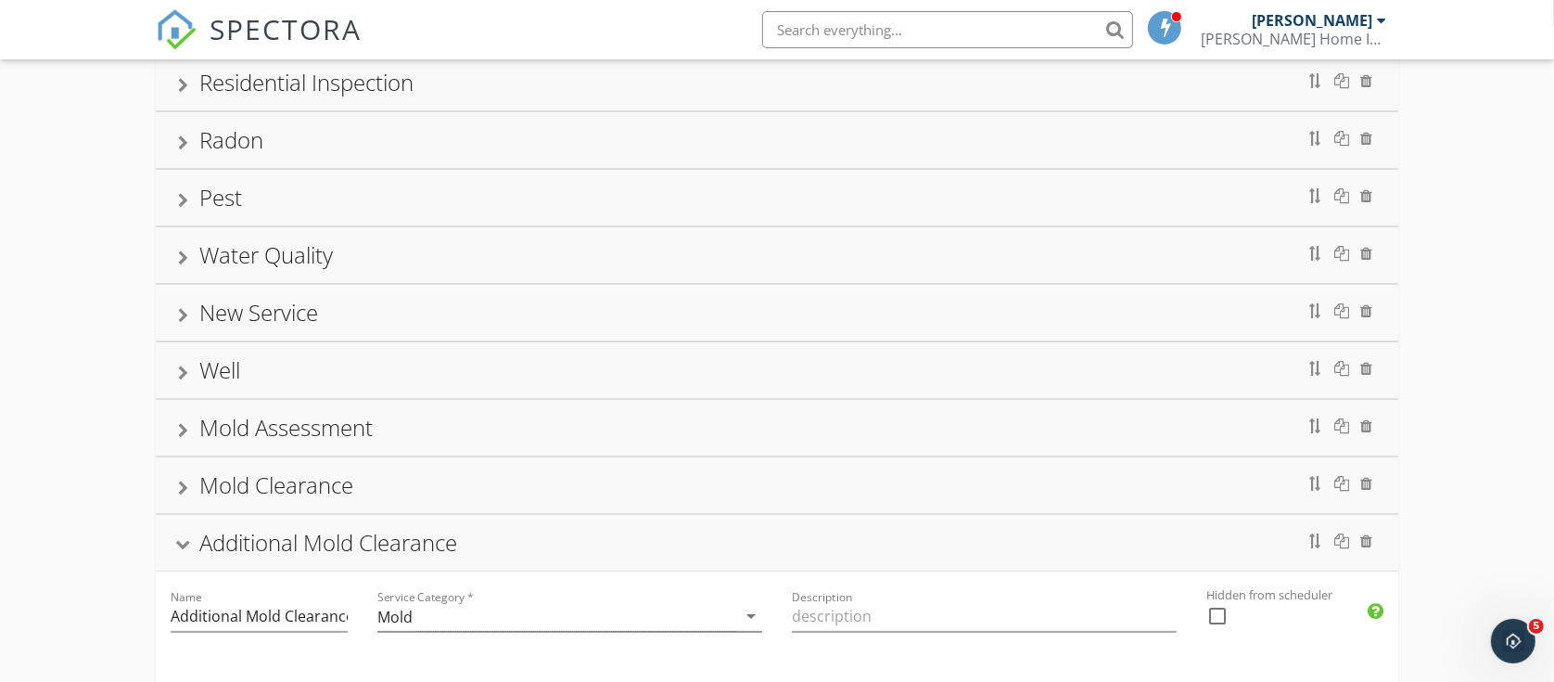
click at [183, 545] on div at bounding box center [182, 546] width 15 height 10
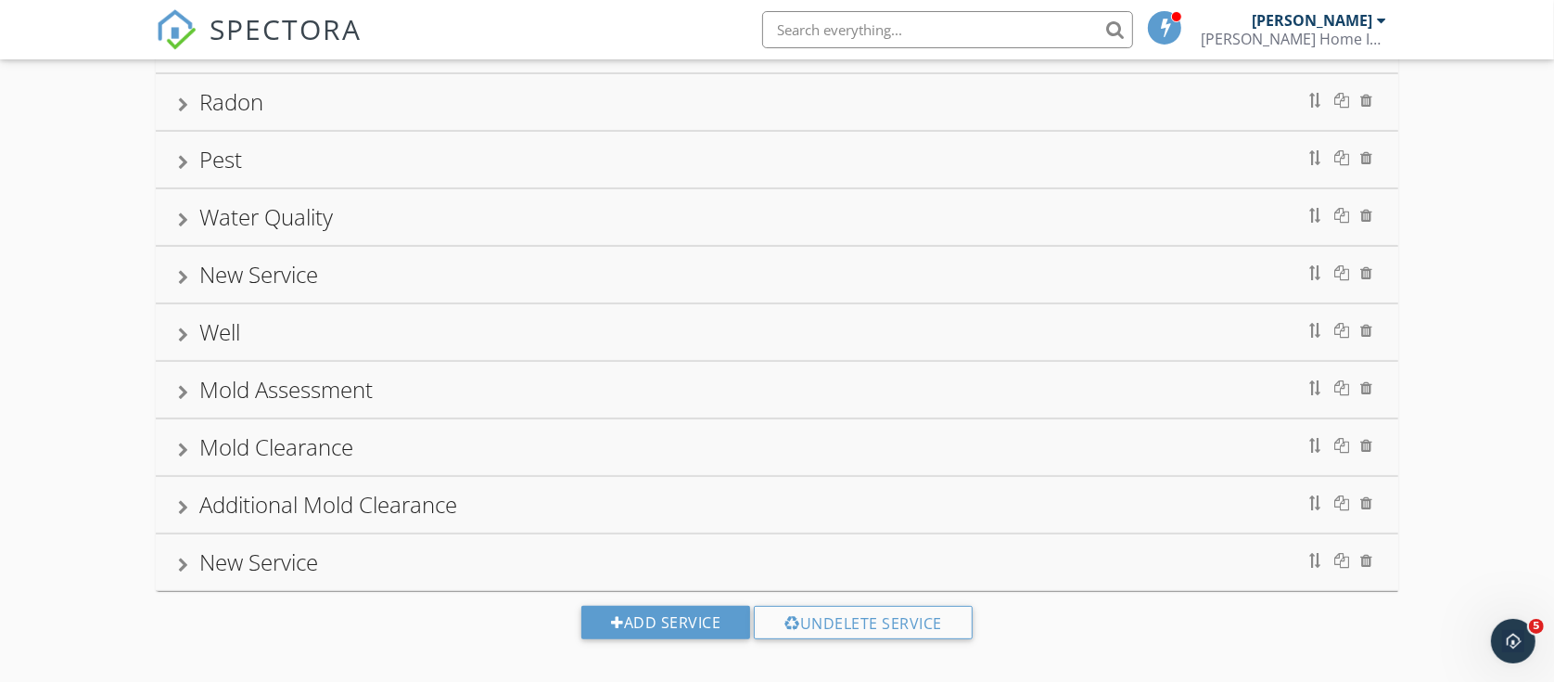
scroll to position [204, 0]
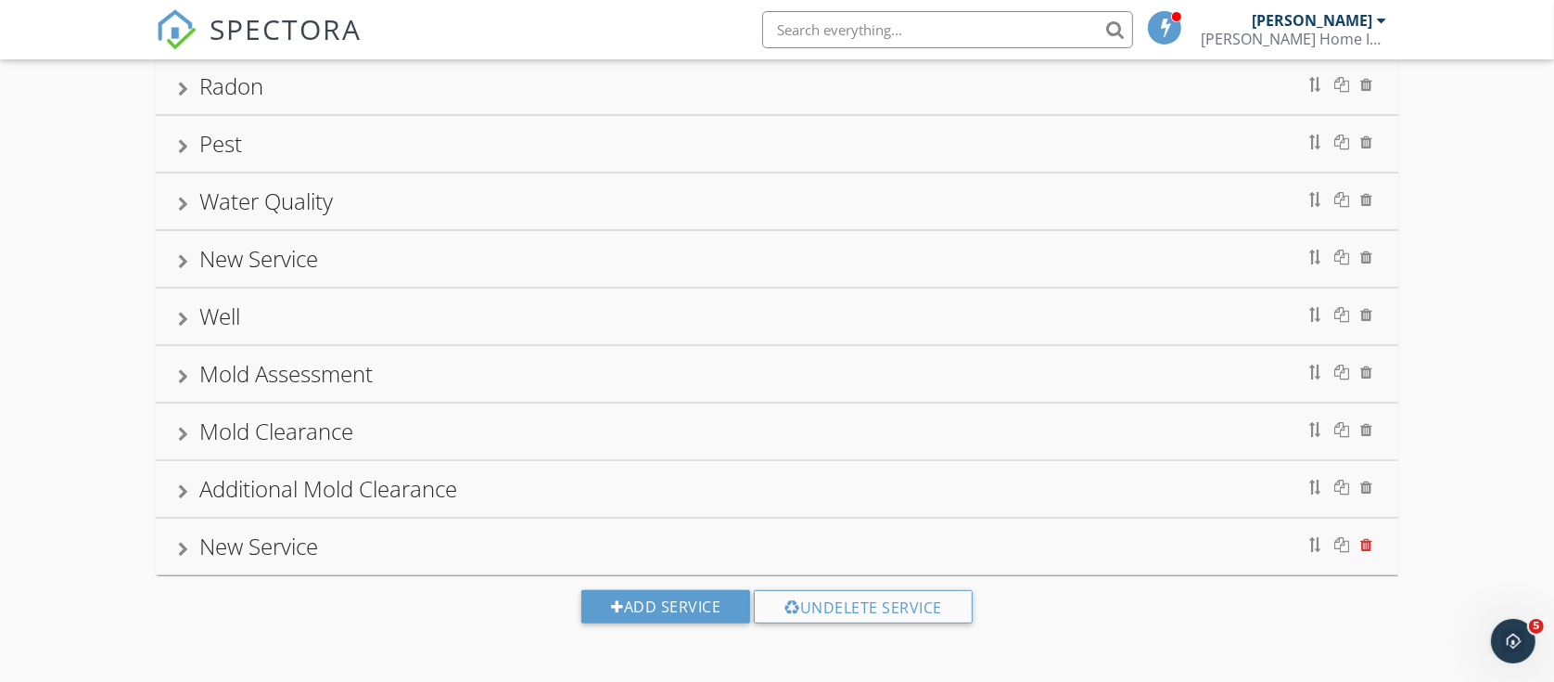
click at [1371, 544] on div at bounding box center [1366, 544] width 12 height 15
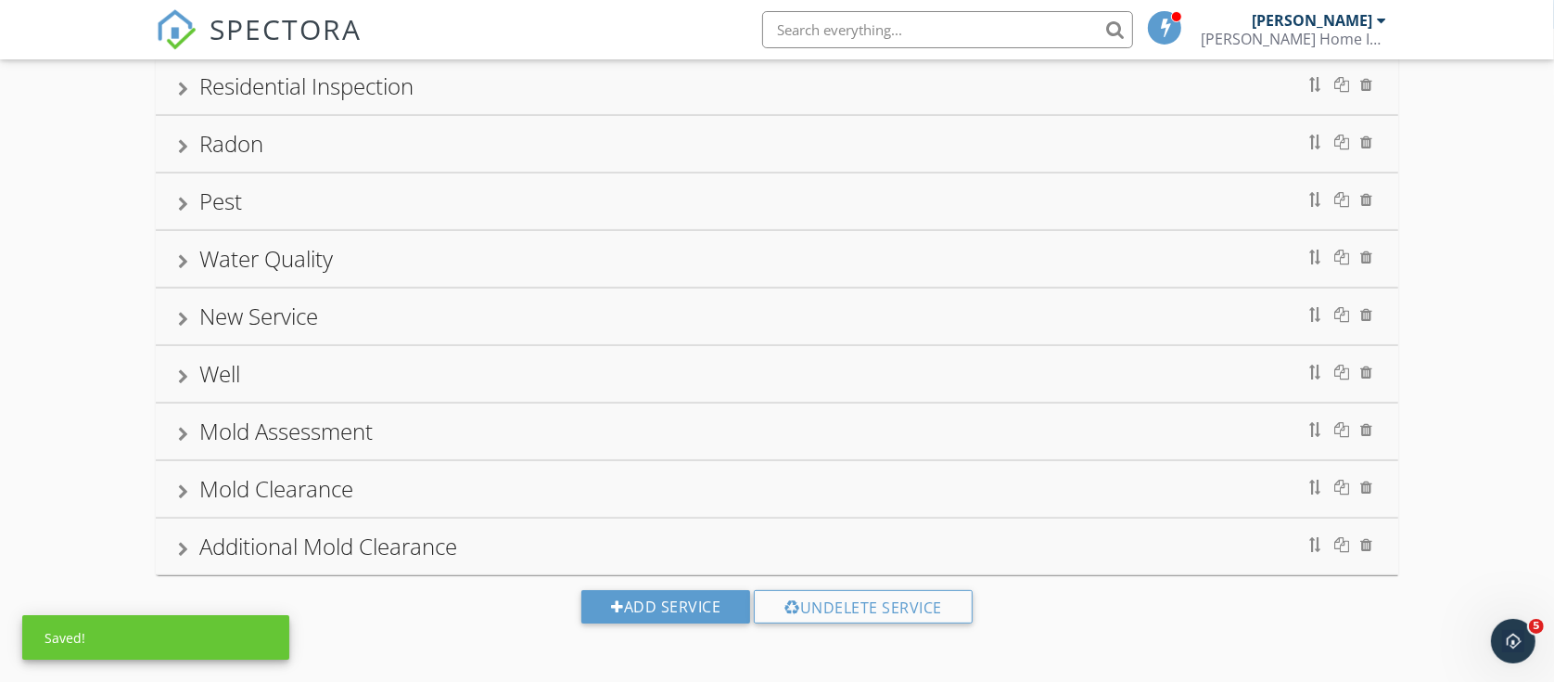
click at [86, 344] on div "Residential Inspection Name Residential Inspection Service Category * Residenti…" at bounding box center [777, 355] width 1554 height 653
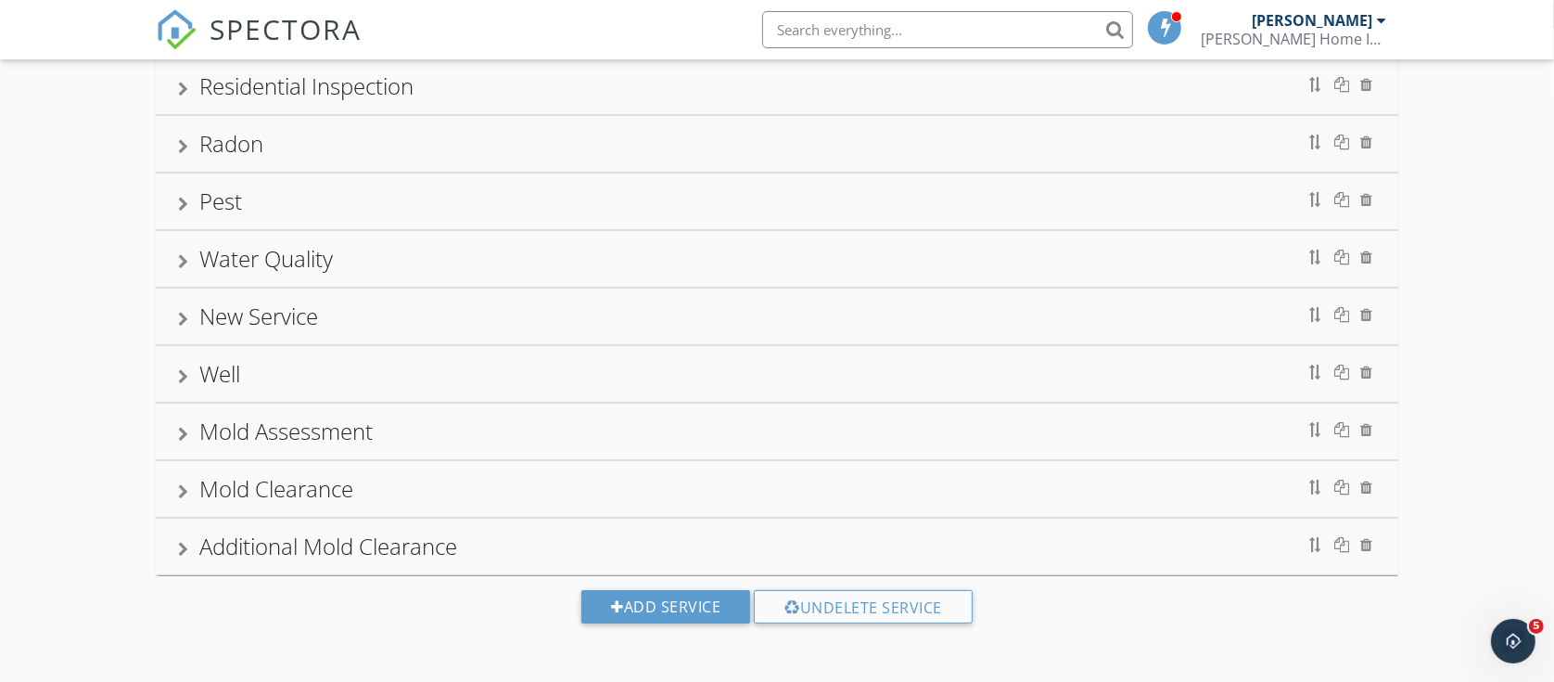
click at [191, 490] on div "Mold Clearance" at bounding box center [777, 488] width 1199 height 33
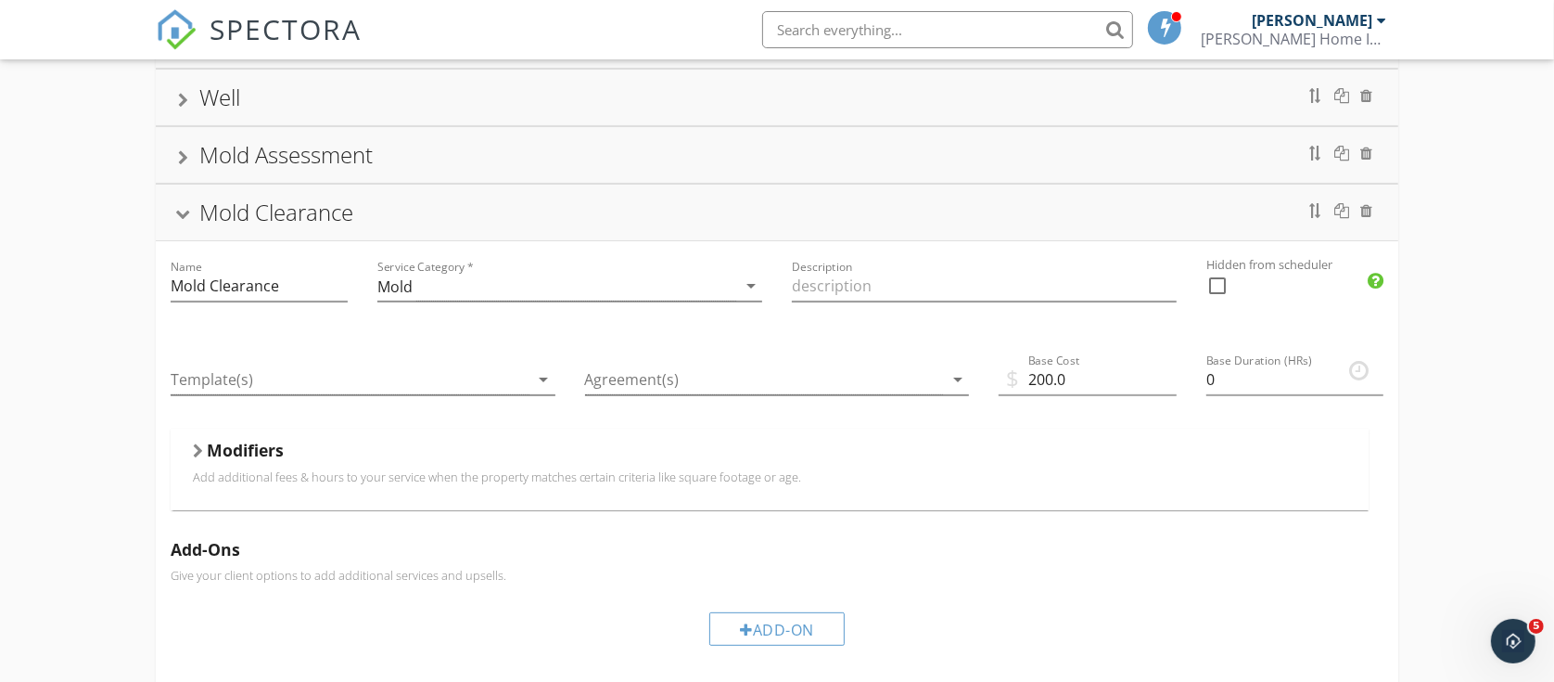
scroll to position [377, 0]
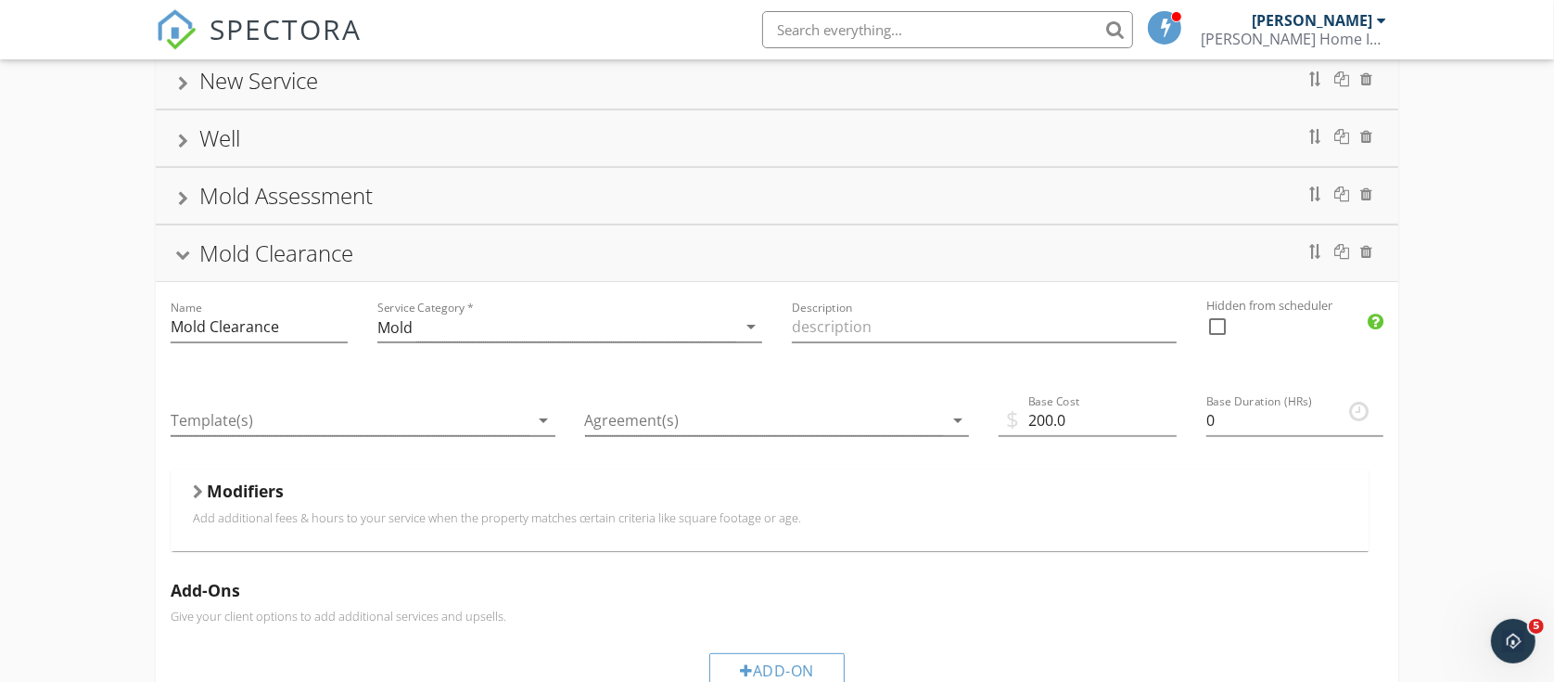
click at [183, 260] on div at bounding box center [182, 256] width 15 height 10
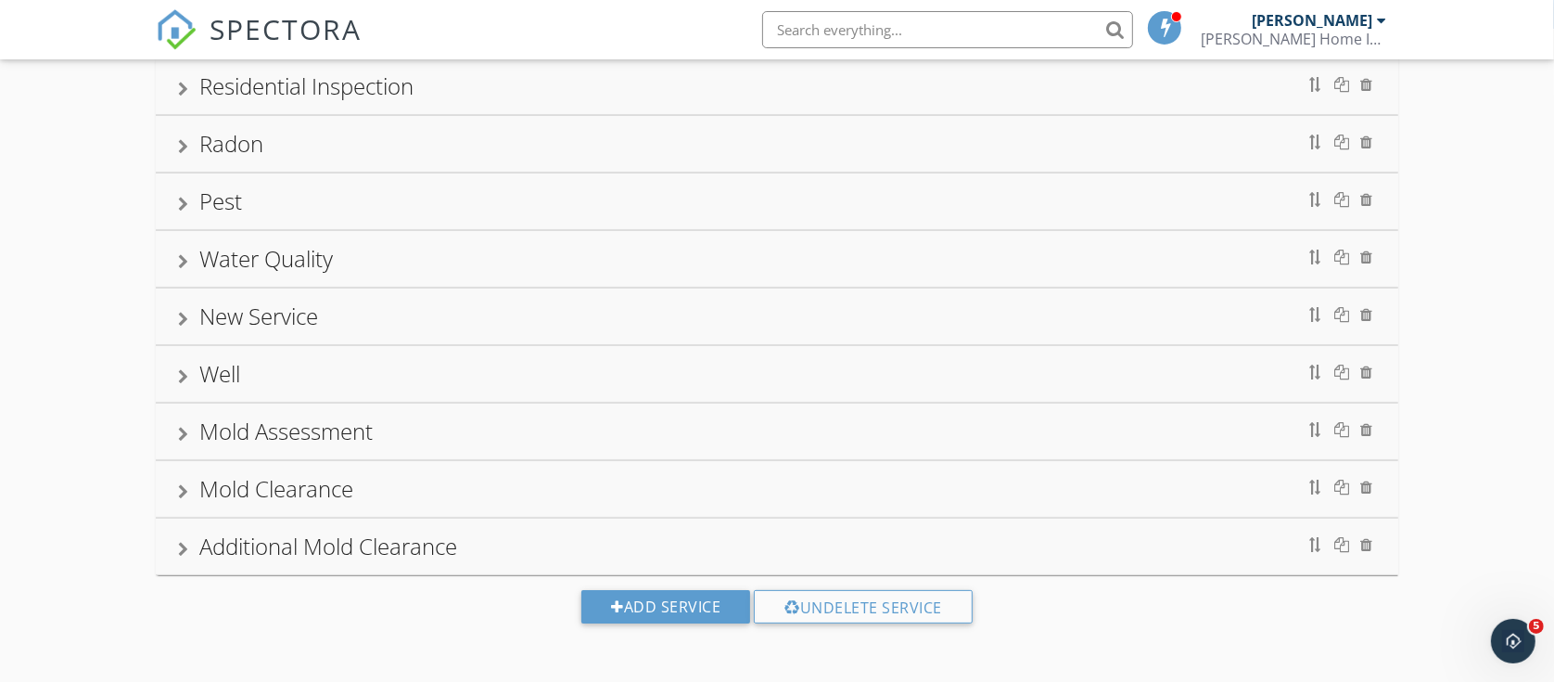
scroll to position [146, 0]
click at [184, 429] on div at bounding box center [183, 434] width 10 height 15
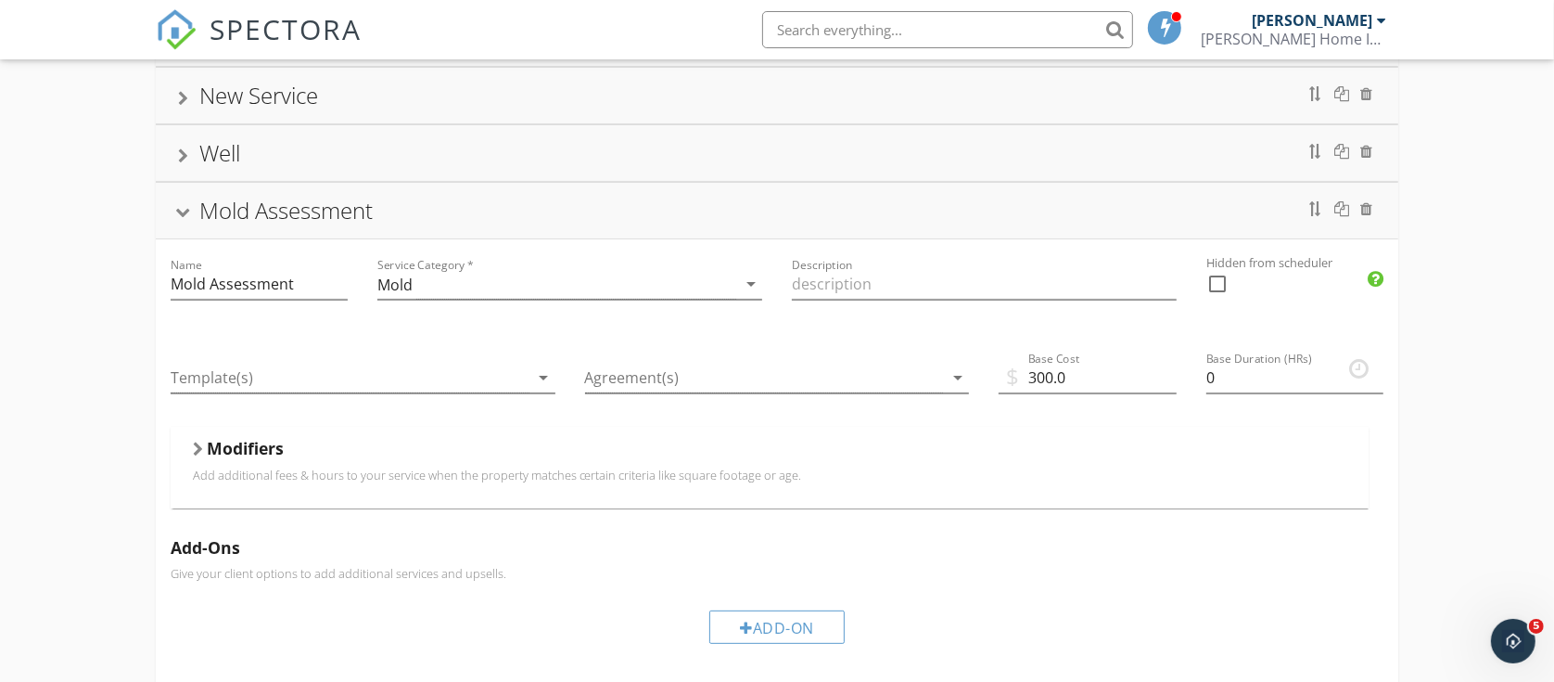
scroll to position [377, 0]
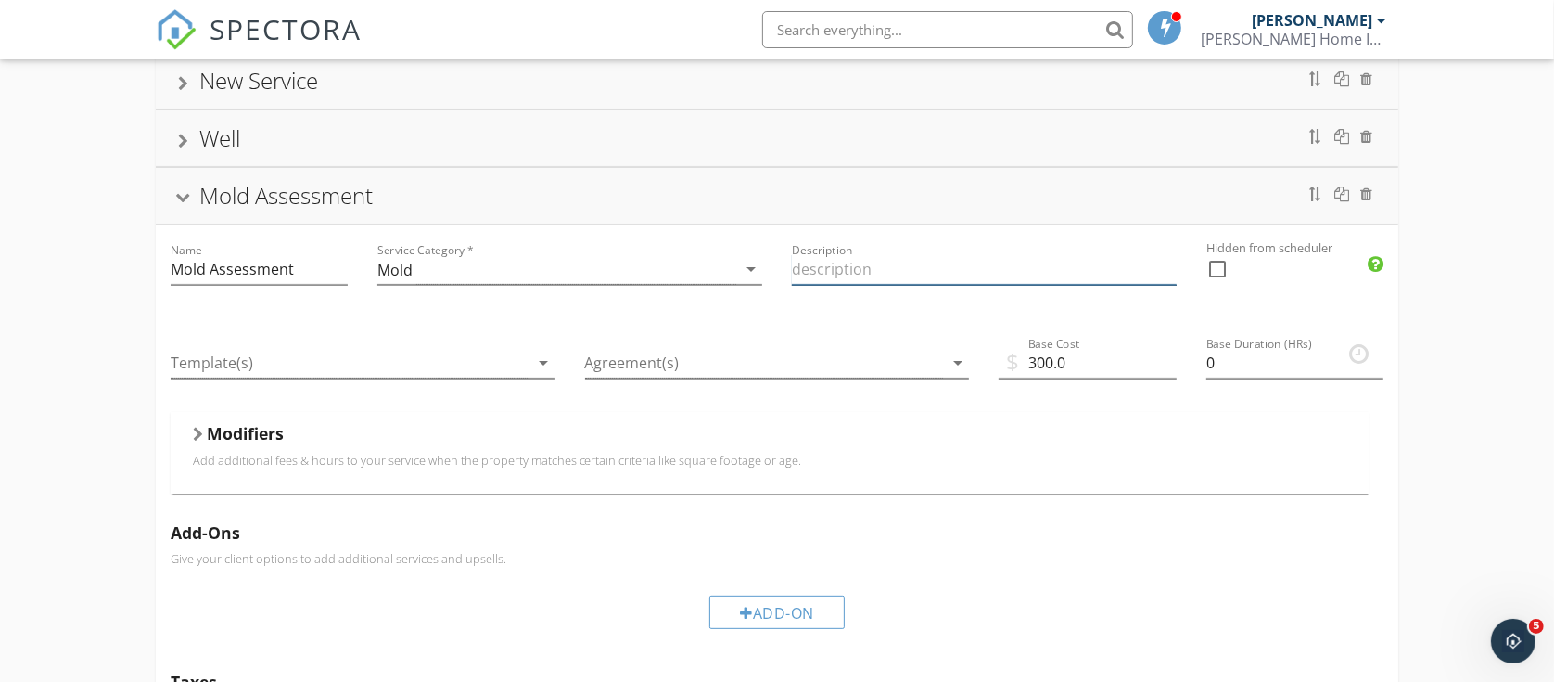
click at [856, 271] on input "Description" at bounding box center [984, 269] width 385 height 31
click at [892, 270] on input "$250=$450" at bounding box center [984, 269] width 385 height 31
drag, startPoint x: 870, startPoint y: 272, endPoint x: 847, endPoint y: 272, distance: 23.2
click at [847, 272] on input "$250=$450 depending on arear location" at bounding box center [984, 269] width 385 height 31
drag, startPoint x: 842, startPoint y: 272, endPoint x: 868, endPoint y: 272, distance: 26.0
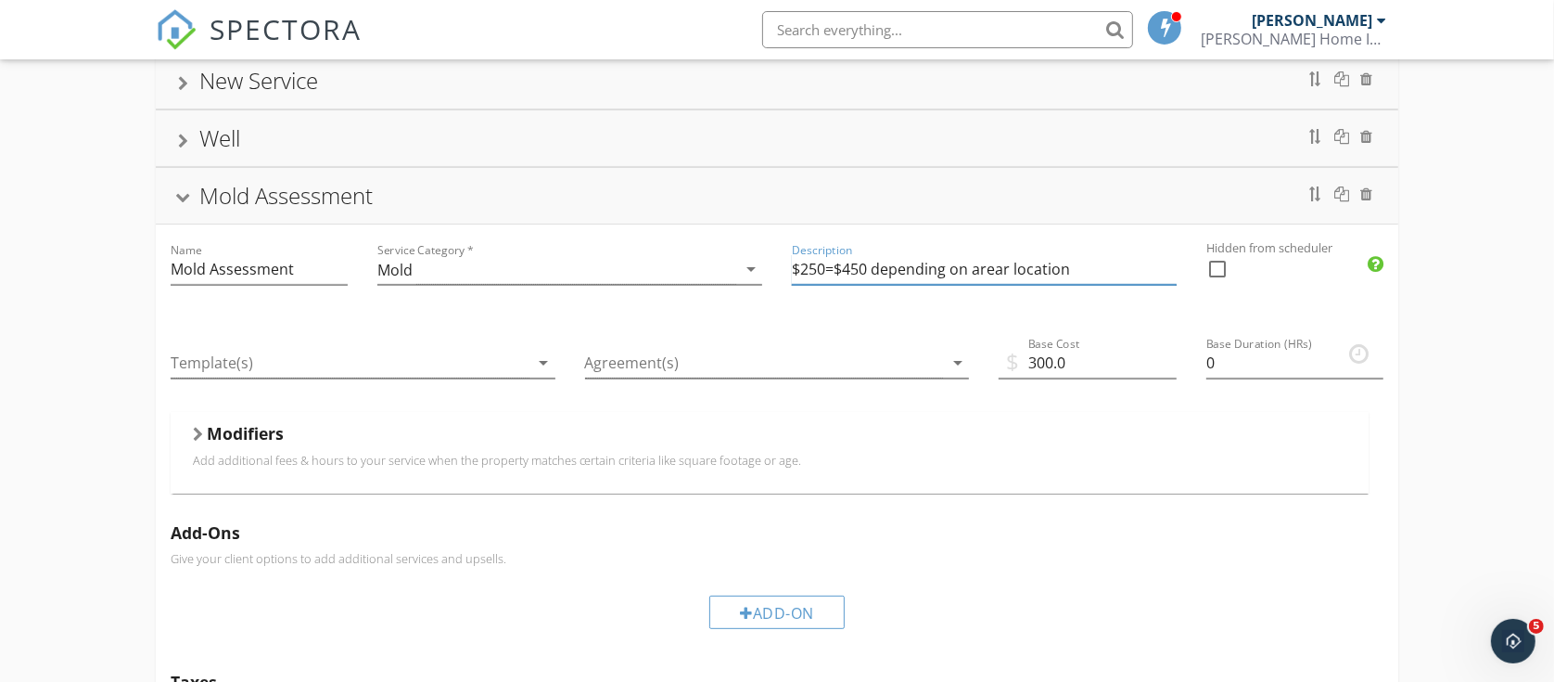
click at [868, 272] on input "$250=$450 depending on arear location" at bounding box center [984, 269] width 385 height 31
type input "$250=$500 depending on arear location"
click at [190, 199] on div at bounding box center [182, 199] width 15 height 10
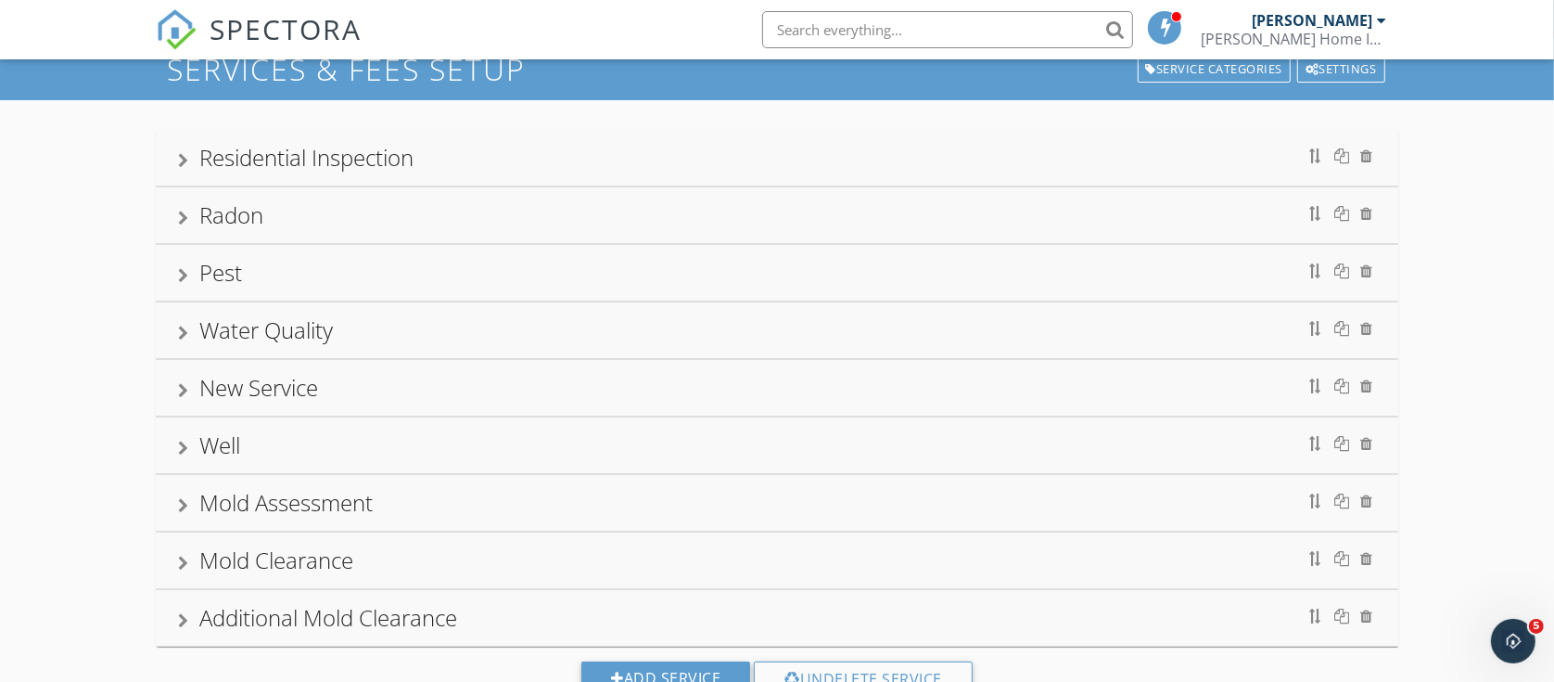
scroll to position [0, 0]
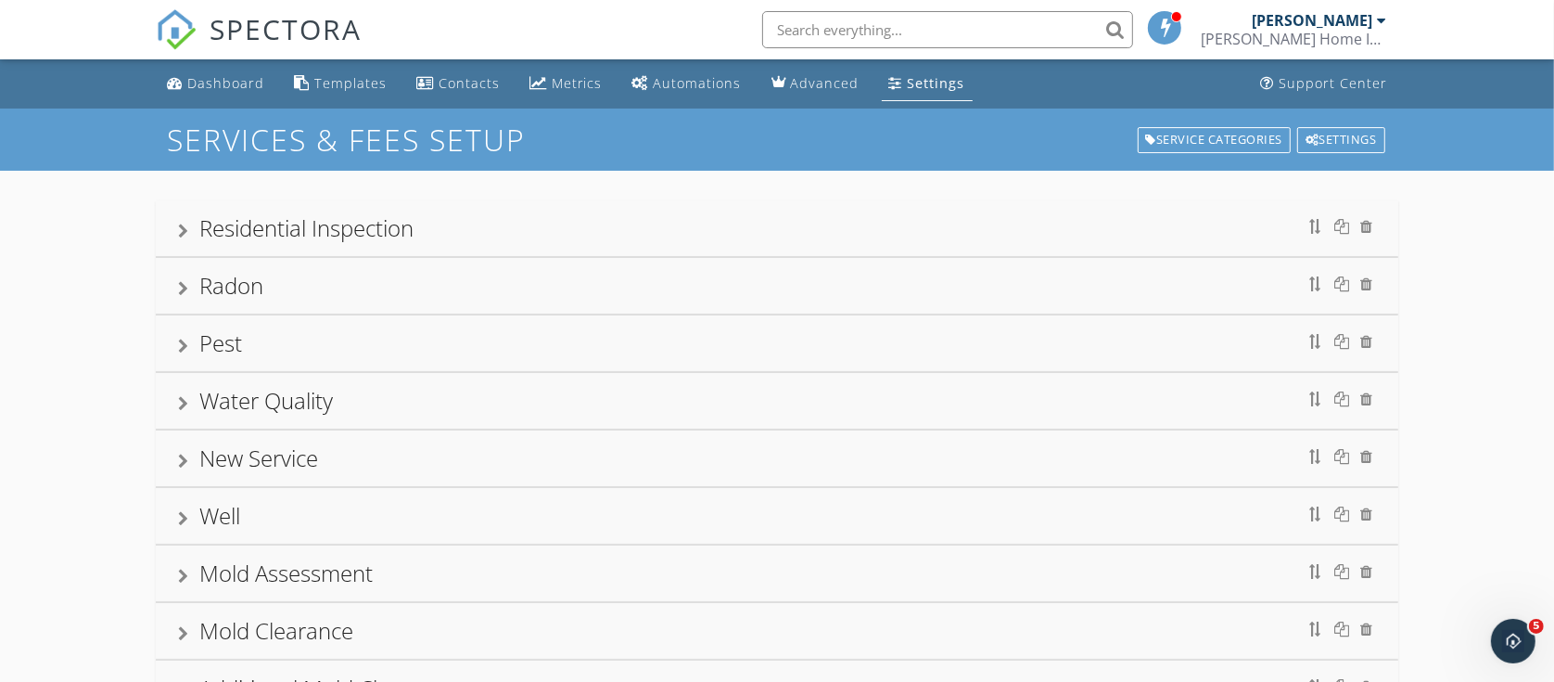
click at [914, 83] on div "Settings" at bounding box center [936, 83] width 57 height 18
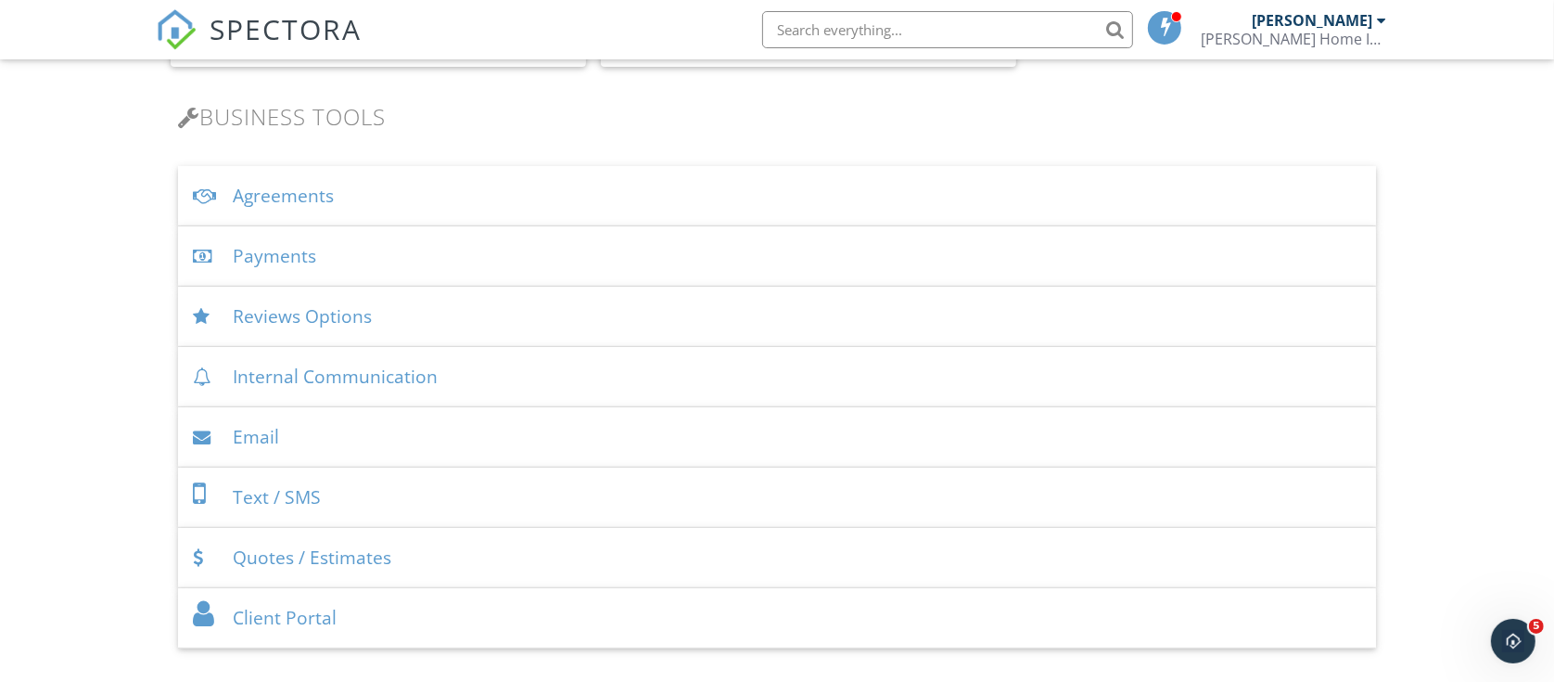
click at [262, 198] on div "Agreements" at bounding box center [777, 196] width 1199 height 60
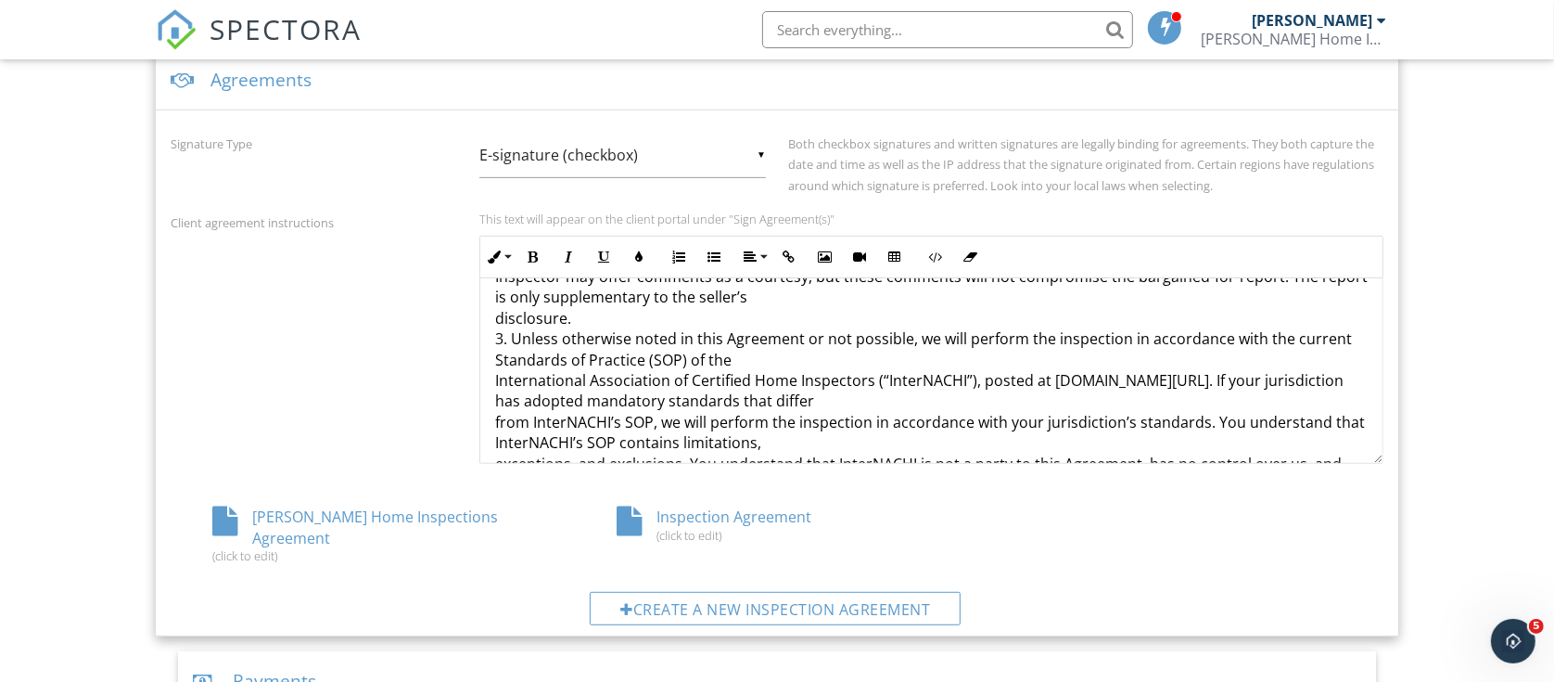
scroll to position [238, 0]
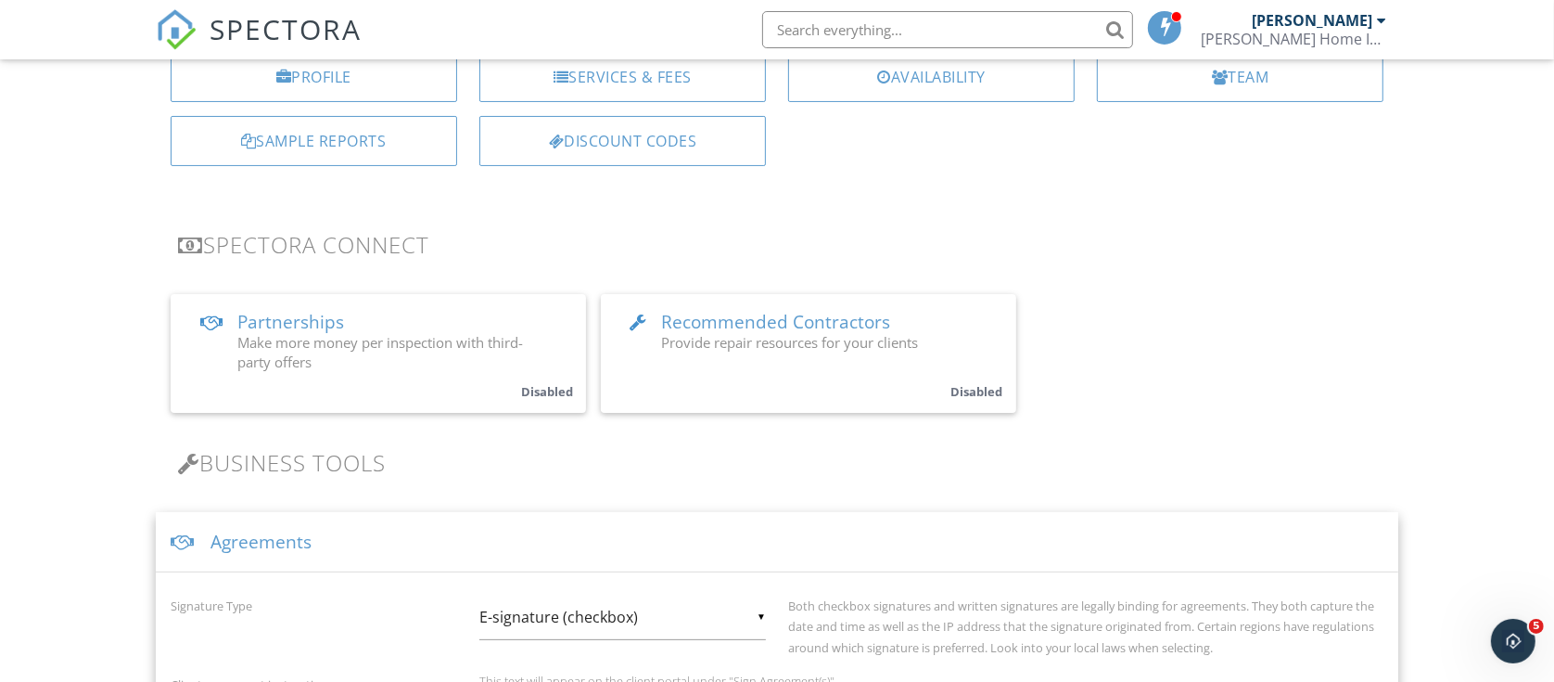
scroll to position [0, 0]
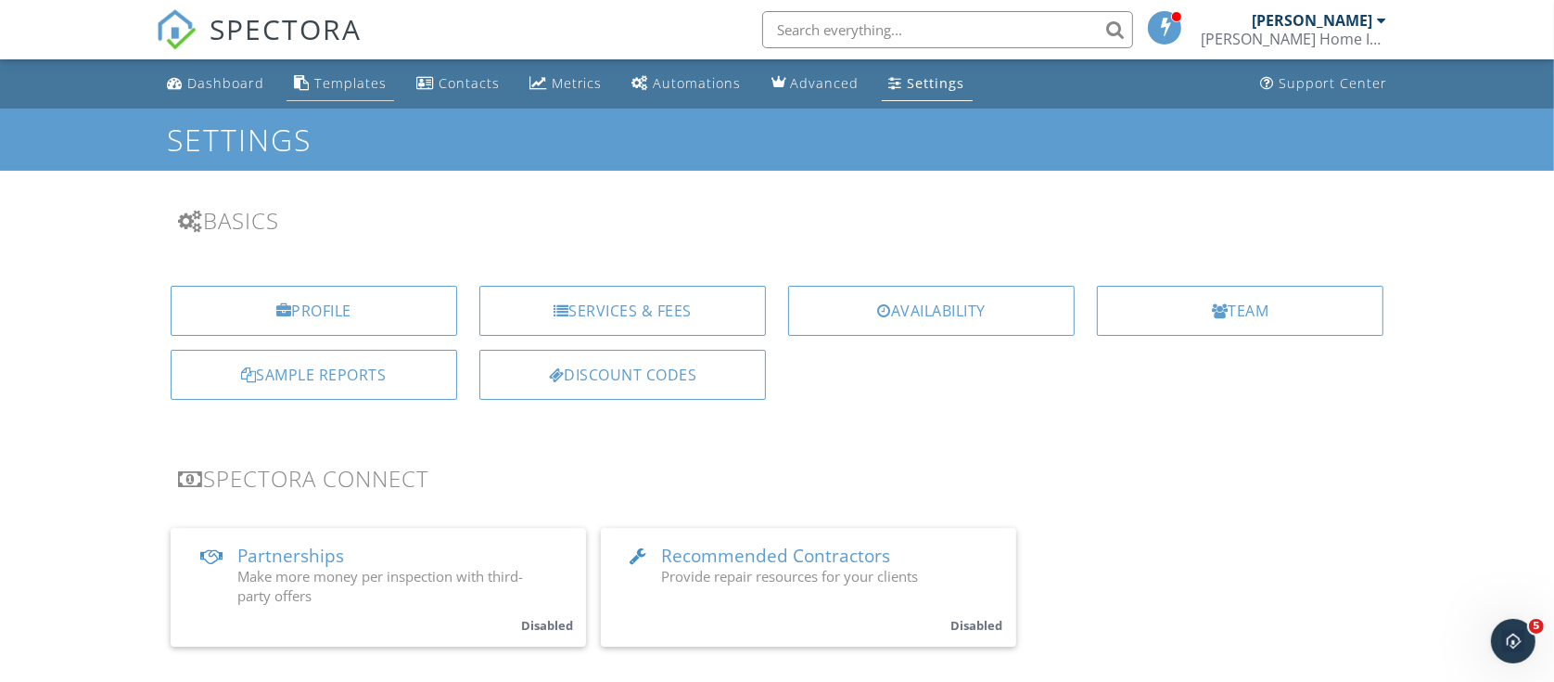
click at [336, 82] on div "Templates" at bounding box center [350, 83] width 72 height 18
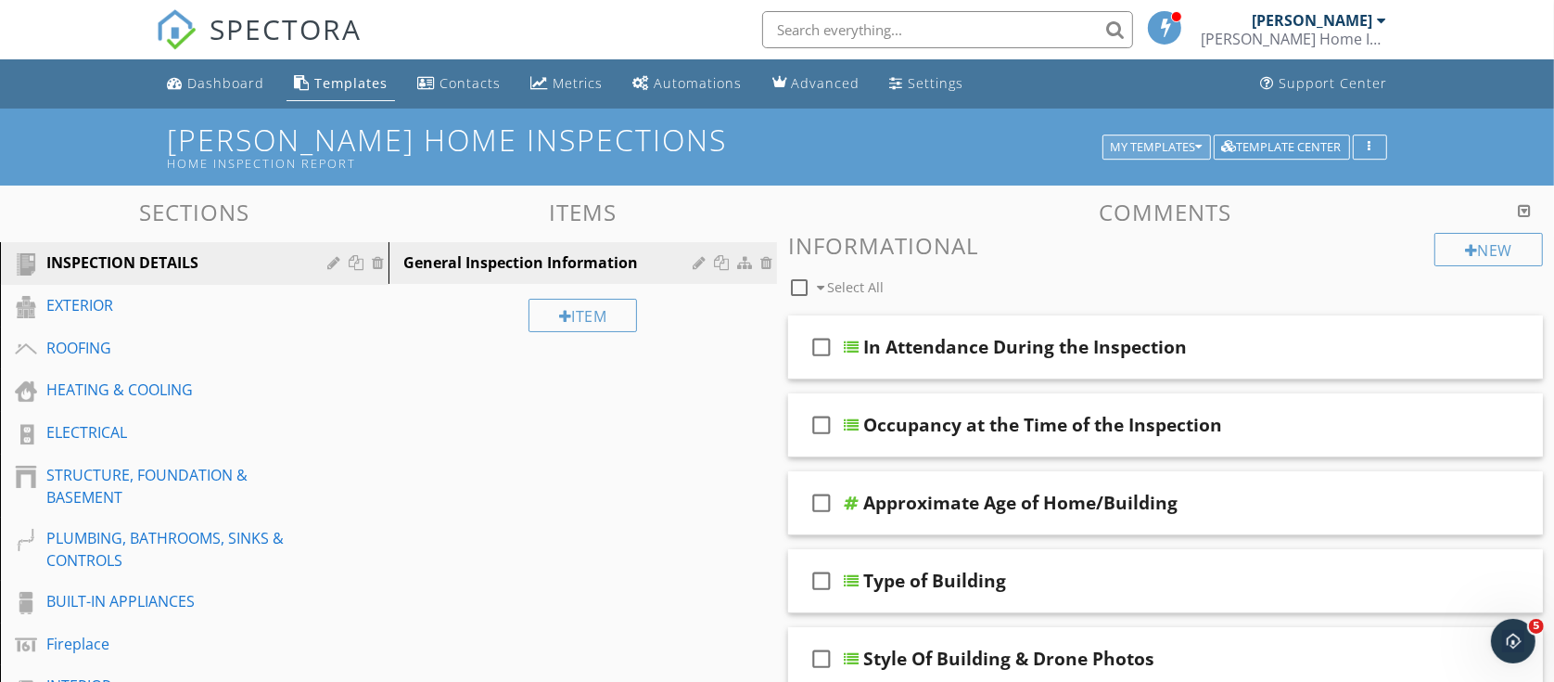
click at [1196, 142] on icon "button" at bounding box center [1199, 147] width 6 height 13
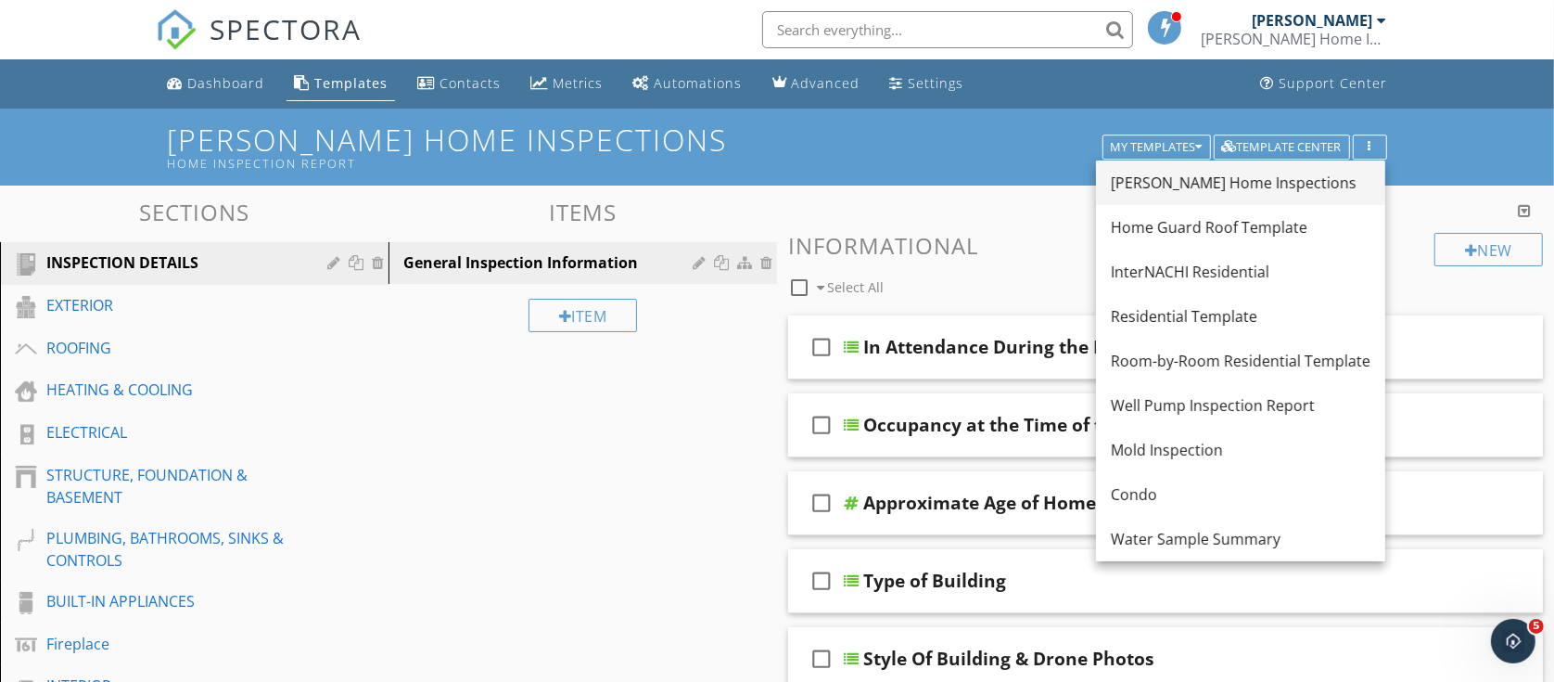
click at [1187, 179] on div "[PERSON_NAME] Home Inspections" at bounding box center [1241, 183] width 260 height 22
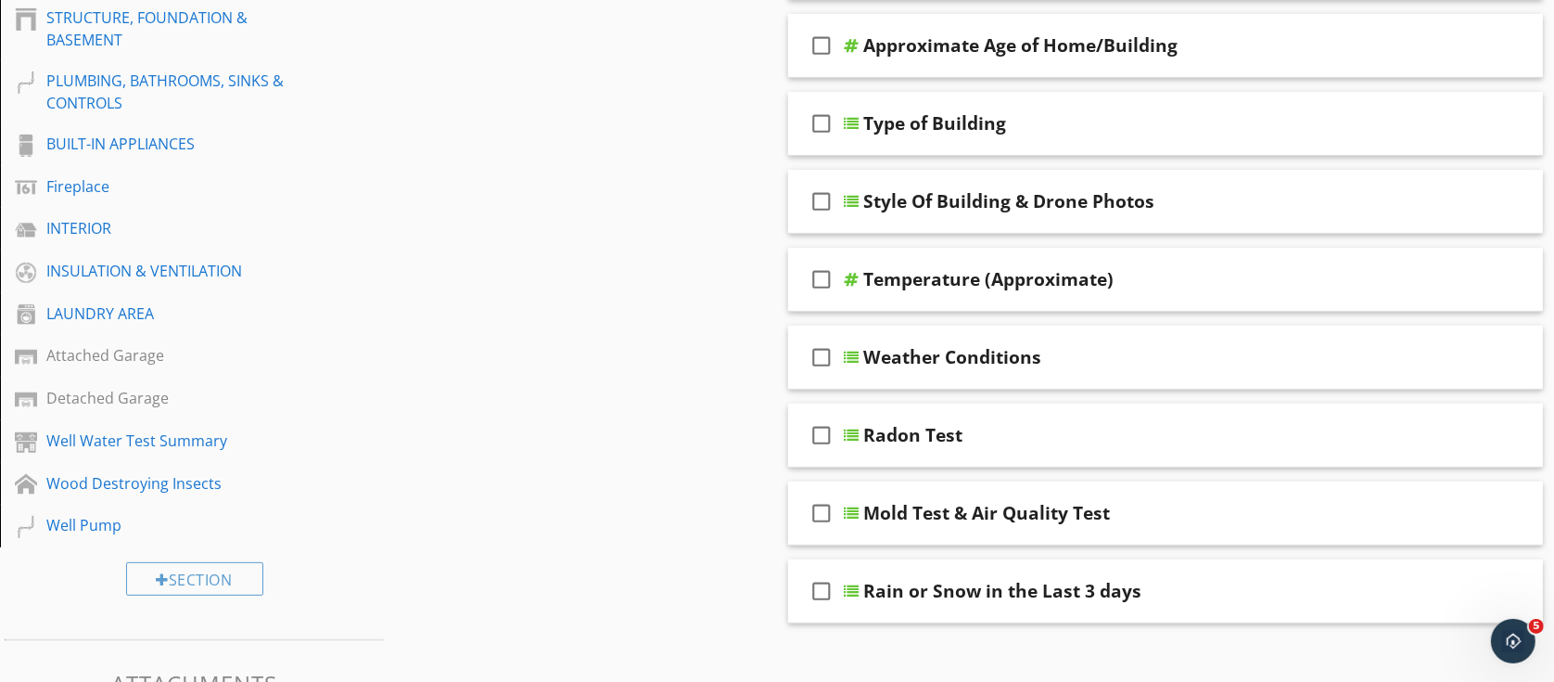
scroll to position [116, 0]
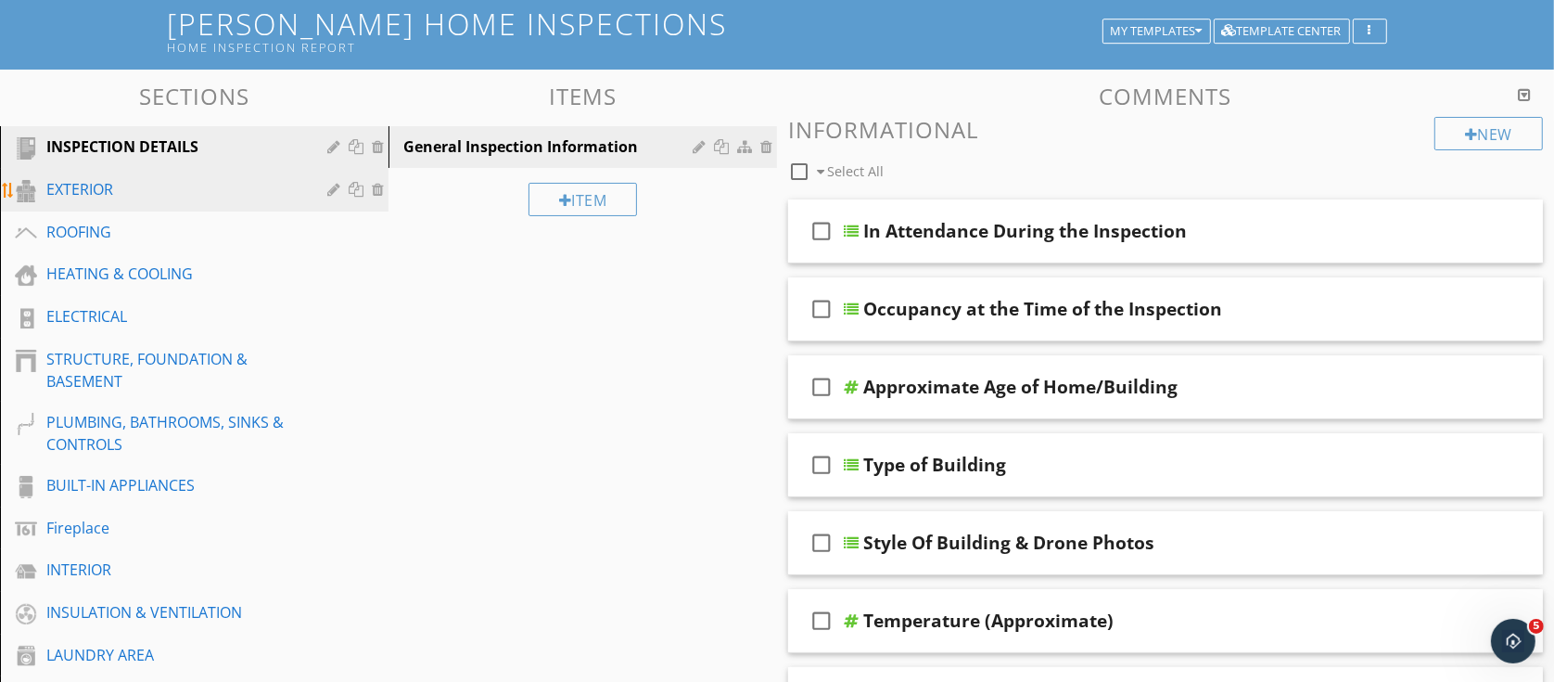
click at [84, 174] on link "EXTERIOR" at bounding box center [197, 190] width 383 height 43
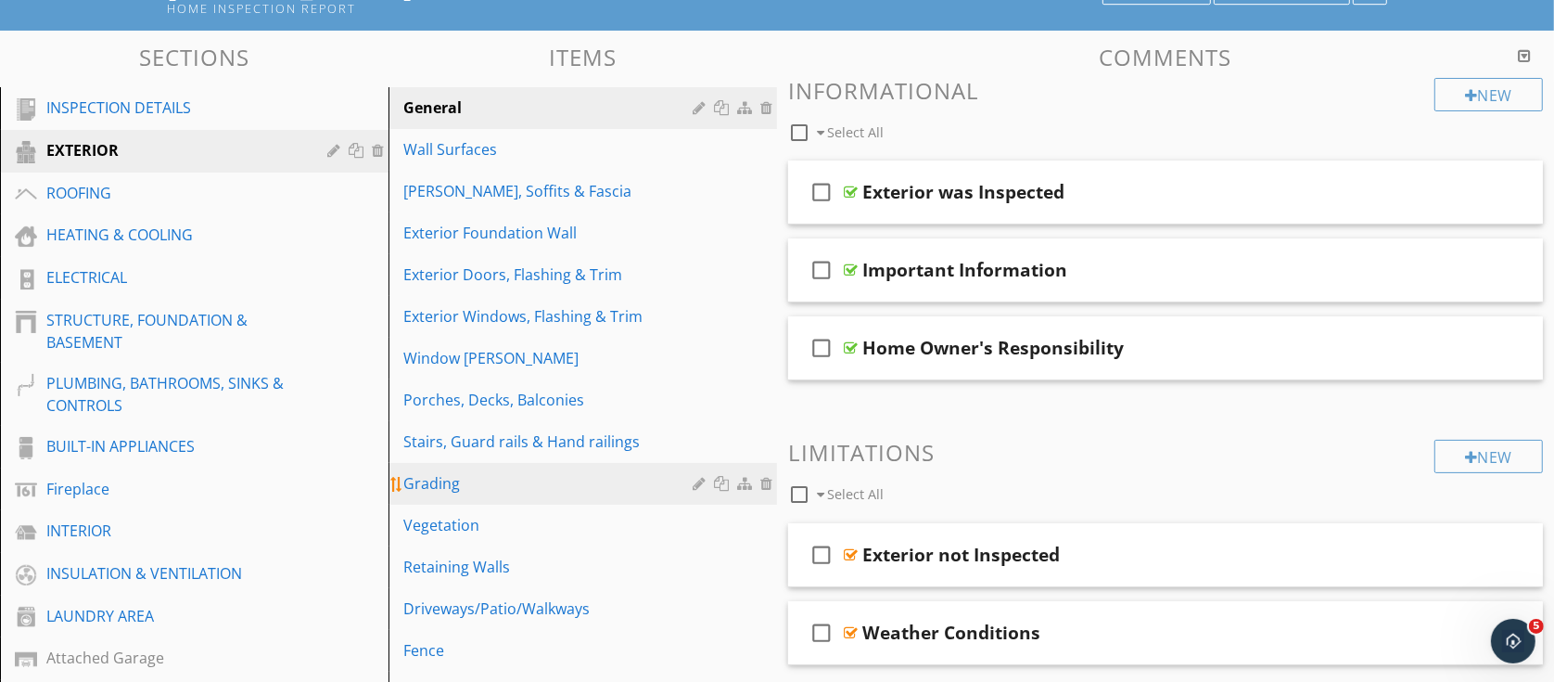
scroll to position [232, 0]
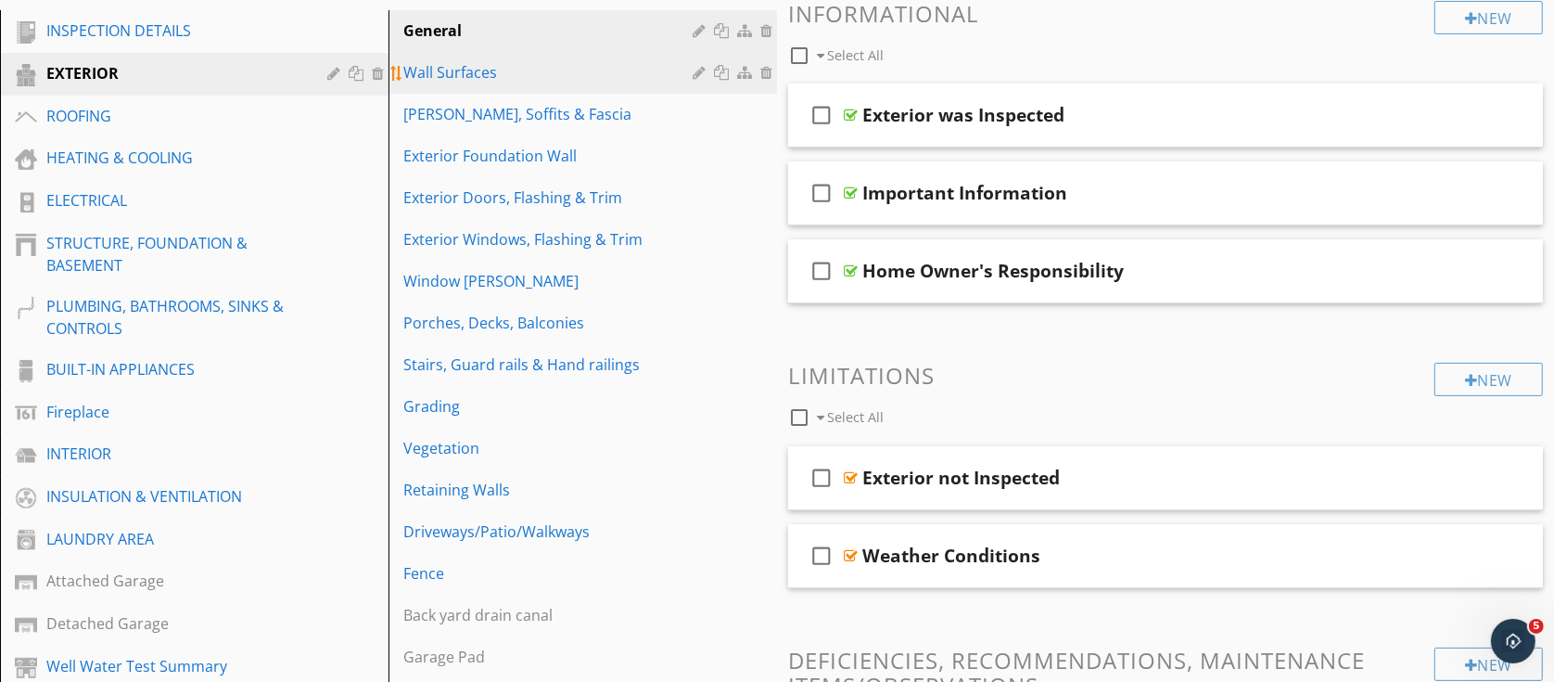
click at [446, 65] on div "Wall Surfaces" at bounding box center [550, 72] width 295 height 22
